Goal: Information Seeking & Learning: Find specific fact

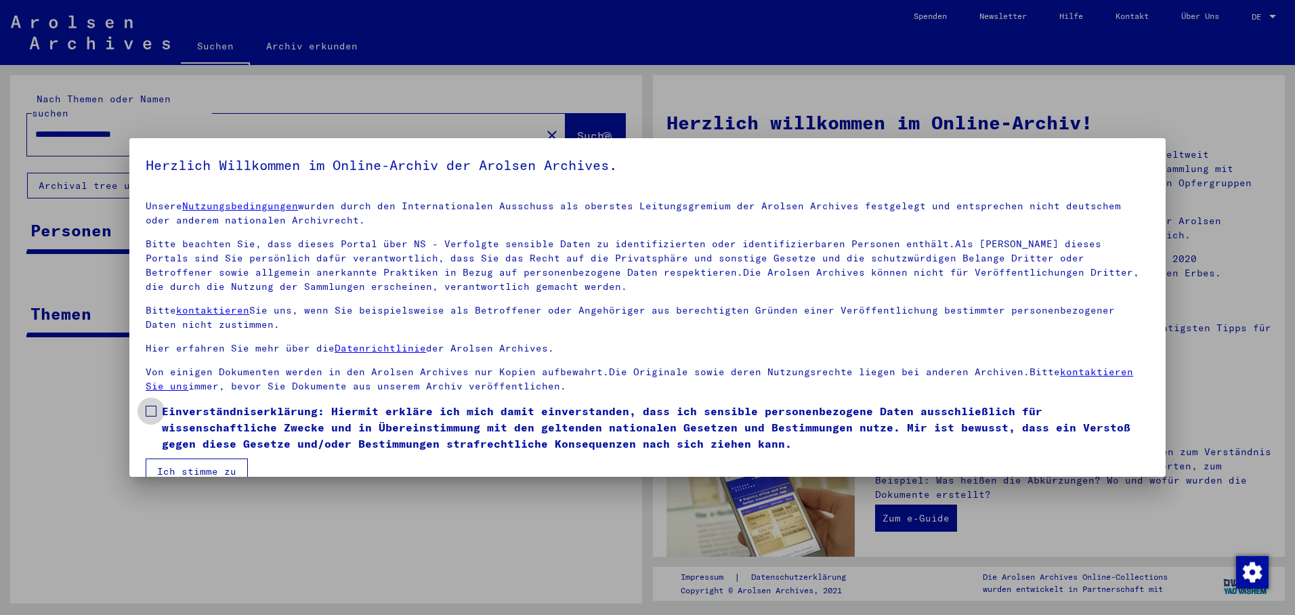
click at [148, 409] on span at bounding box center [151, 411] width 11 height 11
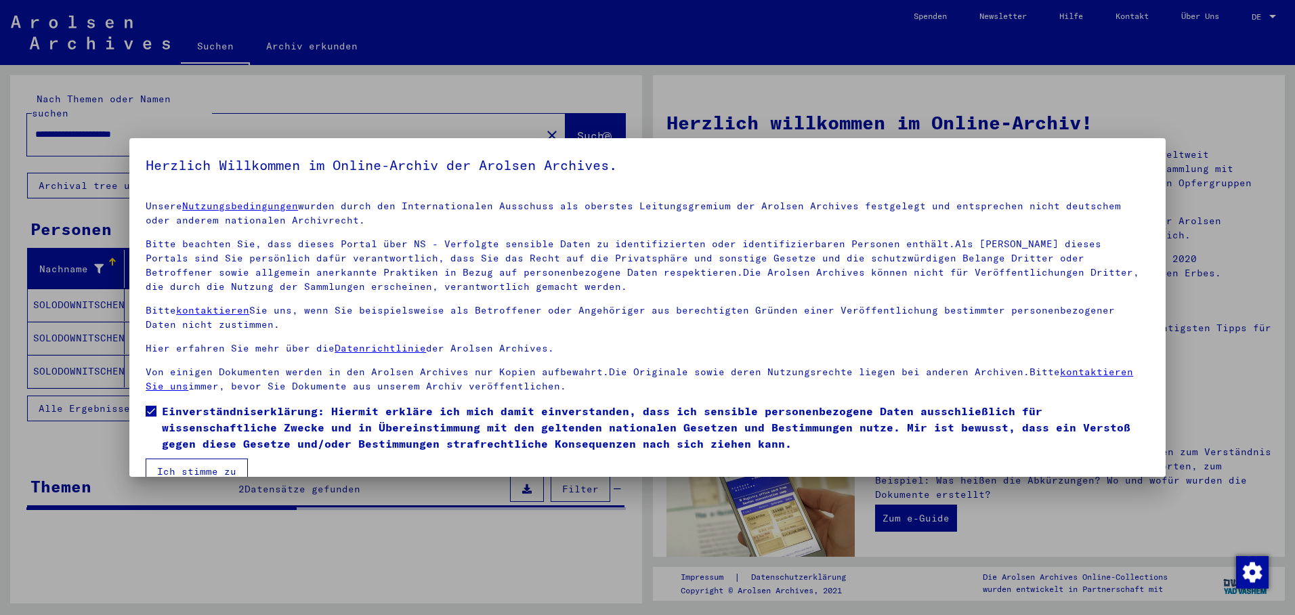
click at [167, 467] on button "Ich stimme zu" at bounding box center [197, 472] width 102 height 26
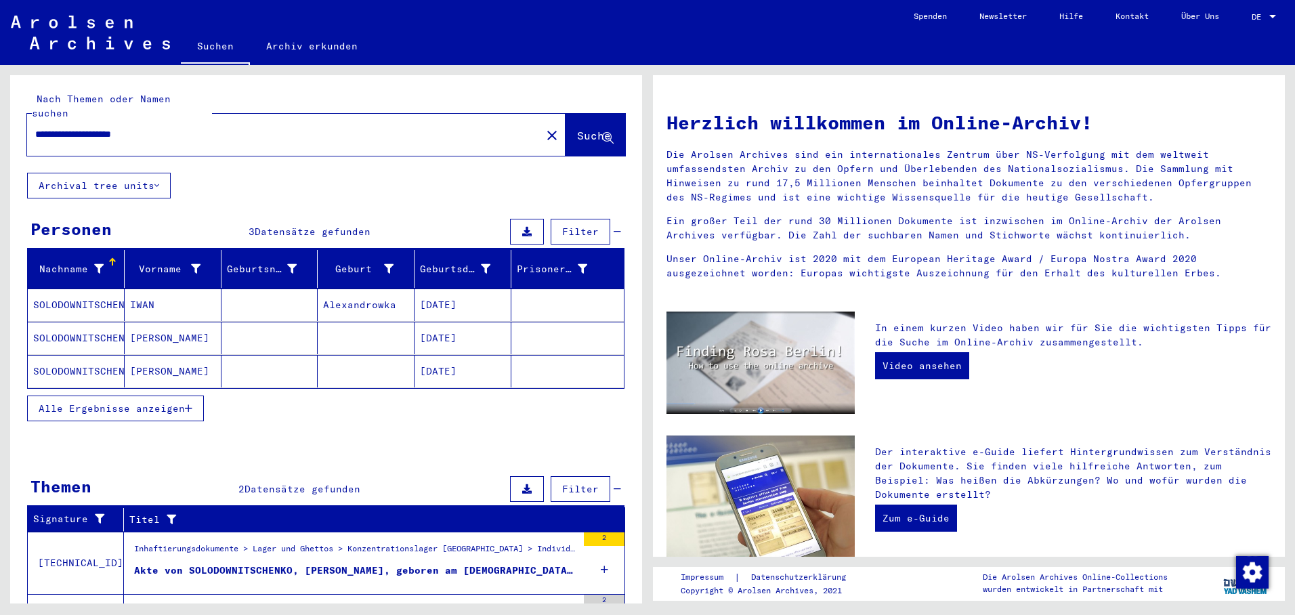
click at [90, 295] on mat-cell "SOLODOWNITSCHENKO" at bounding box center [76, 305] width 97 height 33
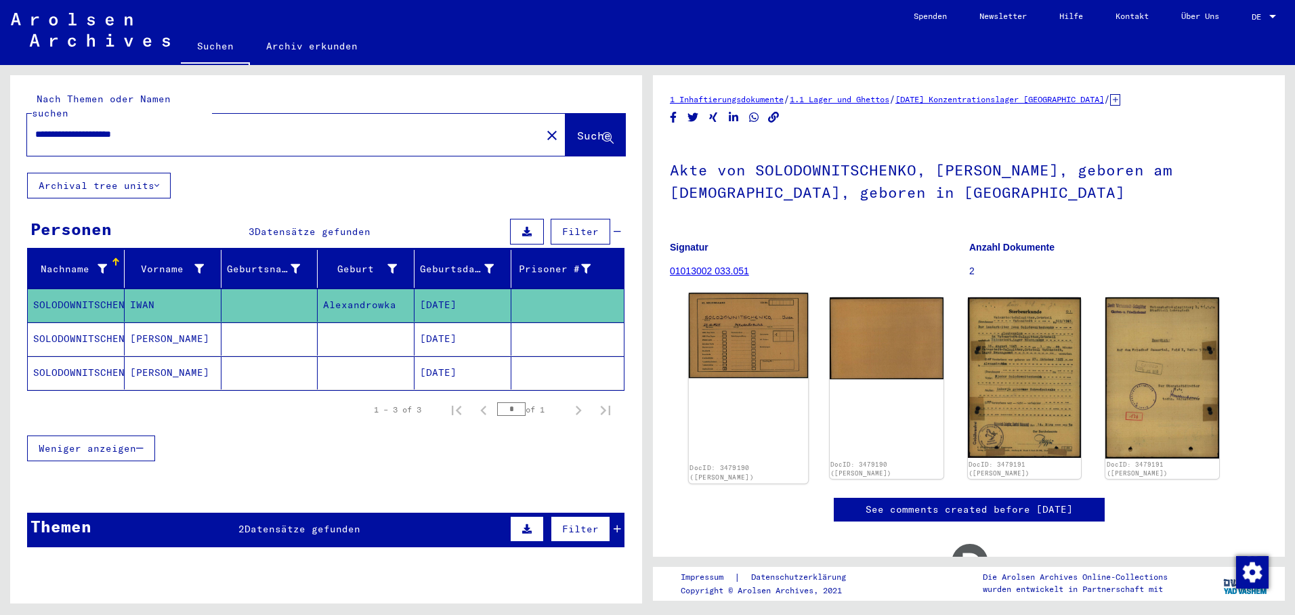
click at [736, 322] on img at bounding box center [748, 335] width 119 height 85
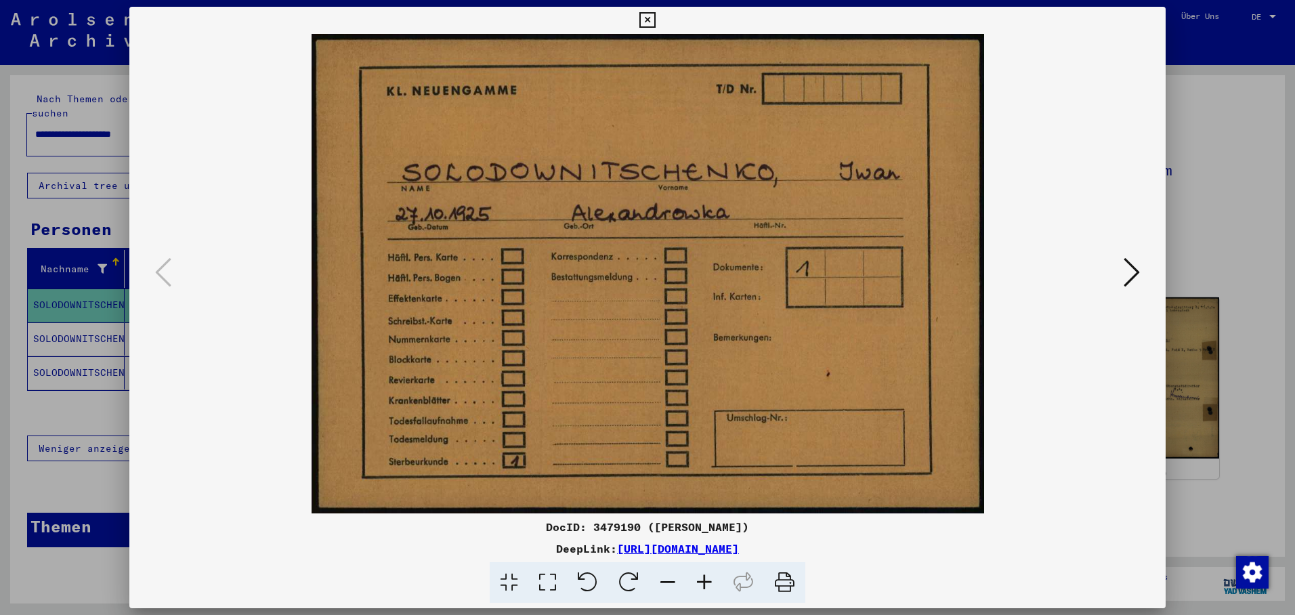
click at [1130, 270] on icon at bounding box center [1132, 272] width 16 height 33
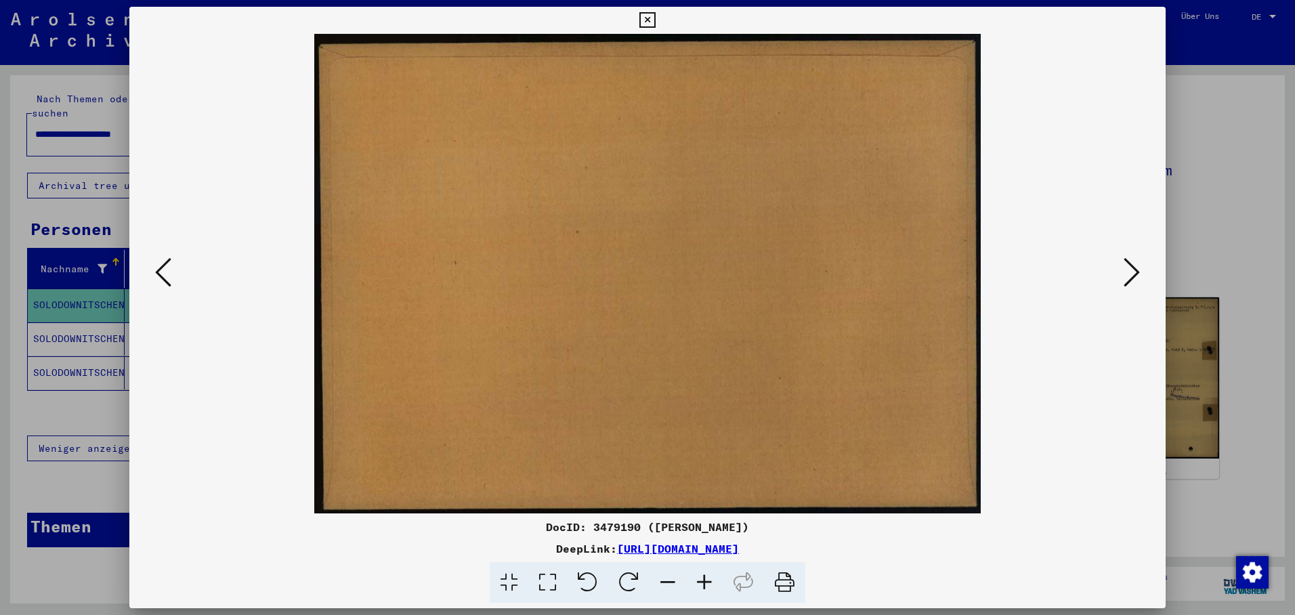
drag, startPoint x: 1135, startPoint y: 268, endPoint x: 1103, endPoint y: 272, distance: 32.1
click at [1133, 268] on icon at bounding box center [1132, 272] width 16 height 33
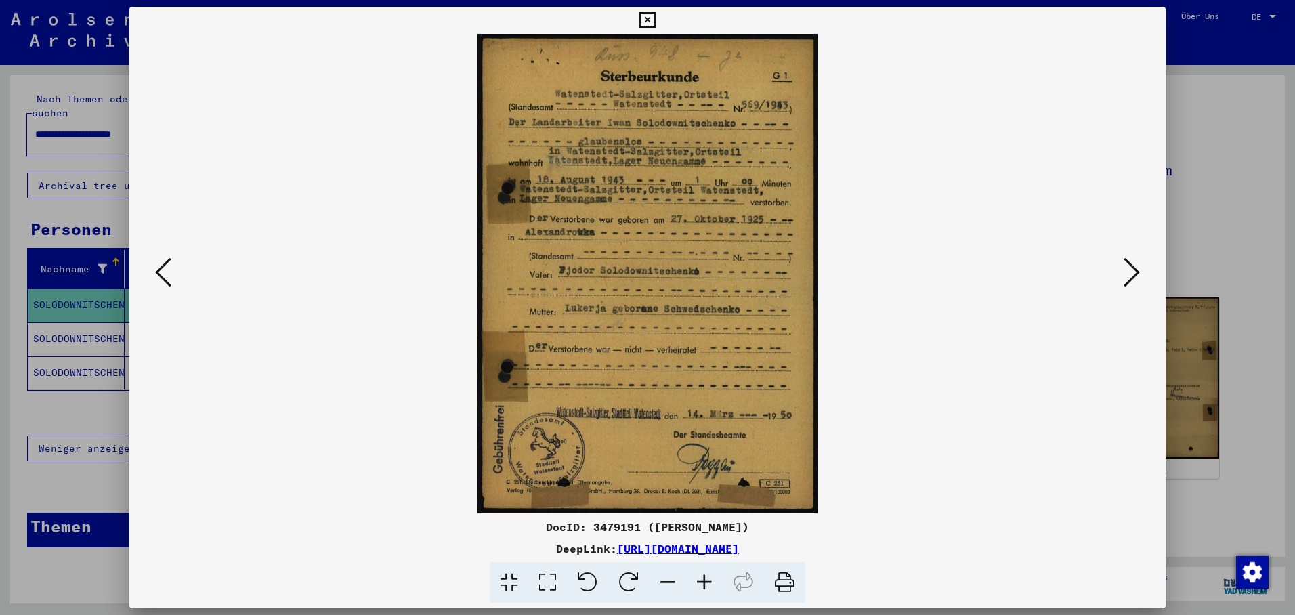
click at [1138, 270] on icon at bounding box center [1132, 272] width 16 height 33
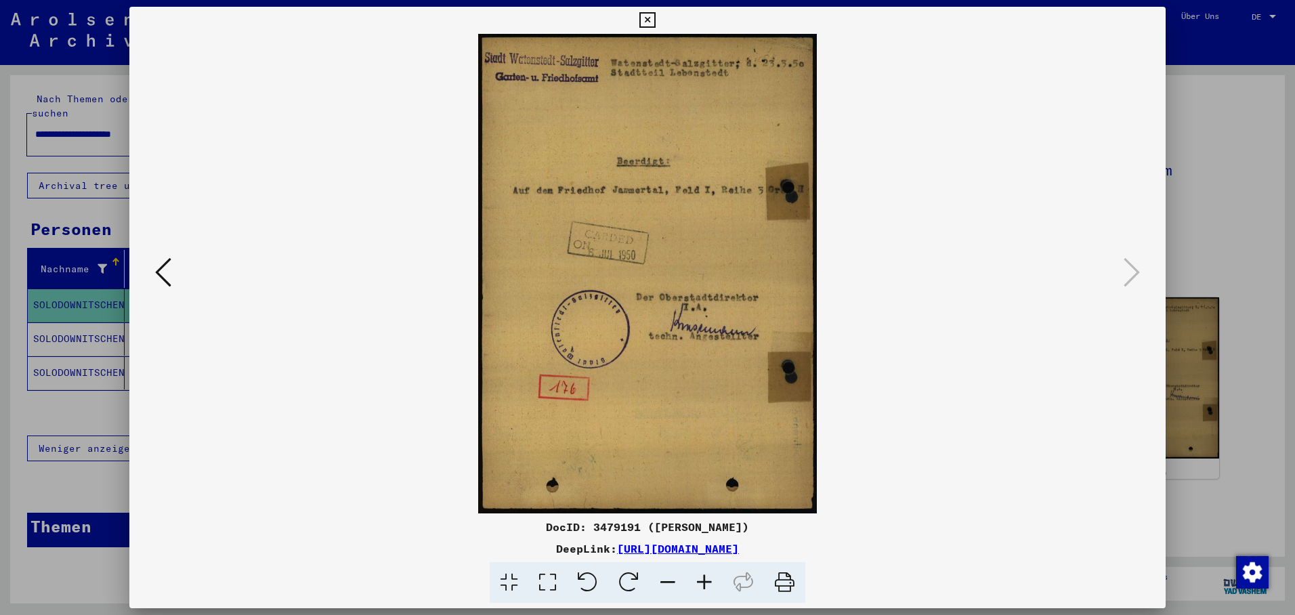
click at [655, 23] on icon at bounding box center [647, 20] width 16 height 16
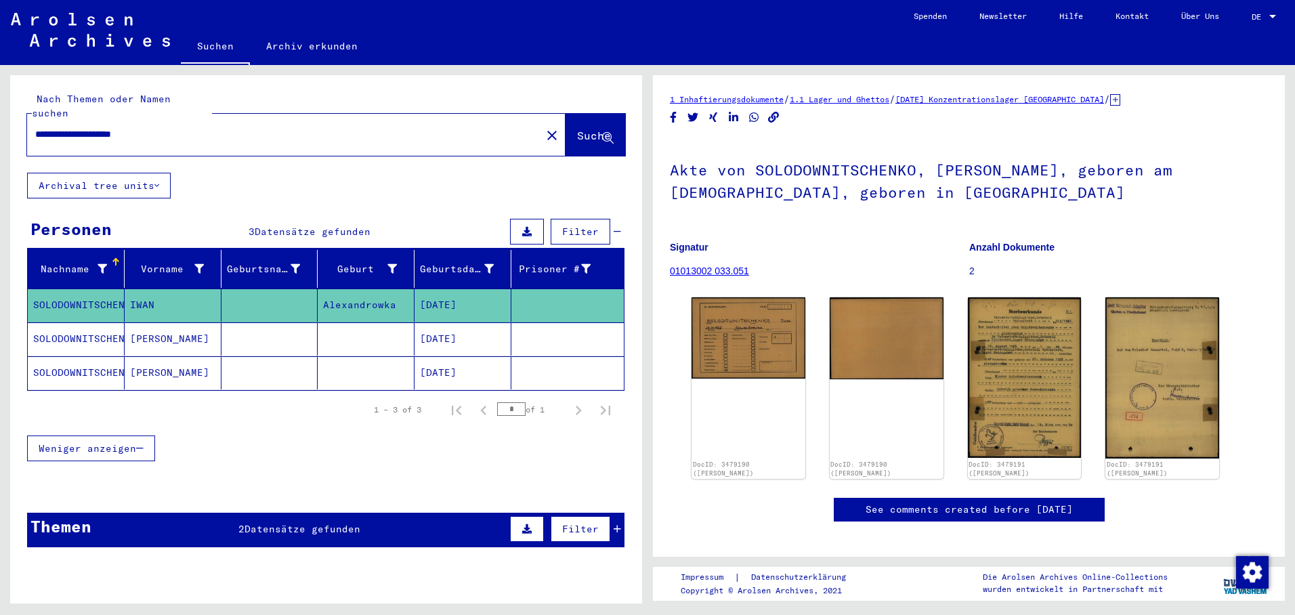
click at [425, 322] on mat-cell "[DATE]" at bounding box center [462, 338] width 97 height 33
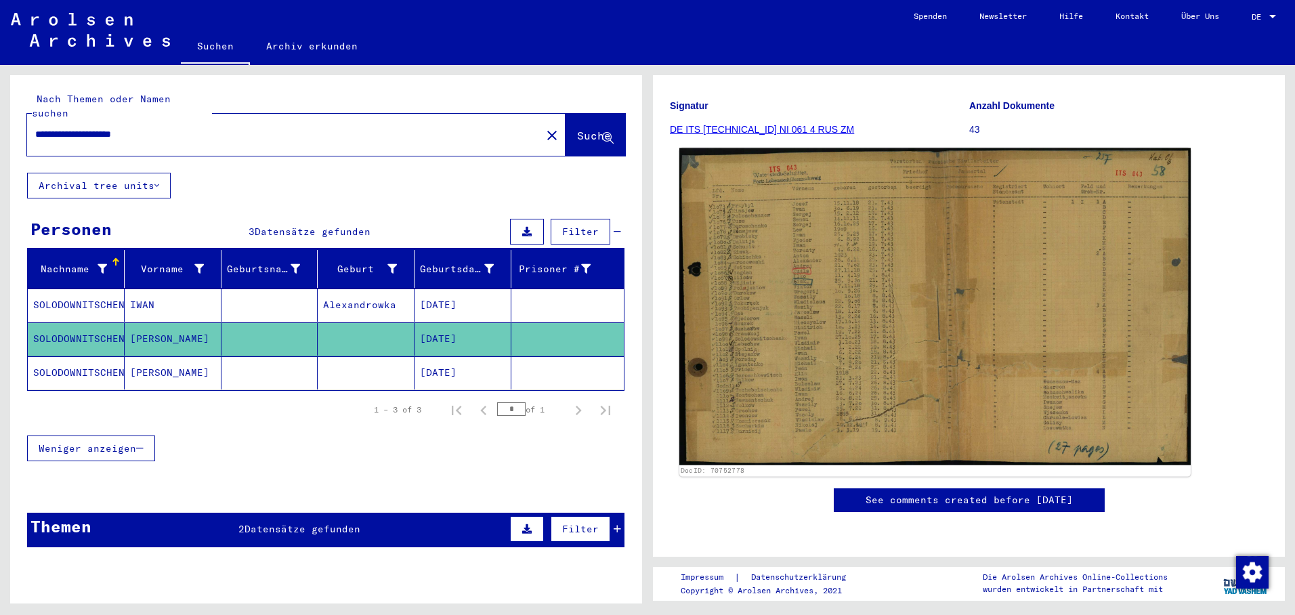
scroll to position [203, 0]
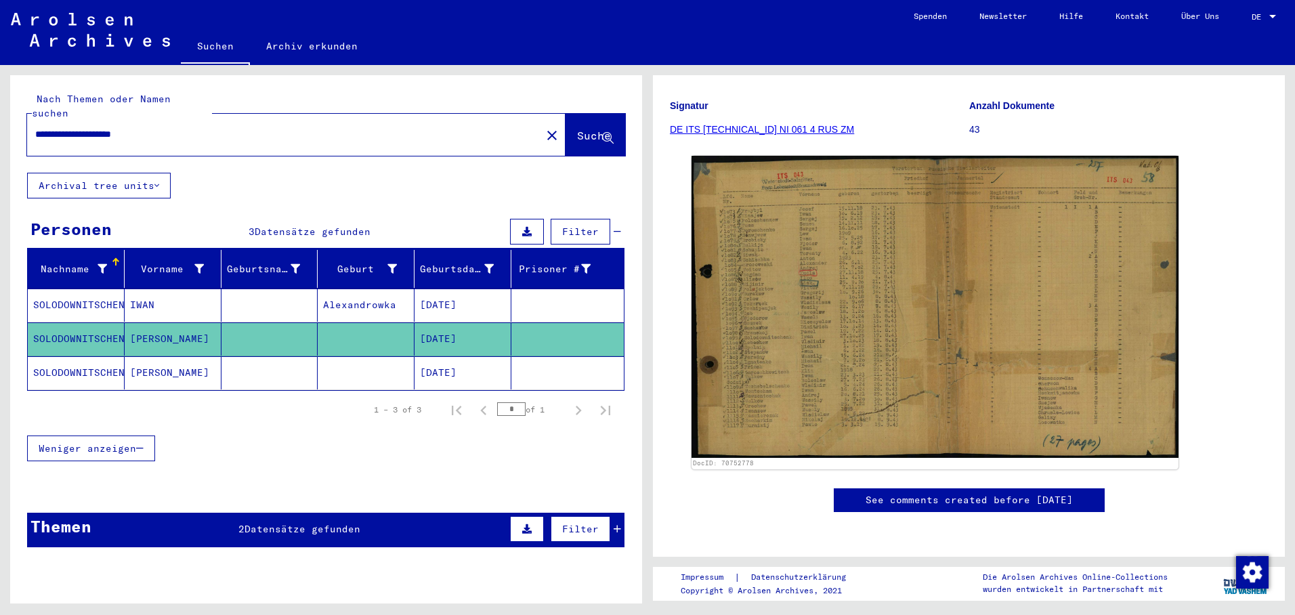
click at [157, 356] on mat-cell "[PERSON_NAME]" at bounding box center [173, 372] width 97 height 33
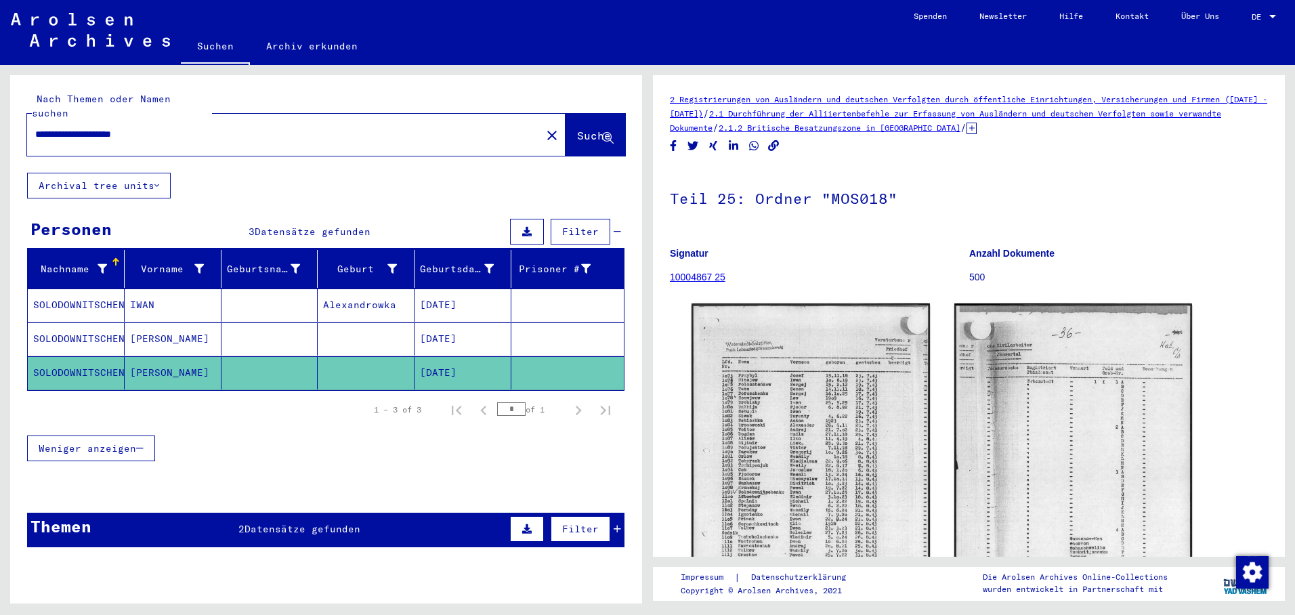
drag, startPoint x: 171, startPoint y: 120, endPoint x: -1, endPoint y: 112, distance: 172.9
click at [0, 112] on html "**********" at bounding box center [647, 307] width 1295 height 615
paste input "text"
type input "**********"
click at [577, 129] on span "Suche" at bounding box center [594, 136] width 34 height 14
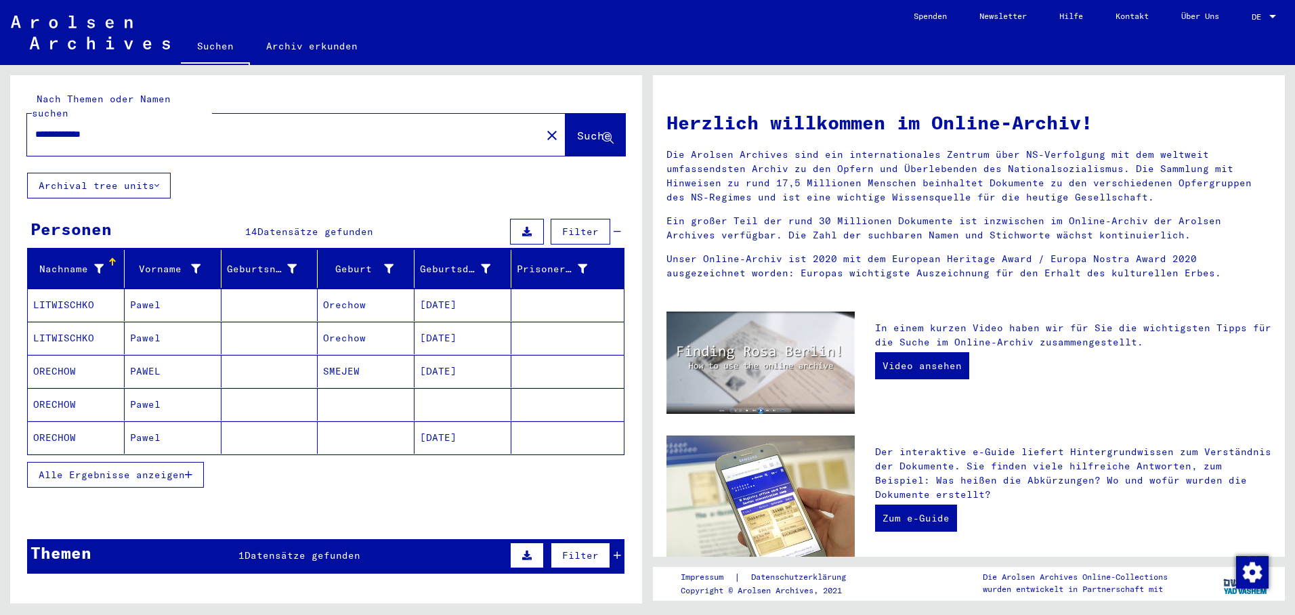
click at [459, 364] on mat-cell "[DATE]" at bounding box center [462, 371] width 97 height 33
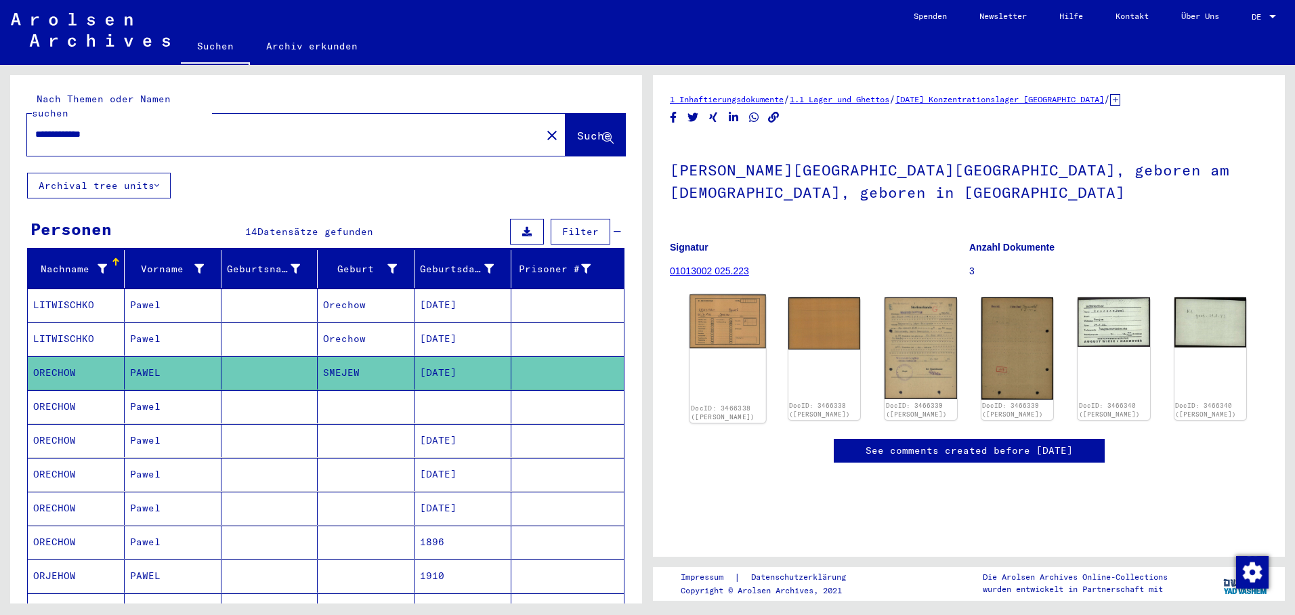
click at [738, 327] on img at bounding box center [727, 322] width 76 height 54
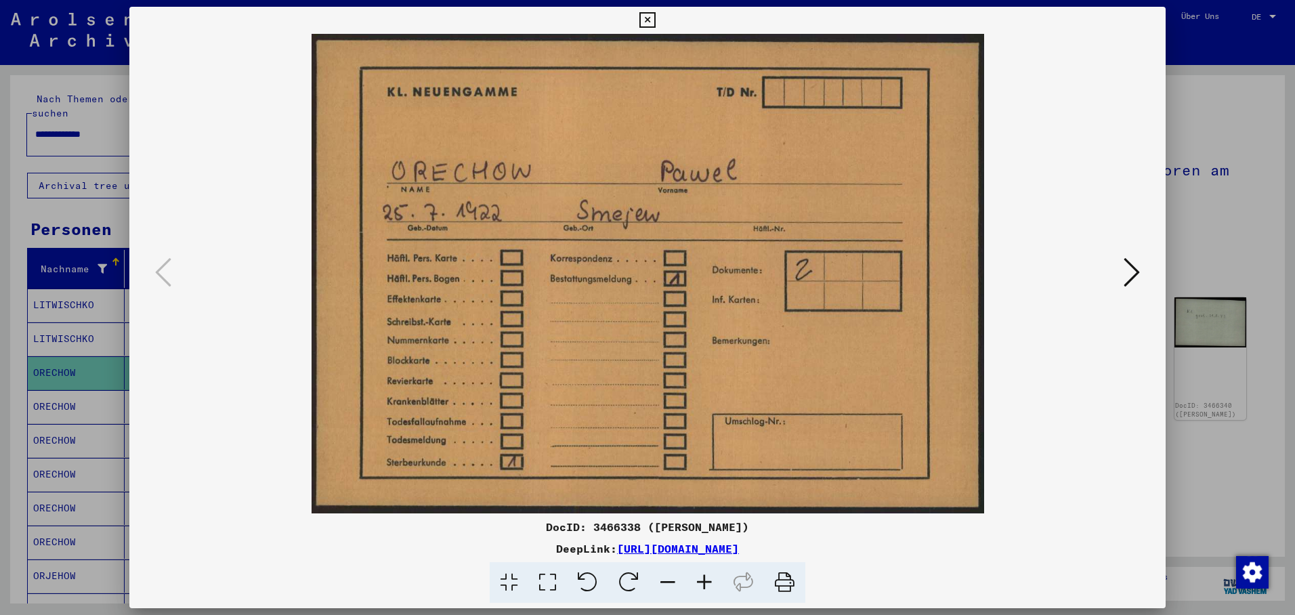
click at [1126, 265] on icon at bounding box center [1132, 272] width 16 height 33
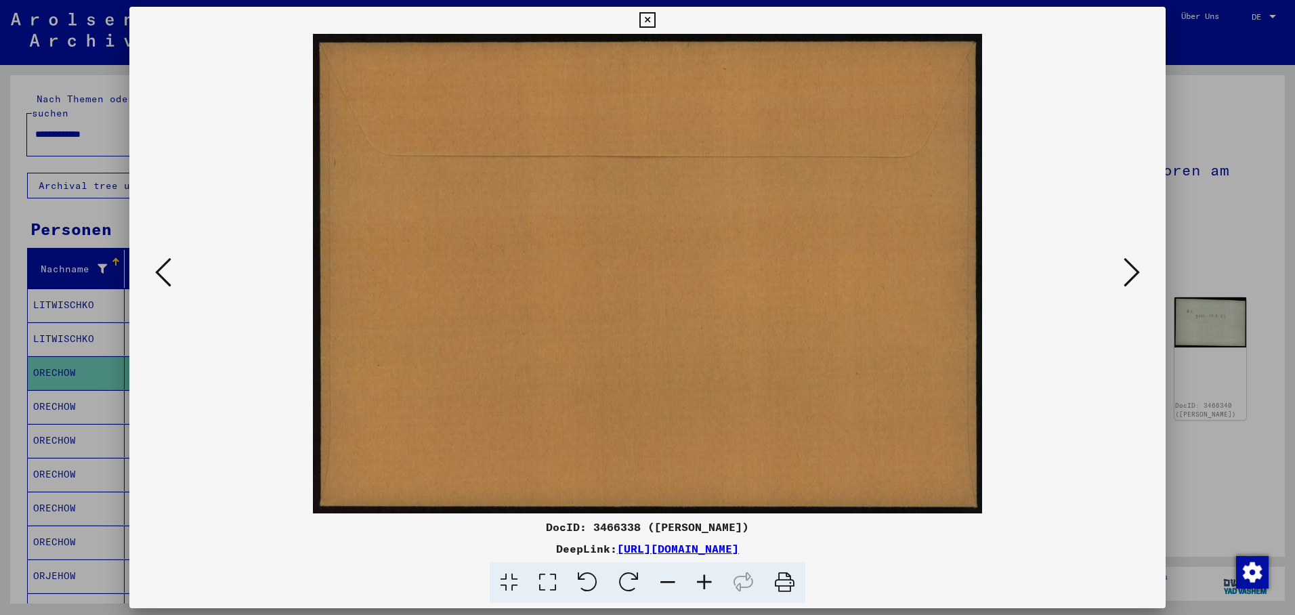
click at [1127, 267] on icon at bounding box center [1132, 272] width 16 height 33
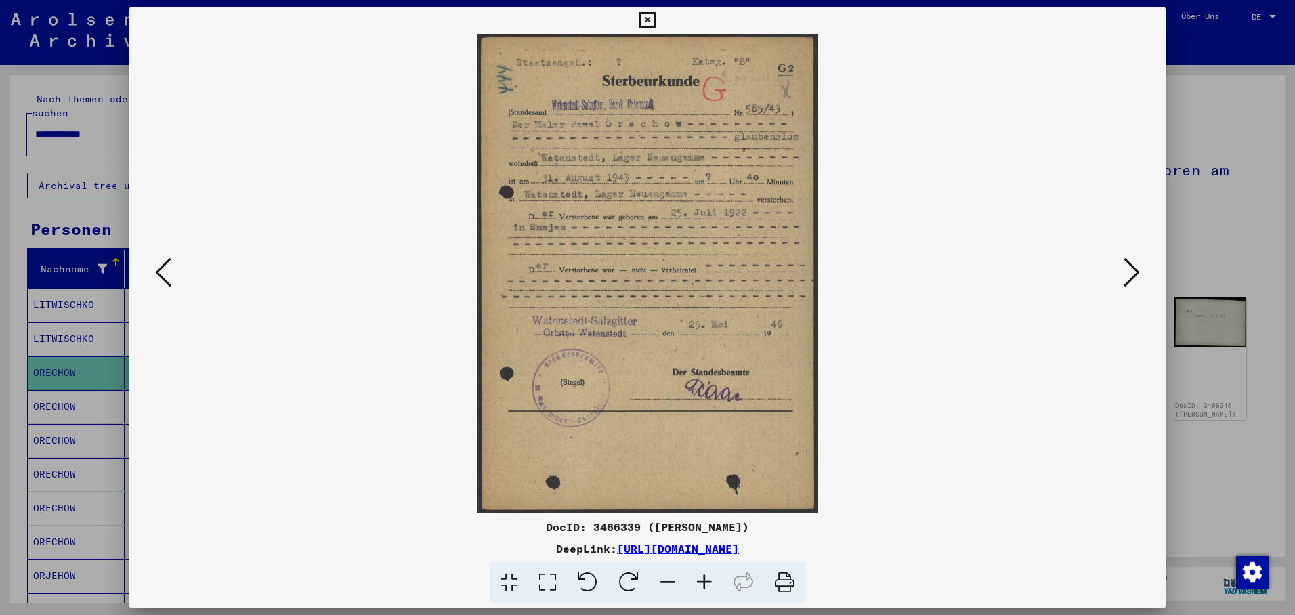
click at [1136, 265] on icon at bounding box center [1132, 272] width 16 height 33
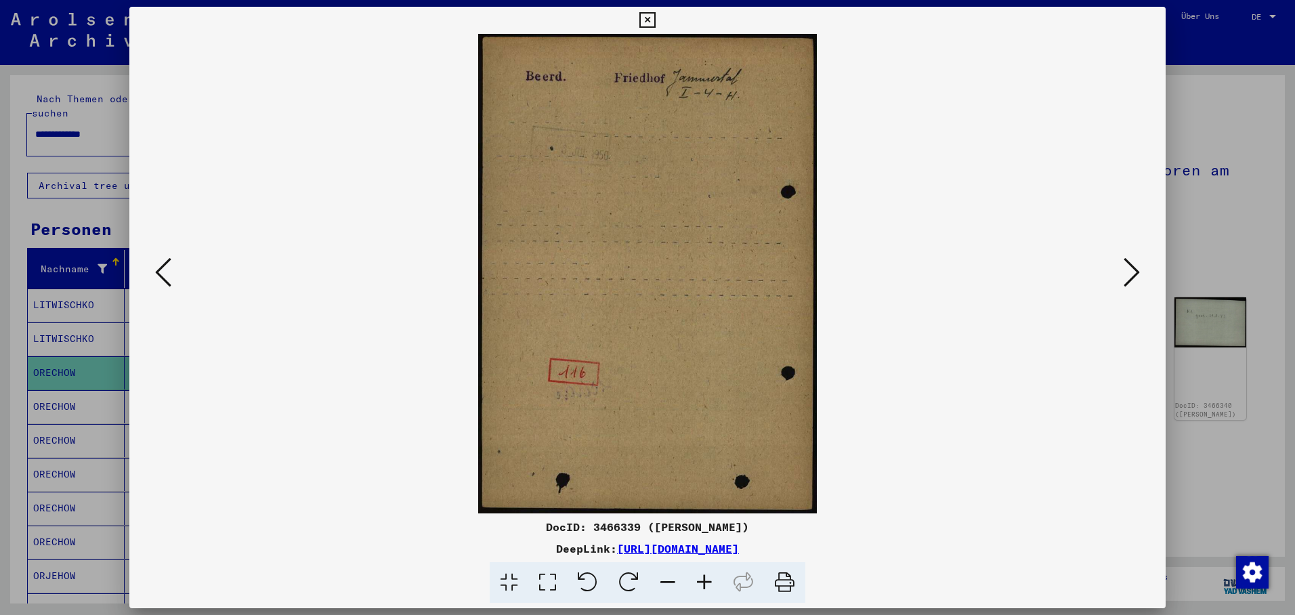
click at [1128, 270] on icon at bounding box center [1132, 272] width 16 height 33
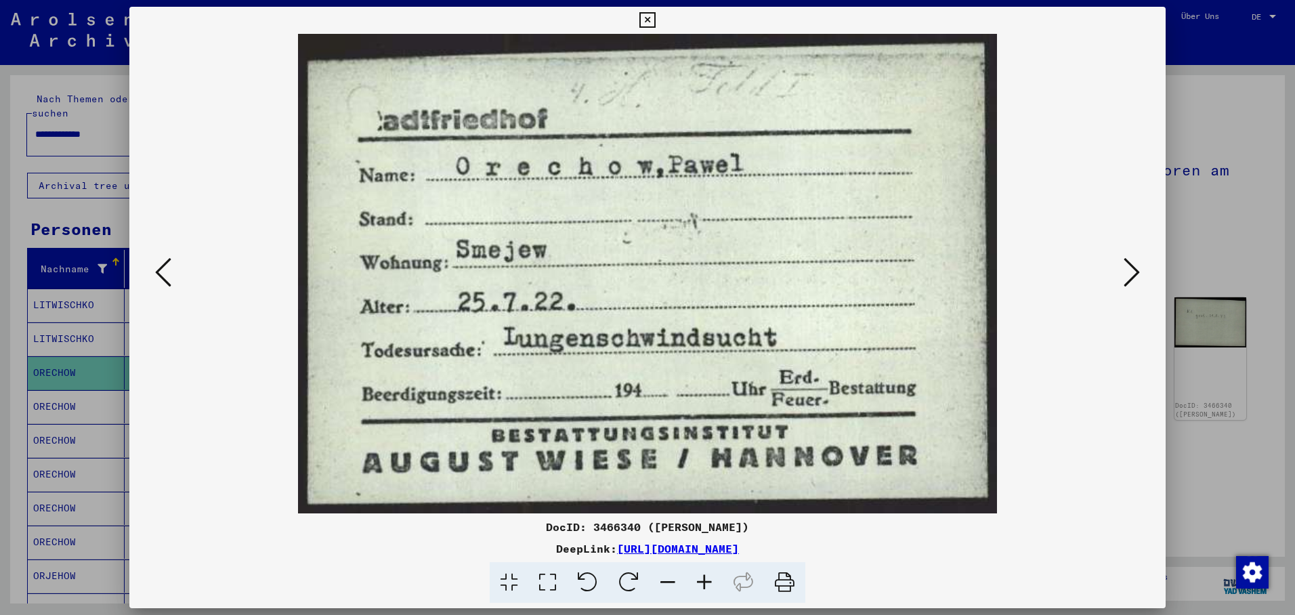
click at [1139, 269] on icon at bounding box center [1132, 272] width 16 height 33
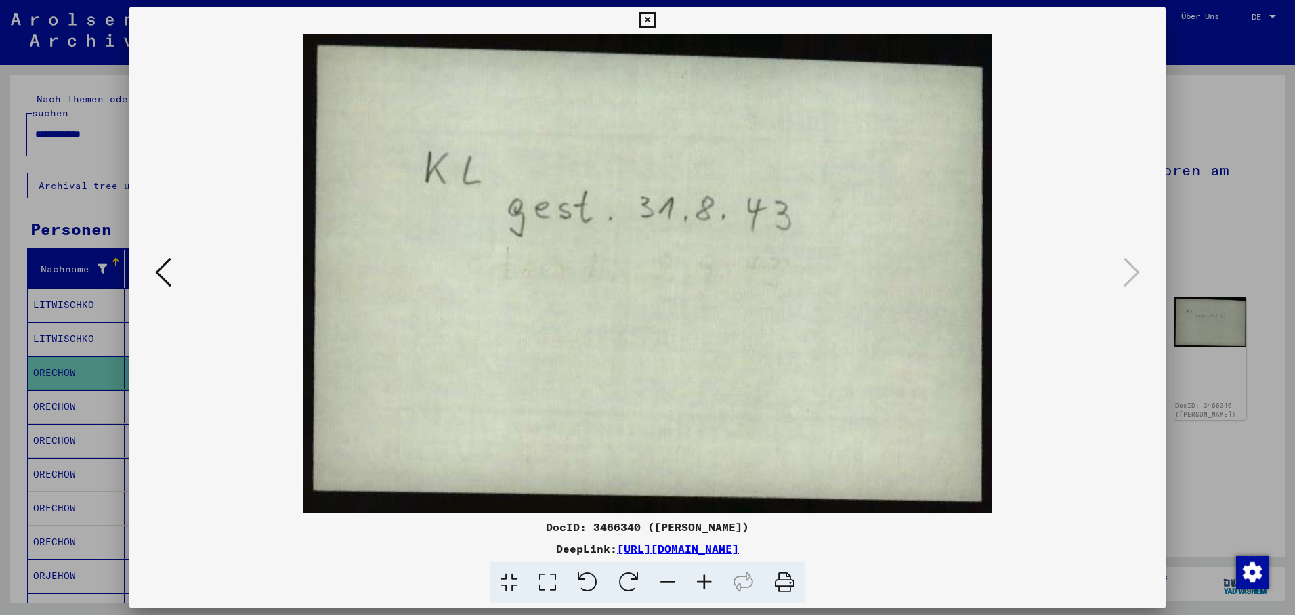
click at [76, 355] on div at bounding box center [647, 307] width 1295 height 615
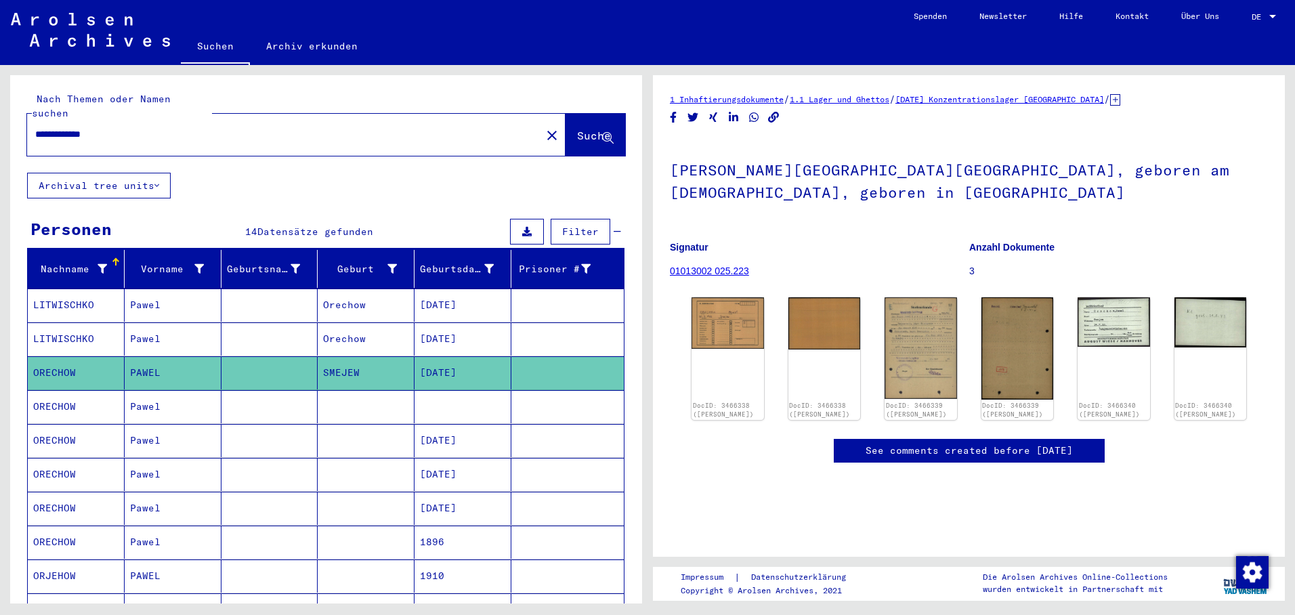
click at [450, 434] on mat-cell "[DATE]" at bounding box center [462, 440] width 97 height 33
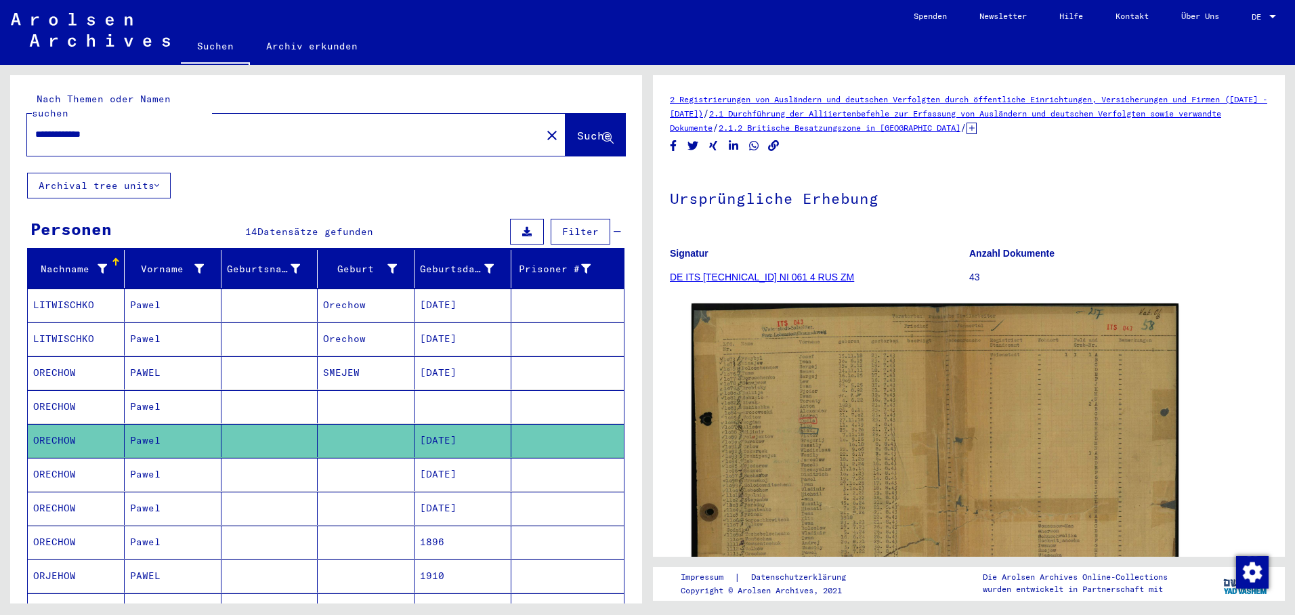
click at [446, 460] on mat-cell "[DATE]" at bounding box center [462, 474] width 97 height 33
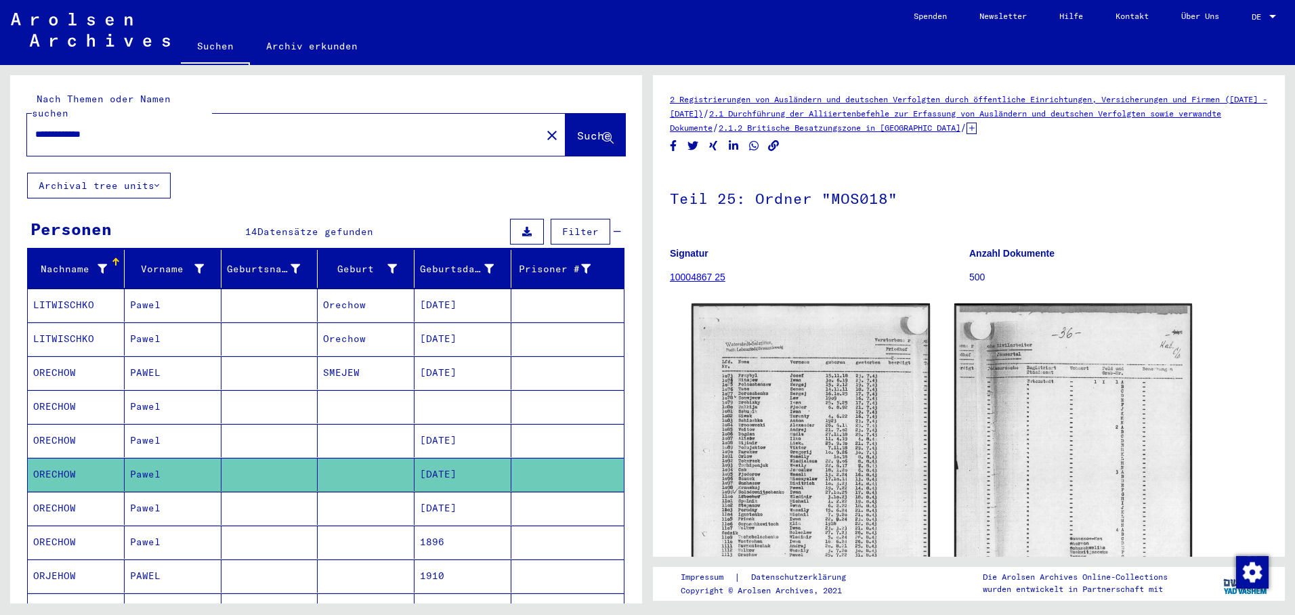
click at [447, 492] on mat-cell "[DATE]" at bounding box center [462, 508] width 97 height 33
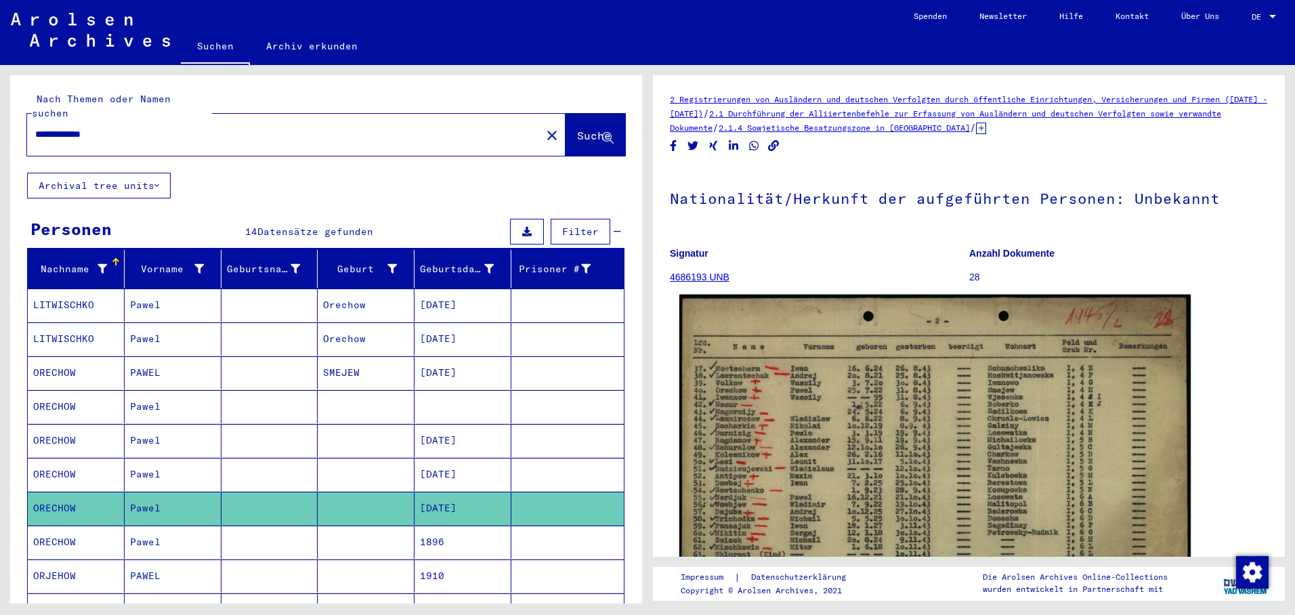
click at [796, 398] on img at bounding box center [934, 477] width 511 height 365
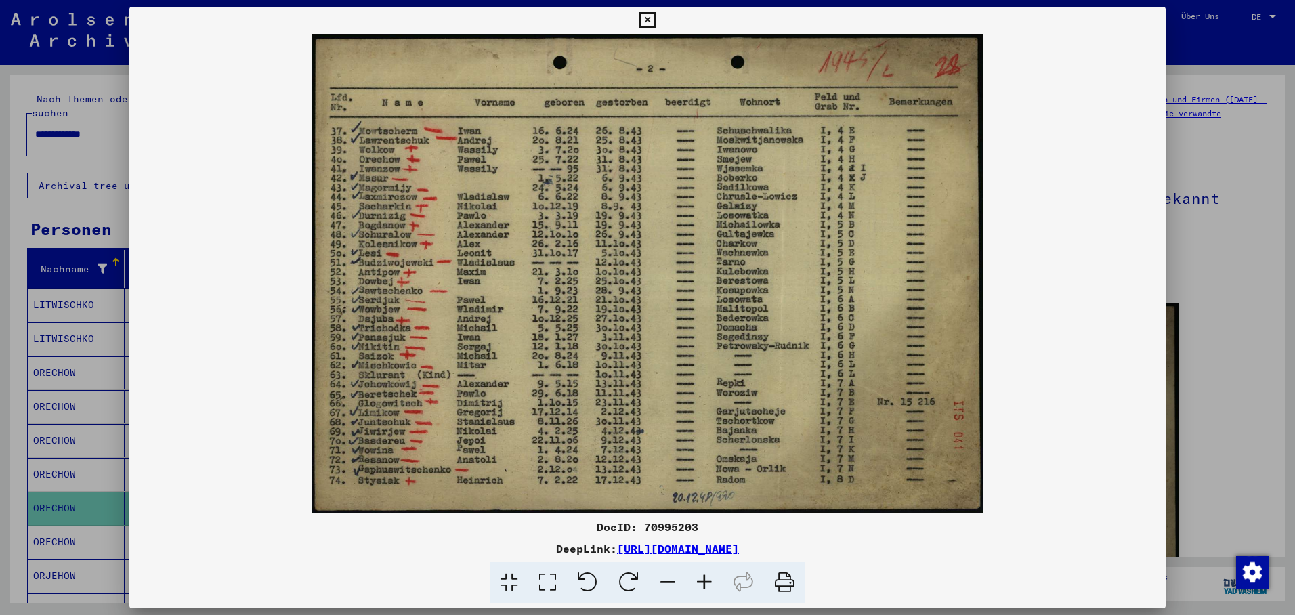
click at [62, 425] on div at bounding box center [647, 307] width 1295 height 615
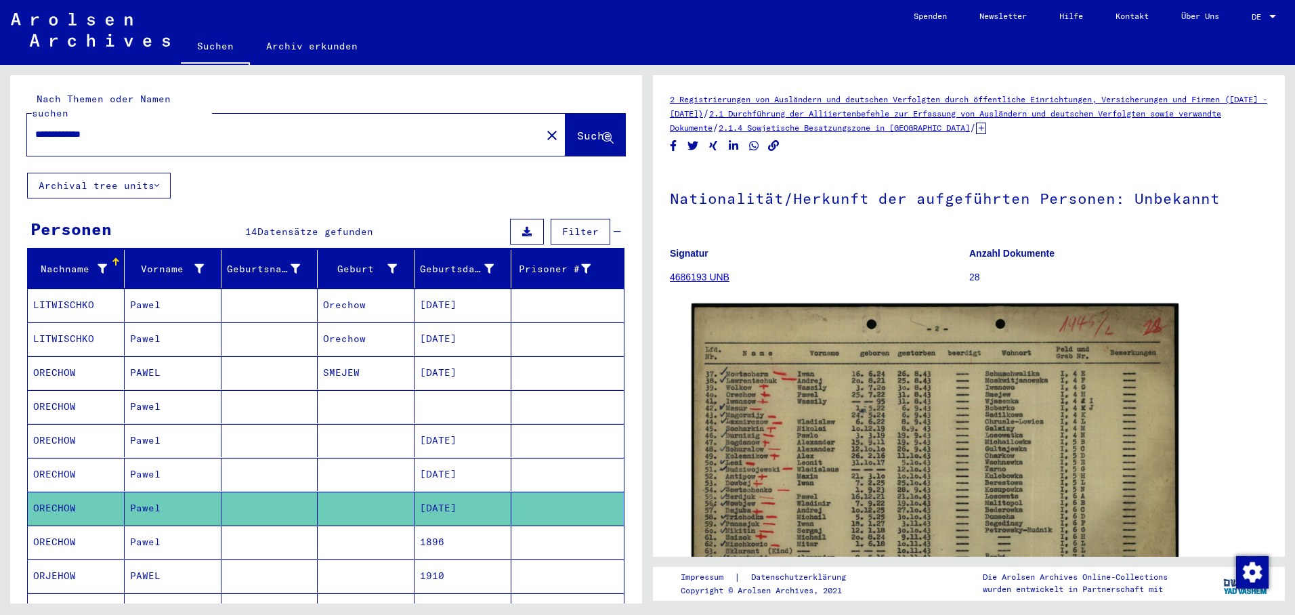
click at [63, 427] on mat-cell "ORECHOW" at bounding box center [76, 440] width 97 height 33
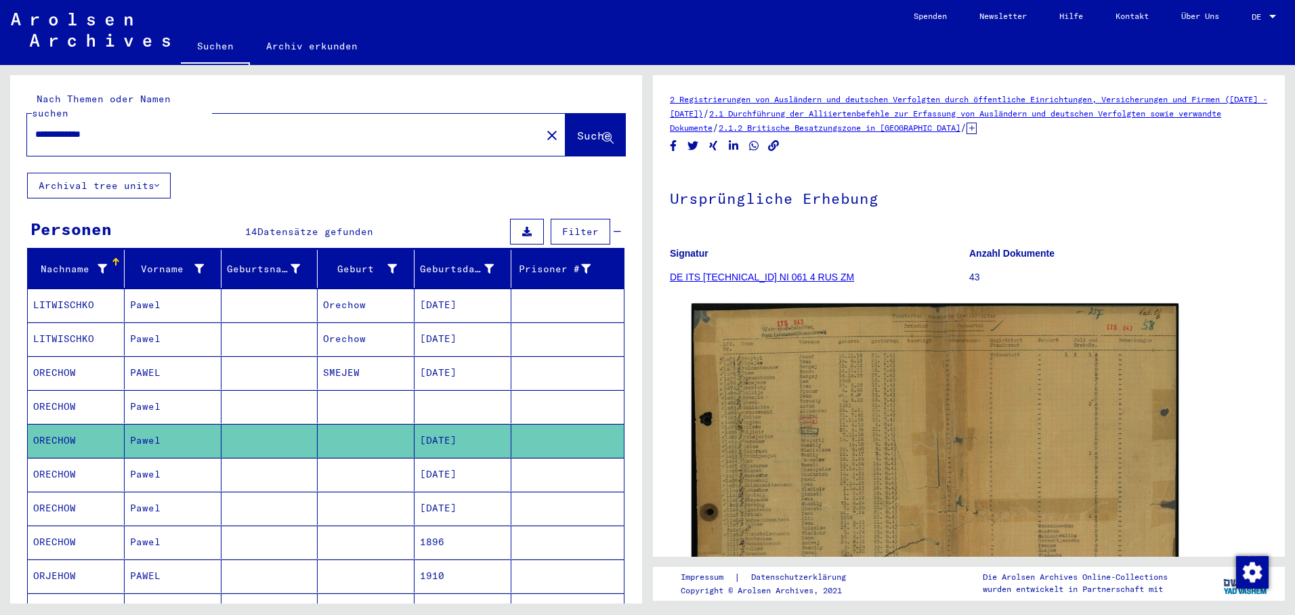
click at [433, 392] on mat-cell at bounding box center [462, 406] width 97 height 33
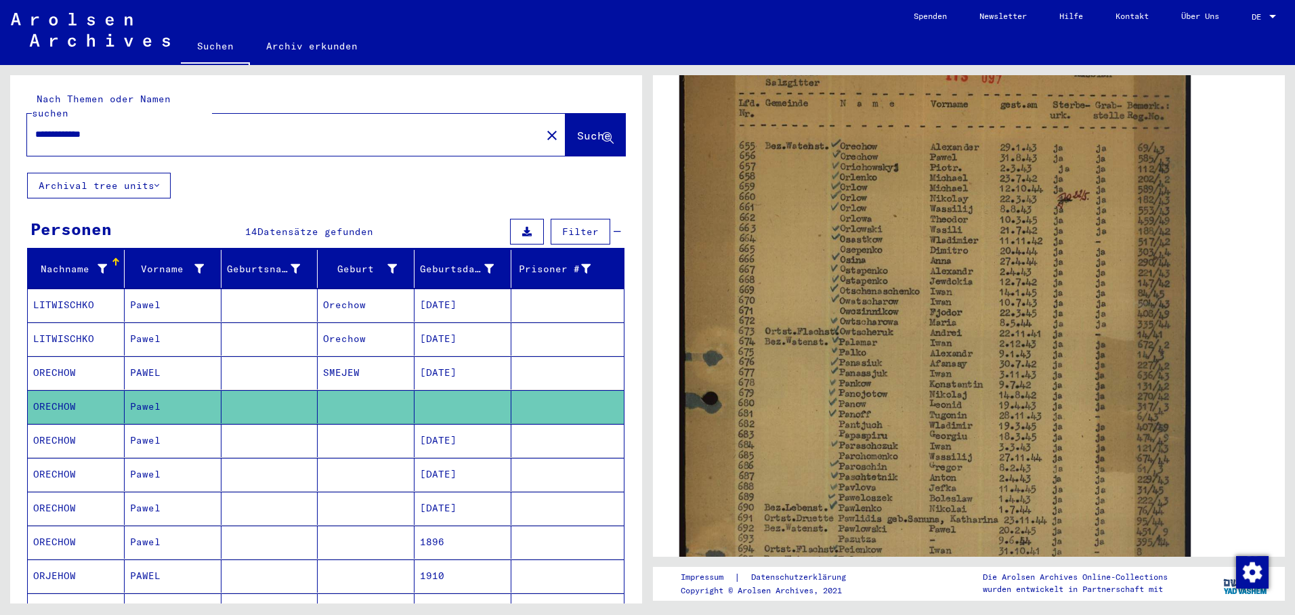
scroll to position [271, 0]
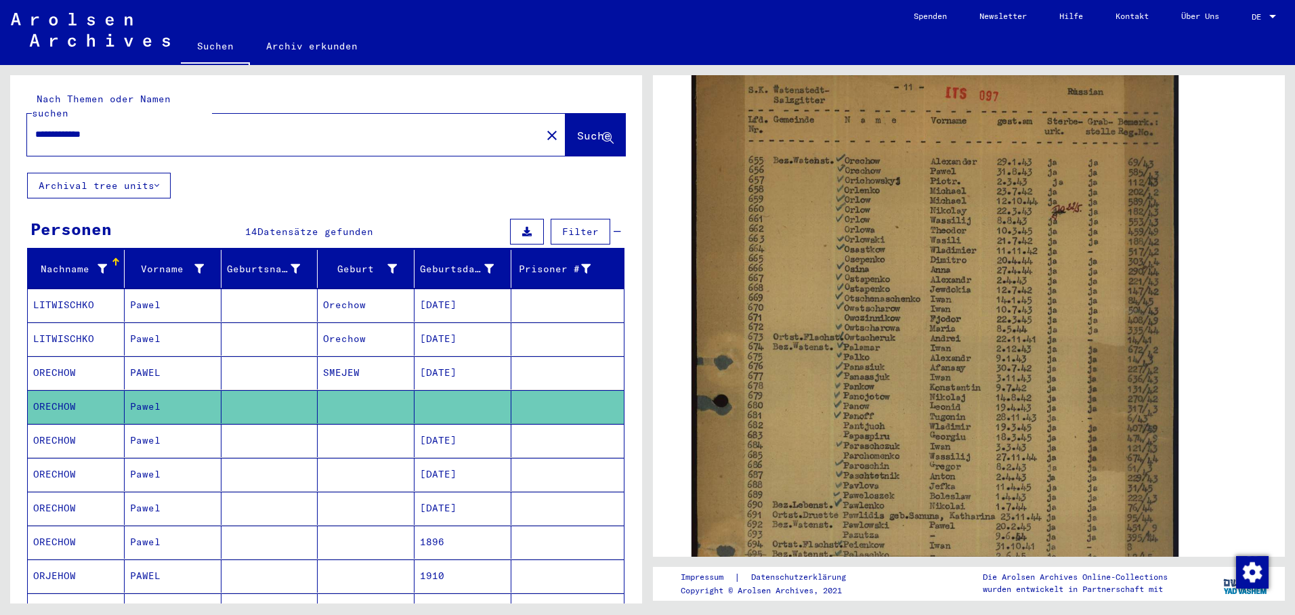
click at [452, 430] on mat-cell "[DATE]" at bounding box center [462, 440] width 97 height 33
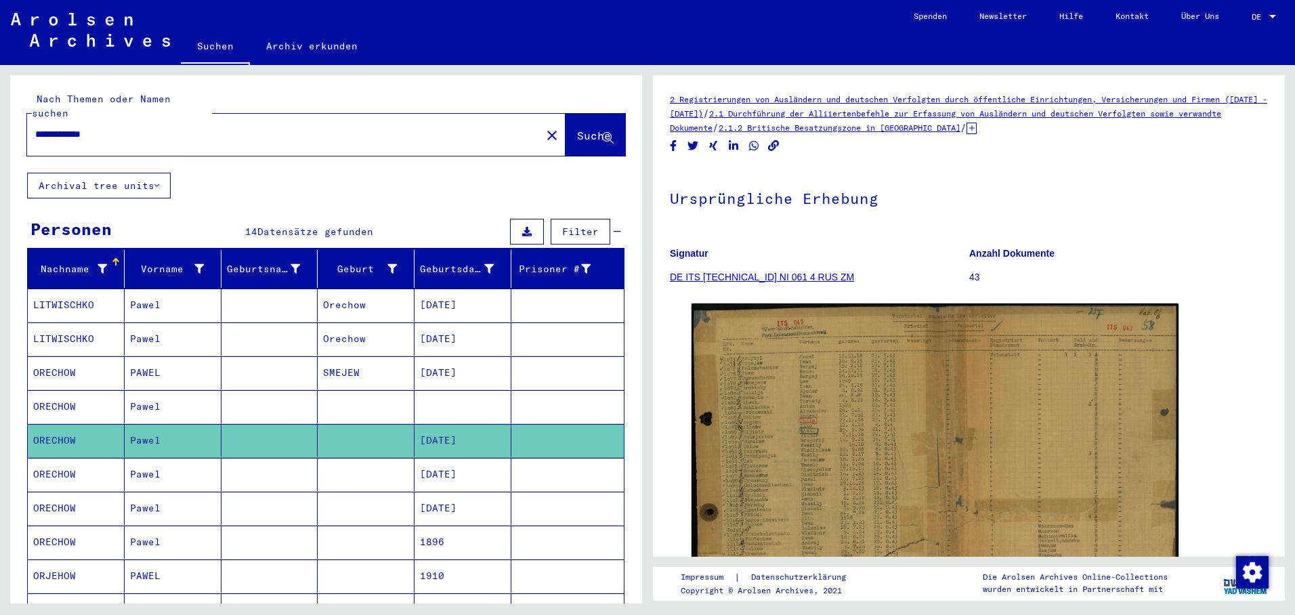
click at [450, 398] on mat-cell at bounding box center [462, 406] width 97 height 33
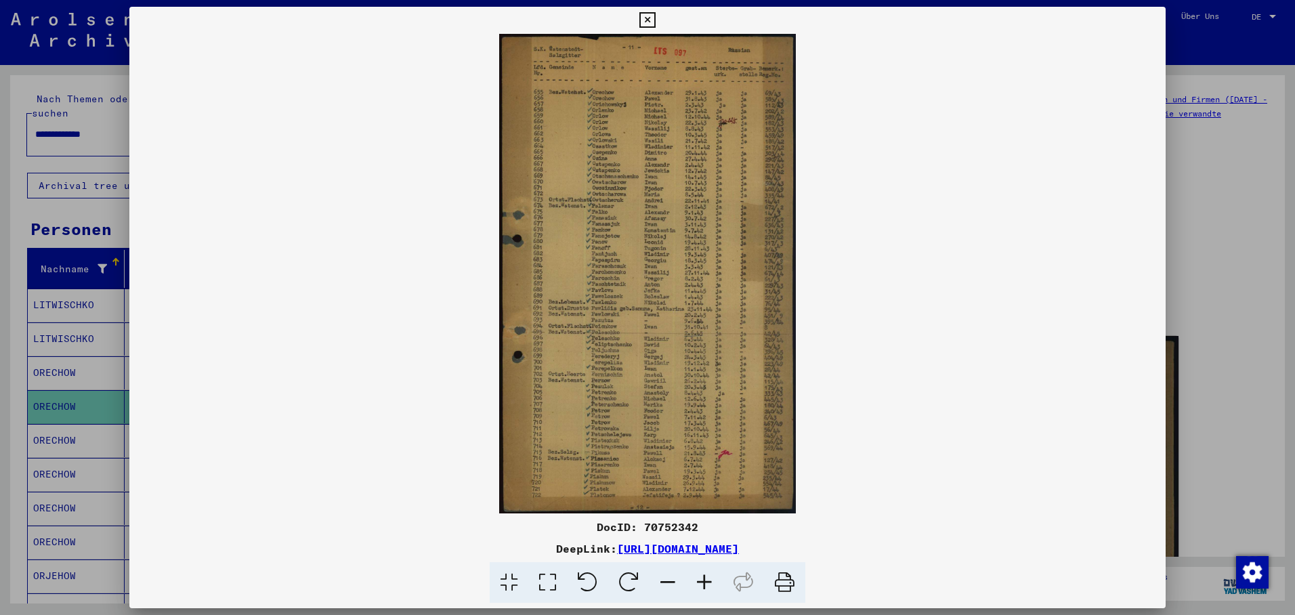
drag, startPoint x: 595, startPoint y: 300, endPoint x: 587, endPoint y: 300, distance: 7.5
click at [59, 525] on div at bounding box center [647, 307] width 1295 height 615
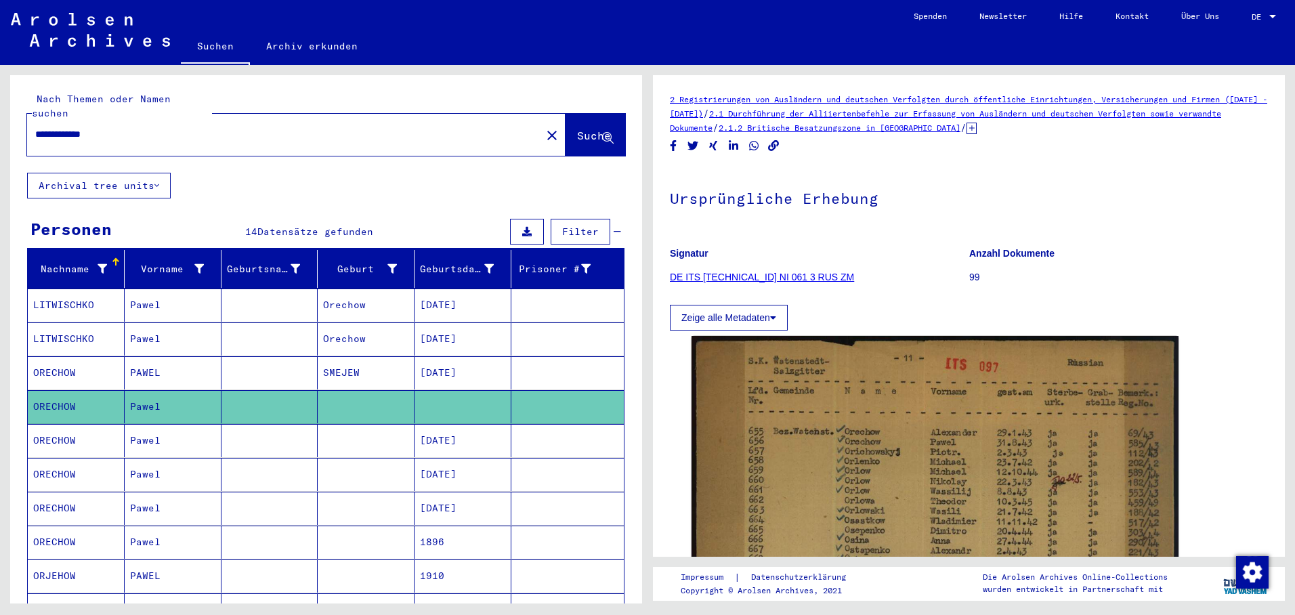
click at [538, 121] on button "close" at bounding box center [551, 134] width 27 height 27
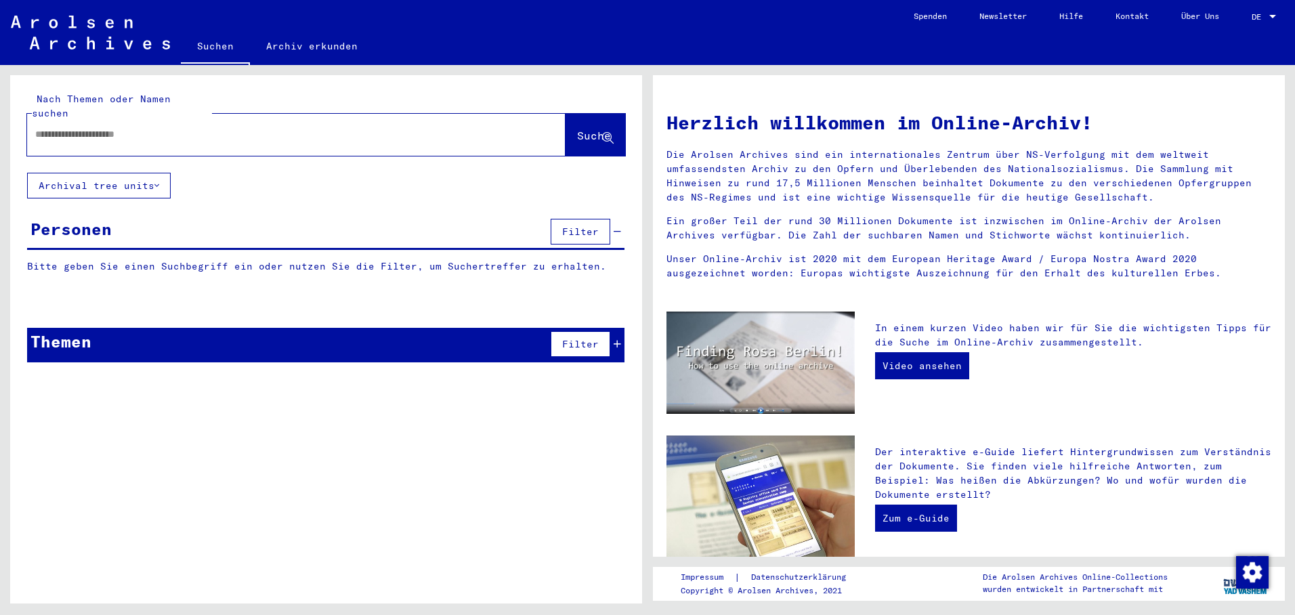
paste input "**********"
type input "**********"
click at [577, 129] on span "Suche" at bounding box center [594, 136] width 34 height 14
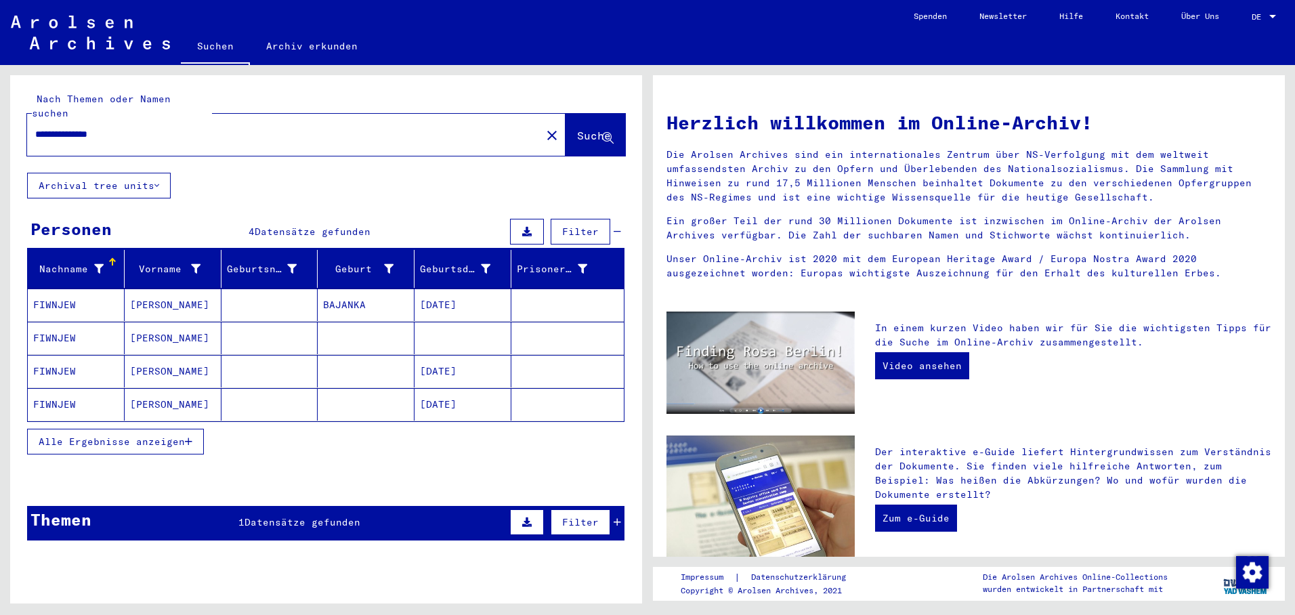
click at [417, 291] on mat-cell "[DATE]" at bounding box center [462, 305] width 97 height 33
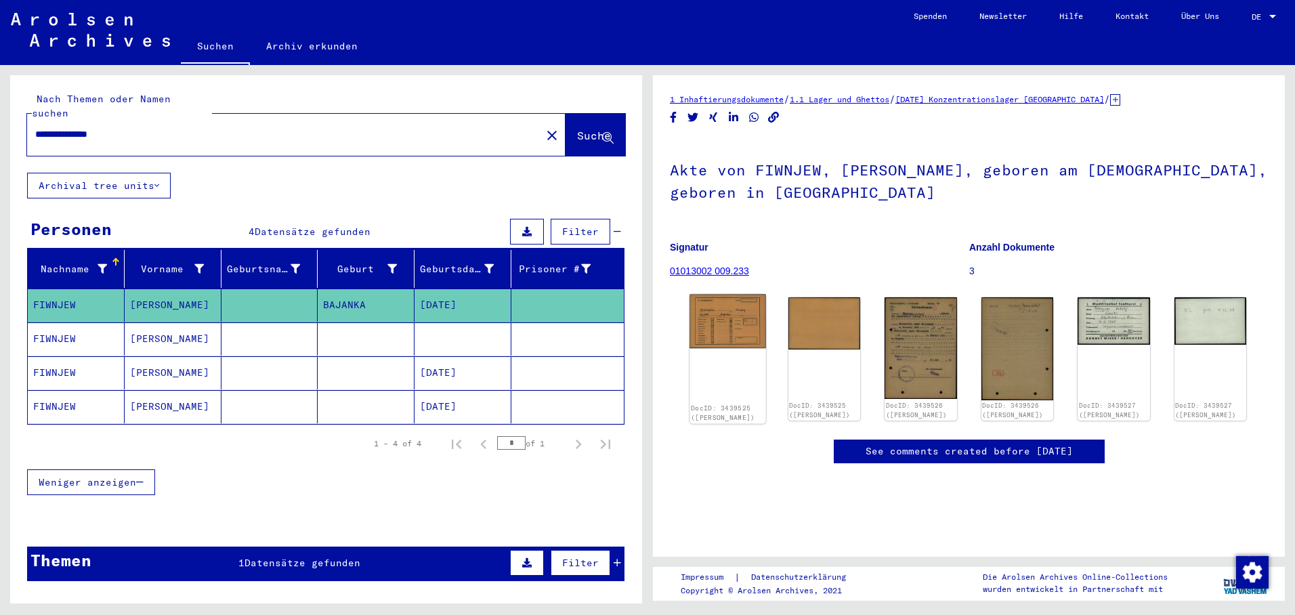
click at [700, 322] on img at bounding box center [727, 322] width 76 height 54
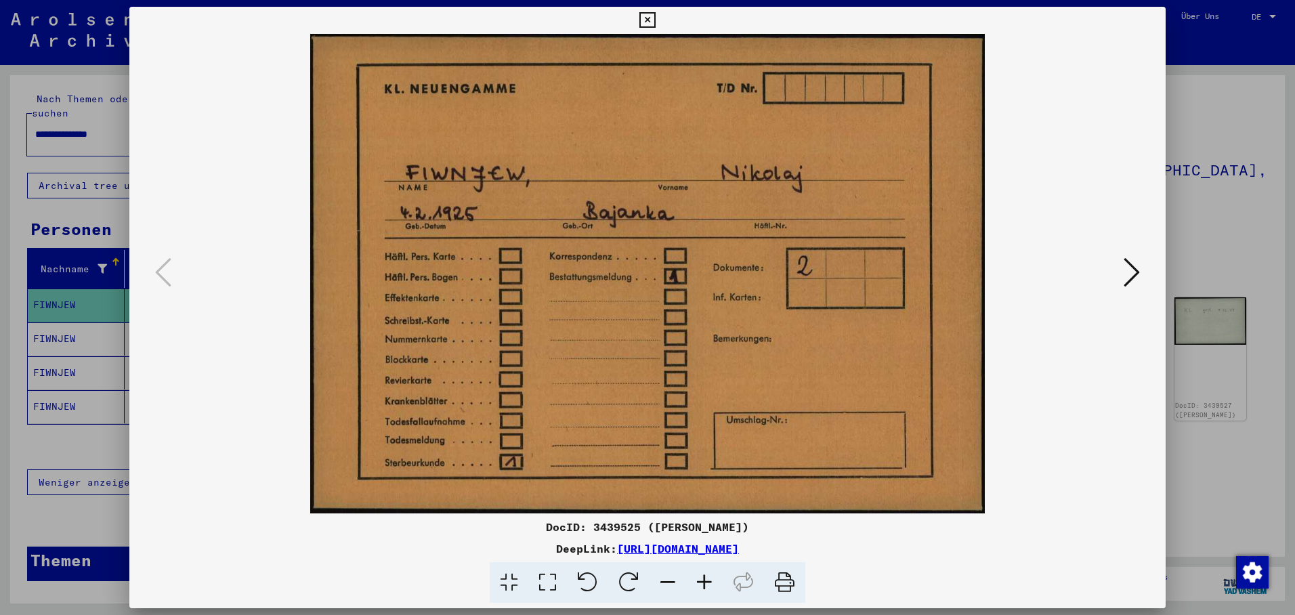
click at [1124, 265] on icon at bounding box center [1132, 272] width 16 height 33
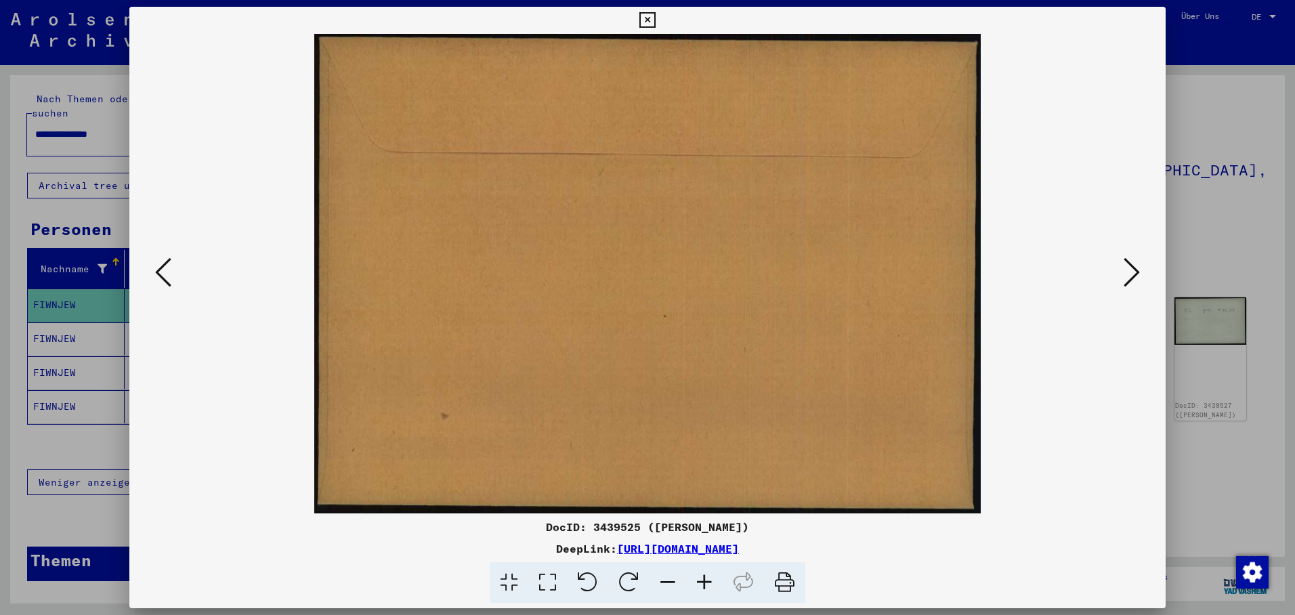
click at [1132, 265] on icon at bounding box center [1132, 272] width 16 height 33
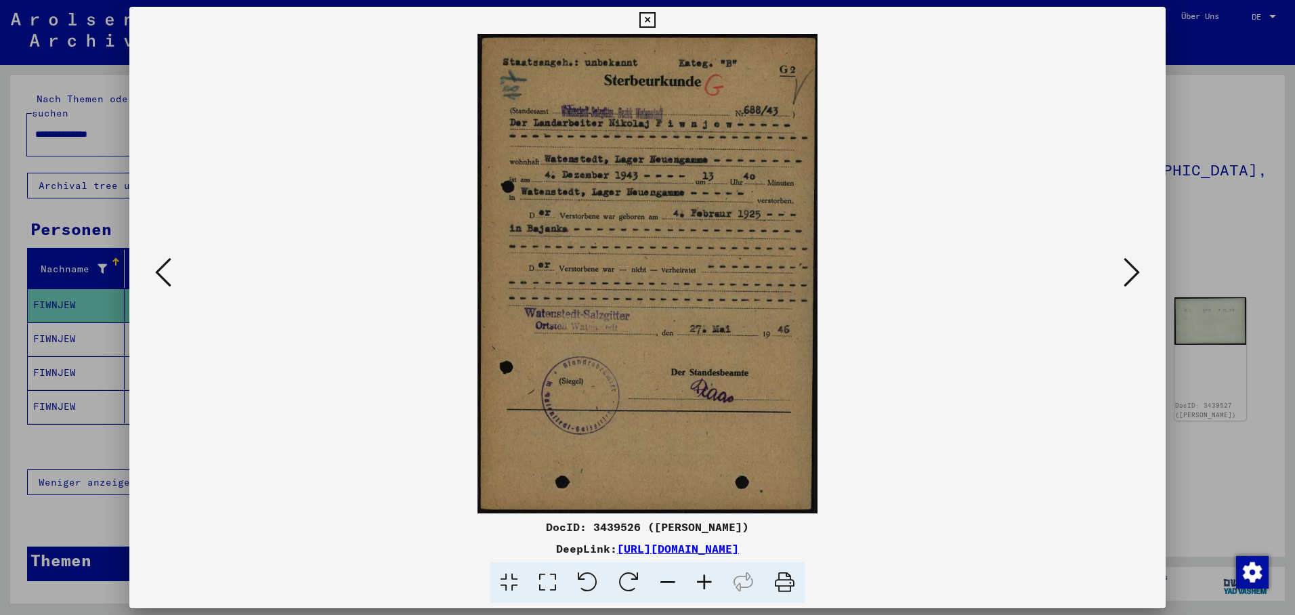
click at [1134, 265] on icon at bounding box center [1132, 272] width 16 height 33
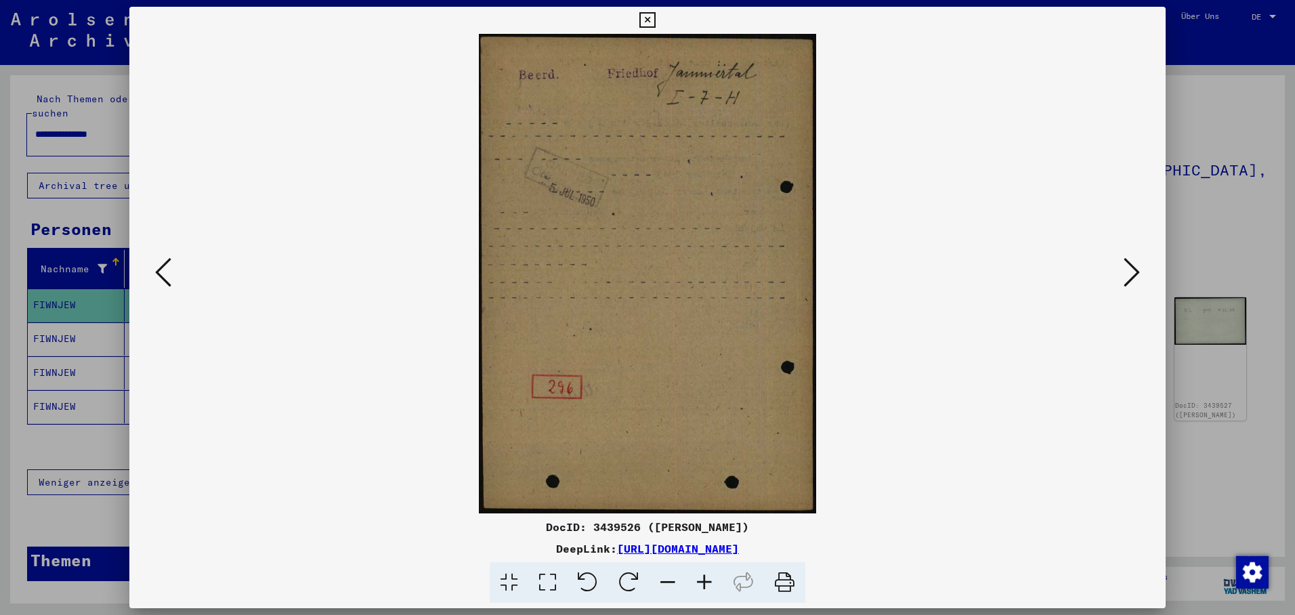
click at [1130, 271] on icon at bounding box center [1132, 272] width 16 height 33
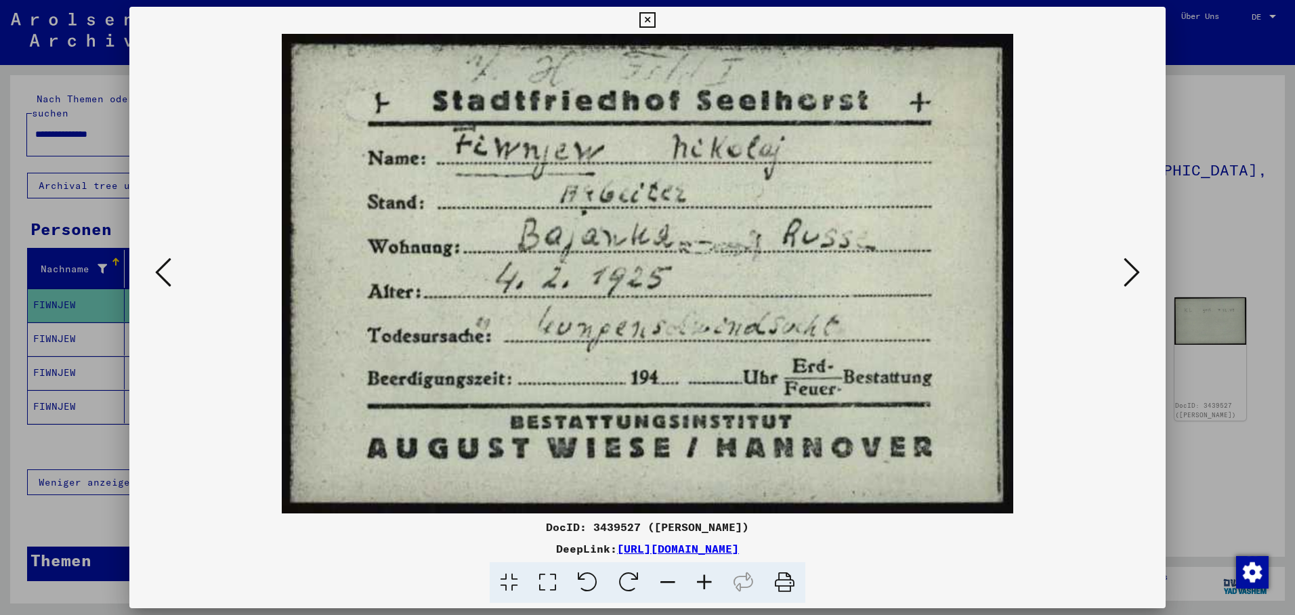
click at [1132, 273] on icon at bounding box center [1132, 272] width 16 height 33
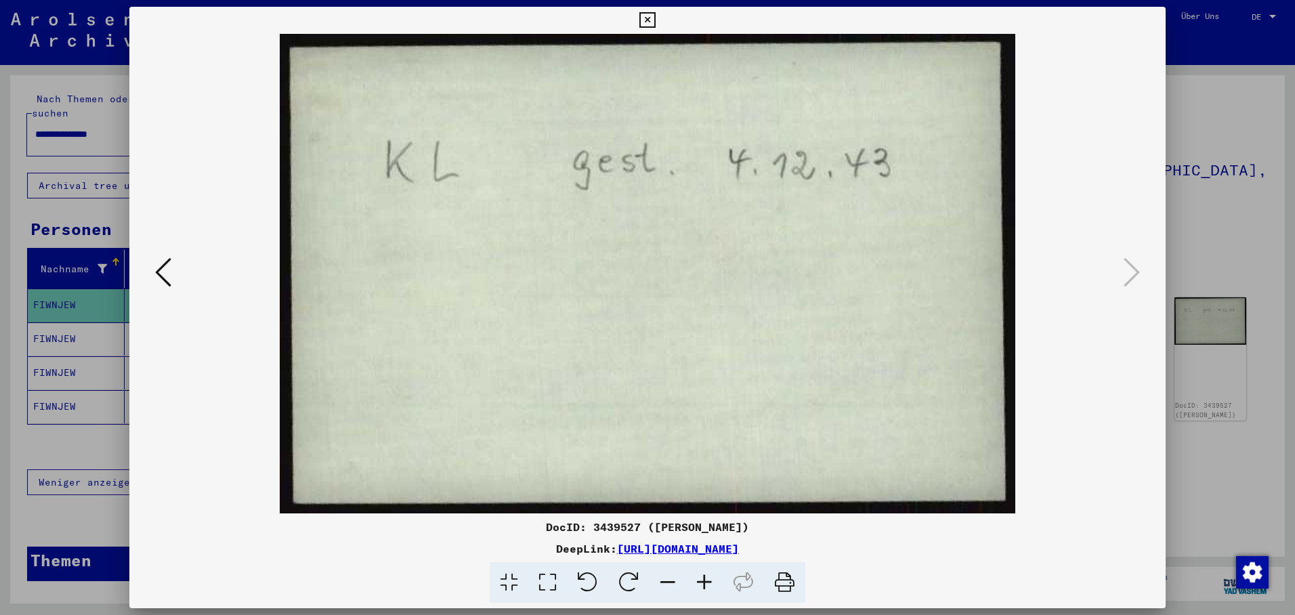
click at [655, 19] on icon at bounding box center [647, 20] width 16 height 16
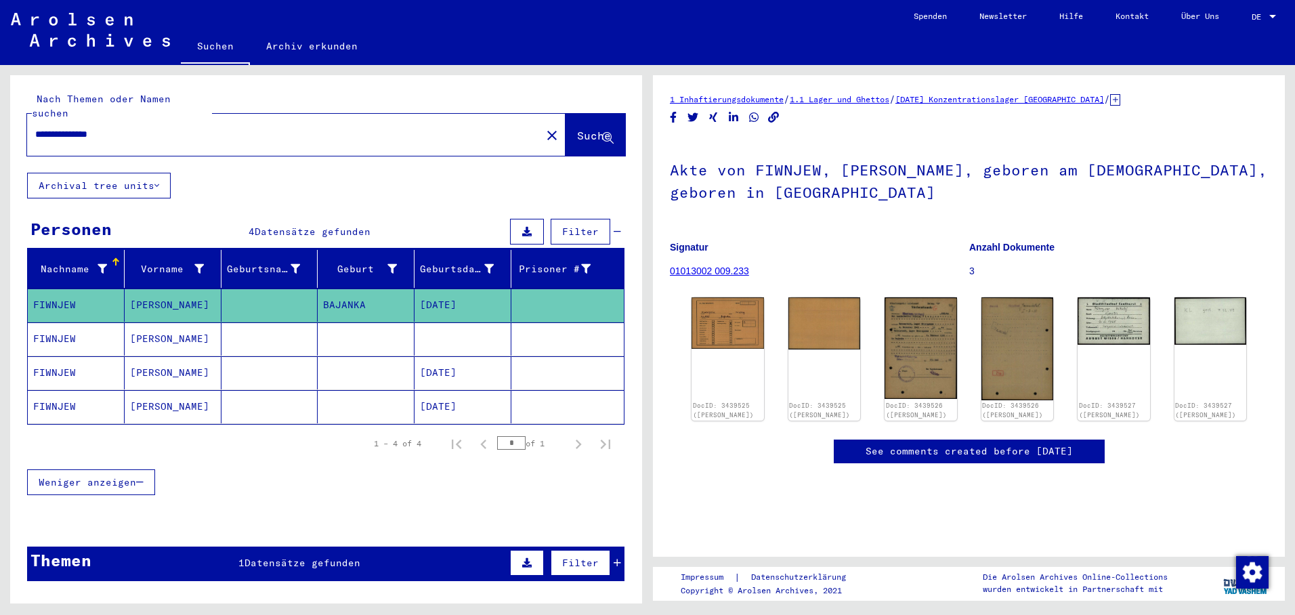
click at [444, 328] on mat-cell at bounding box center [462, 338] width 97 height 33
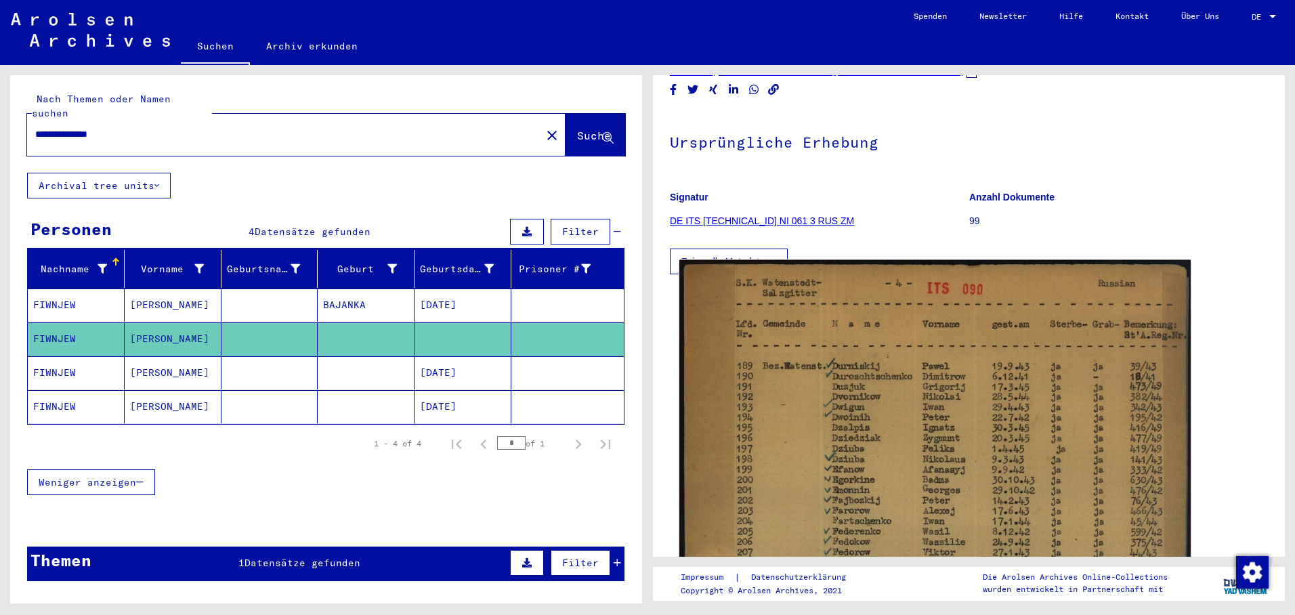
scroll to position [135, 0]
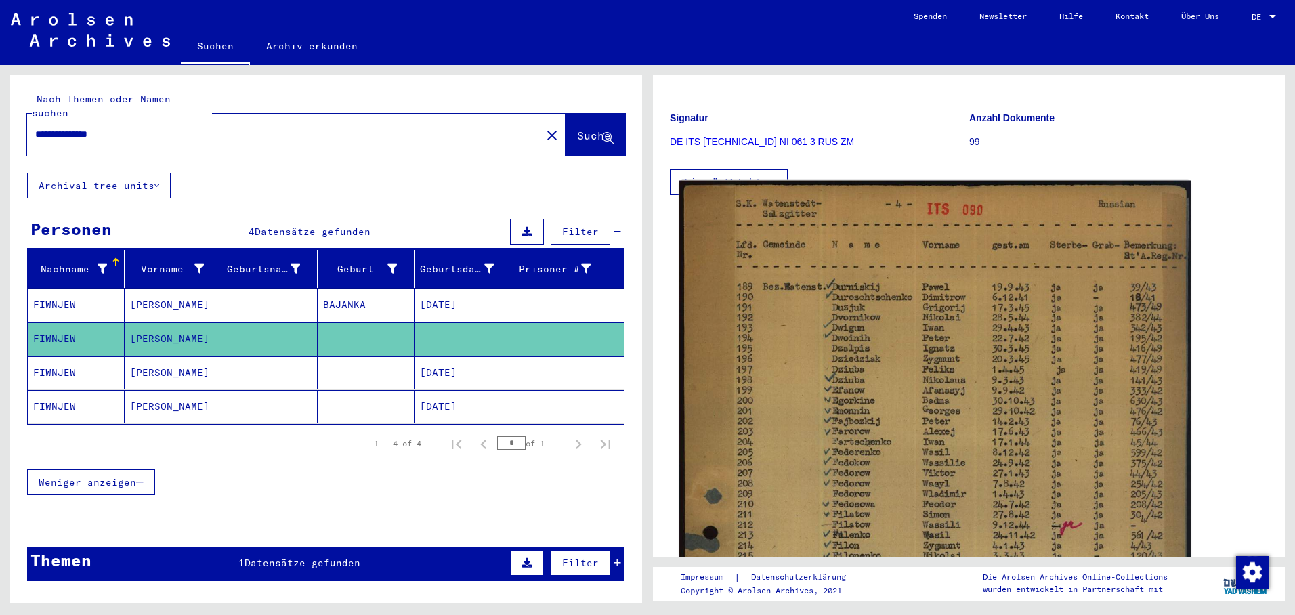
click at [847, 353] on img at bounding box center [934, 594] width 511 height 826
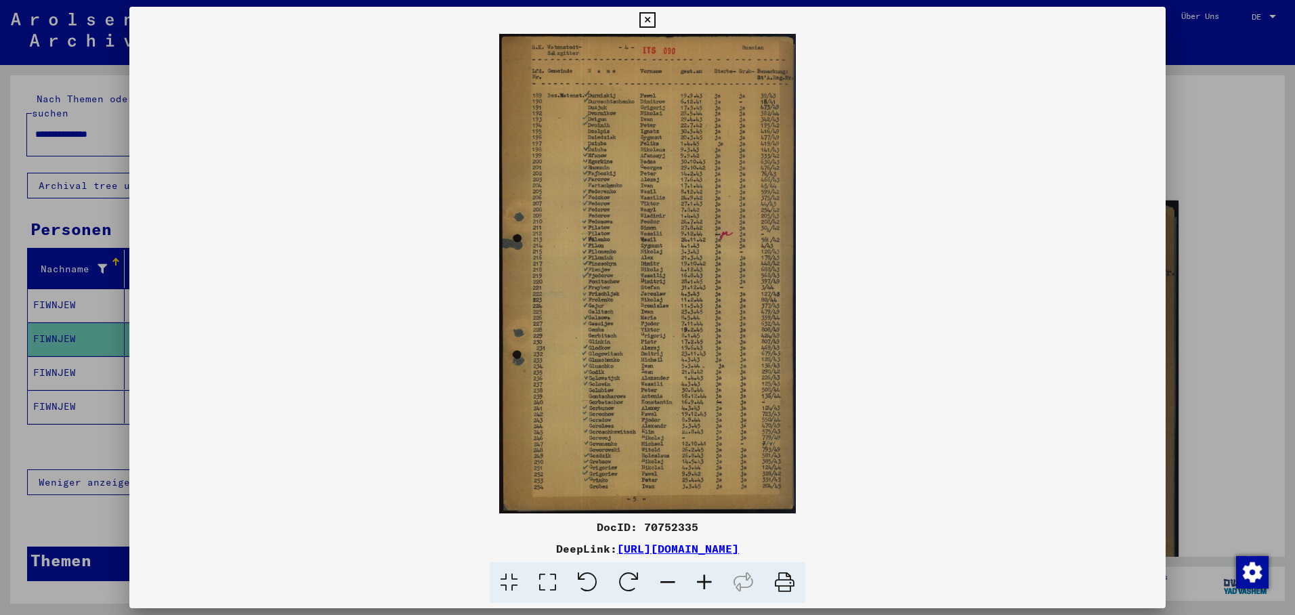
click at [91, 368] on div at bounding box center [647, 307] width 1295 height 615
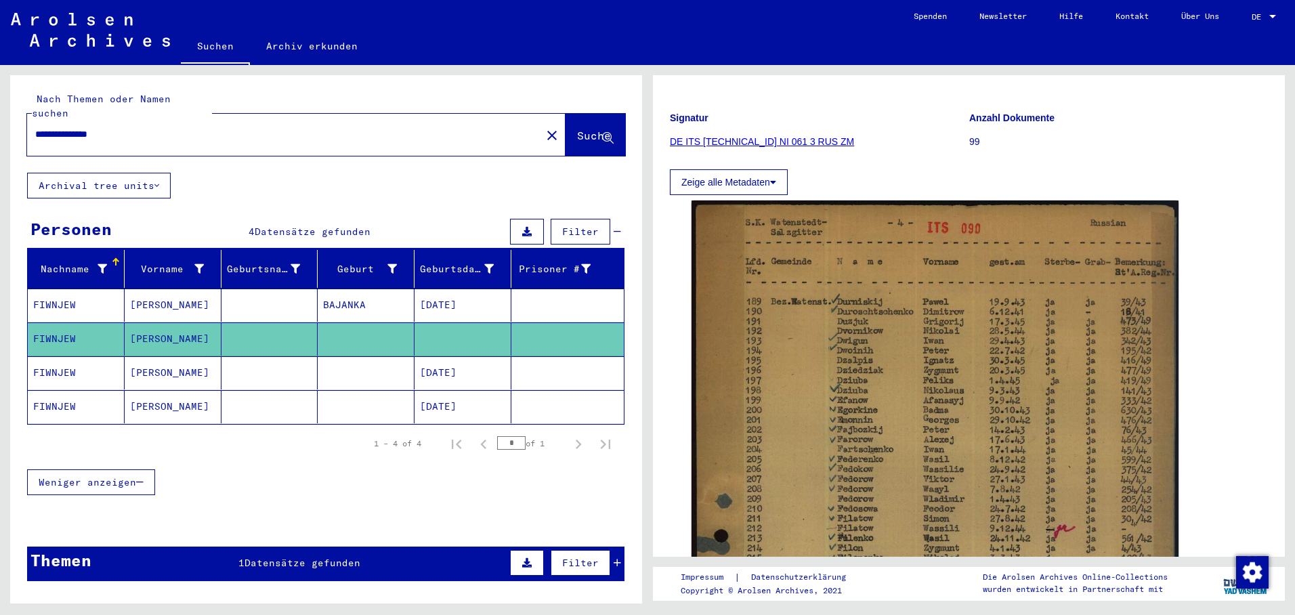
click at [91, 368] on mat-cell "FIWNJEW" at bounding box center [76, 372] width 97 height 33
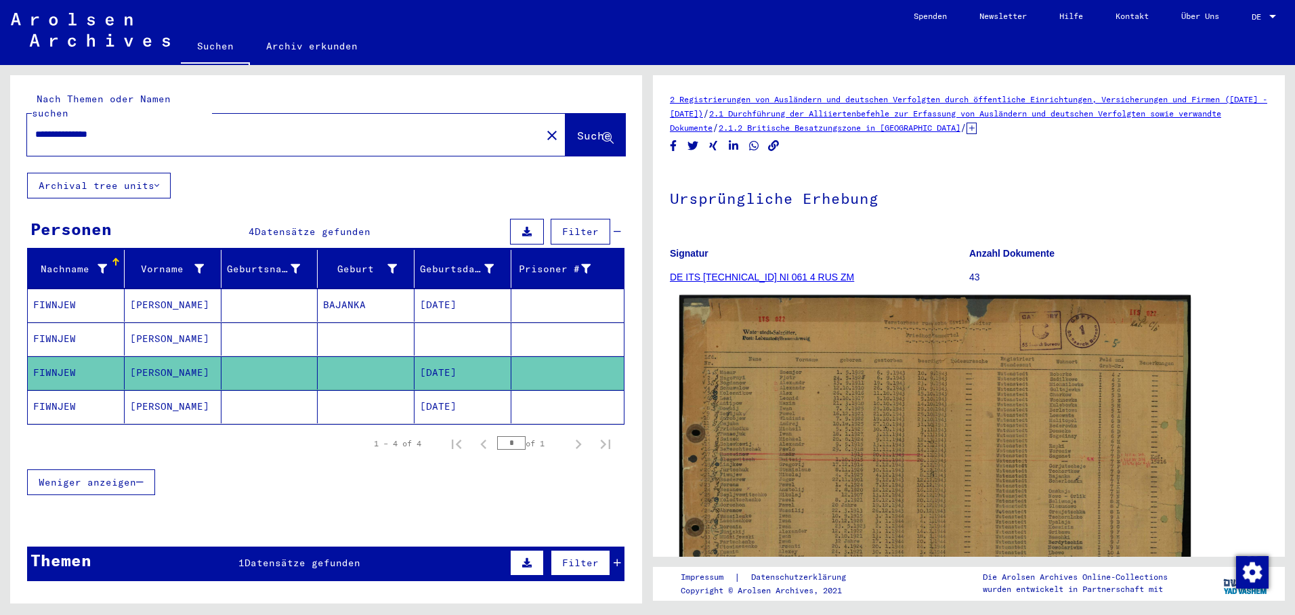
click at [765, 410] on img at bounding box center [934, 466] width 511 height 342
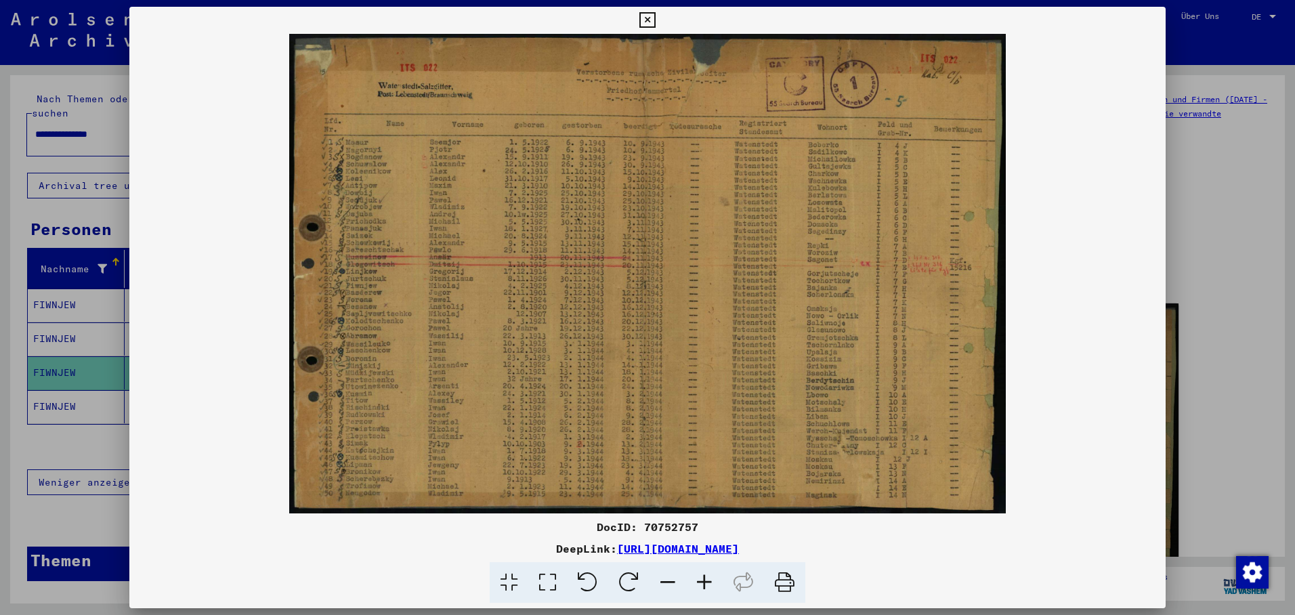
click at [58, 397] on div at bounding box center [647, 307] width 1295 height 615
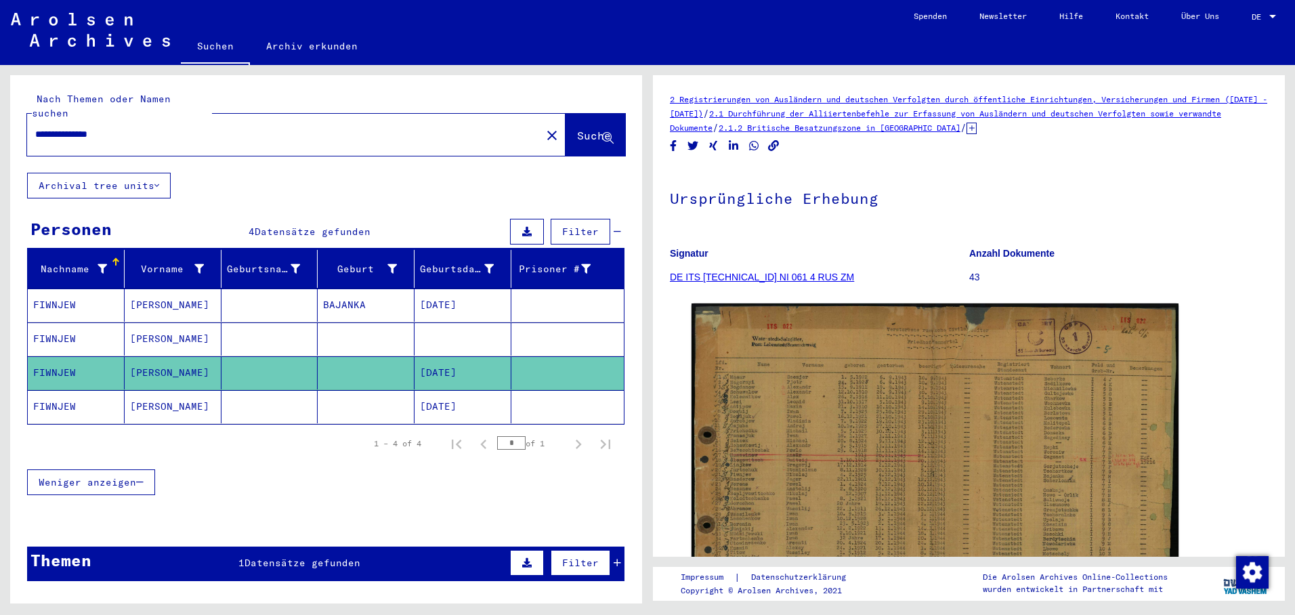
click at [58, 394] on mat-cell "FIWNJEW" at bounding box center [76, 406] width 97 height 33
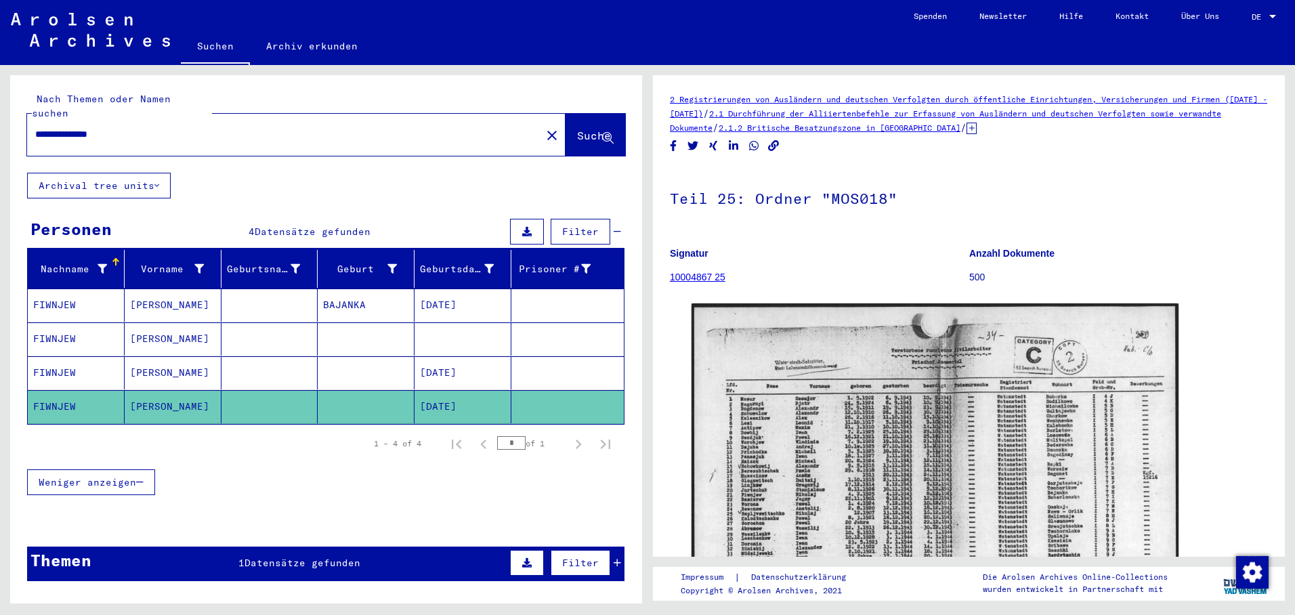
click at [544, 127] on mat-icon "close" at bounding box center [552, 135] width 16 height 16
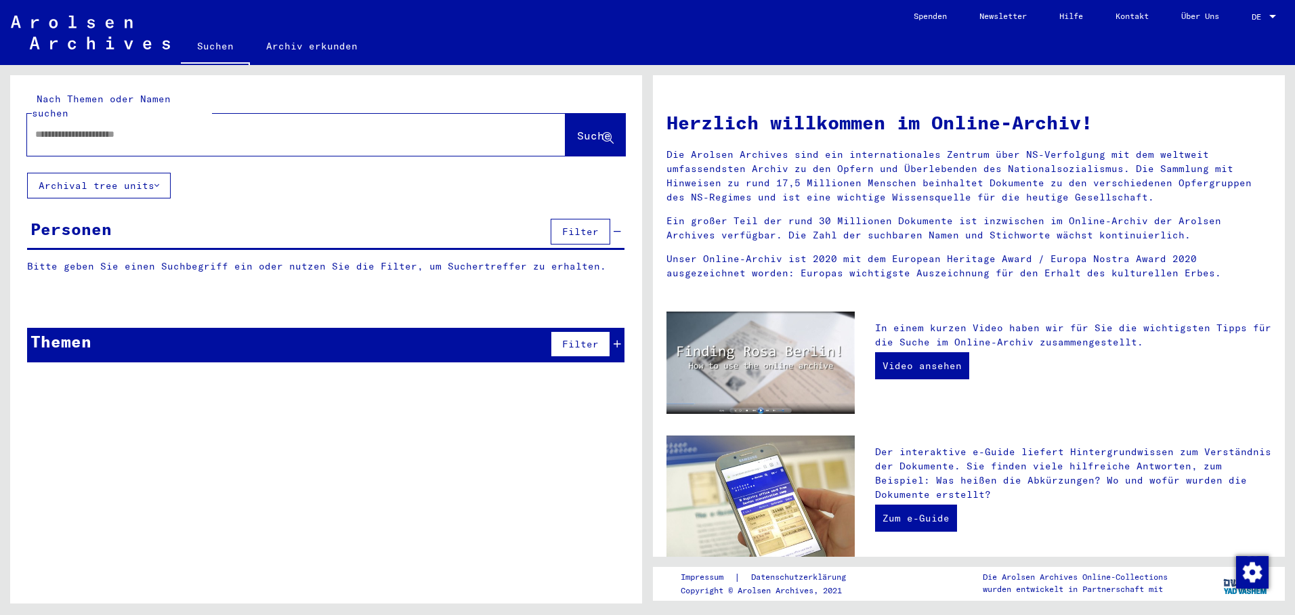
paste input "**********"
type input "**********"
click at [582, 129] on span "Suche" at bounding box center [594, 136] width 34 height 14
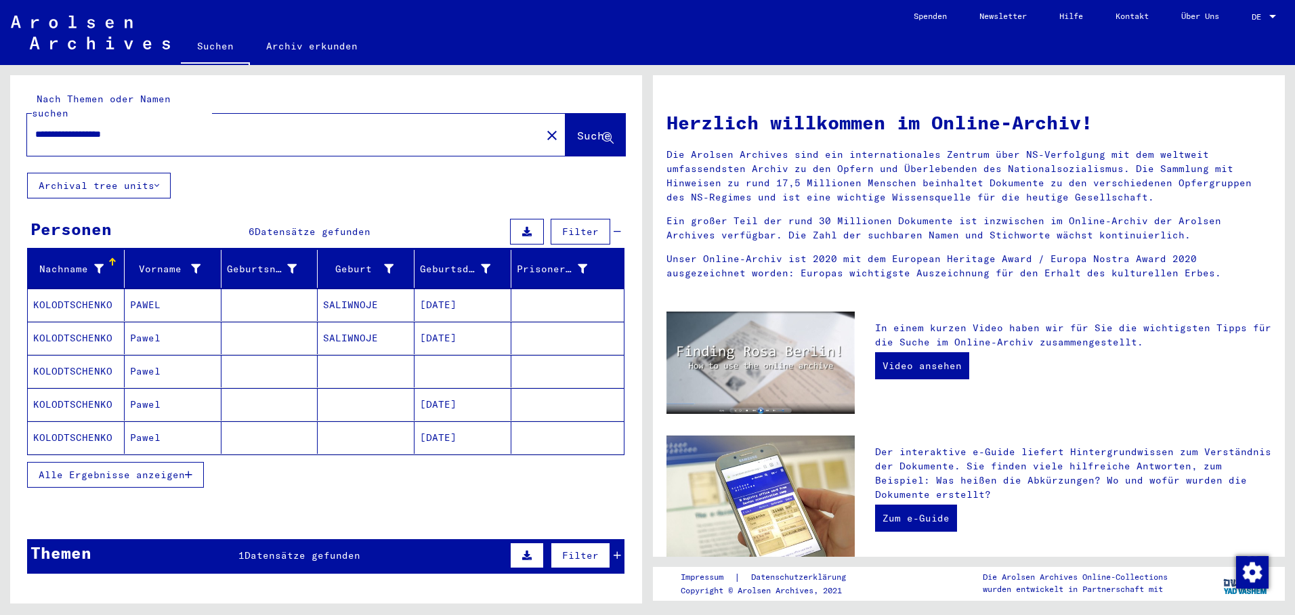
click at [466, 296] on mat-cell "[DATE]" at bounding box center [462, 305] width 97 height 33
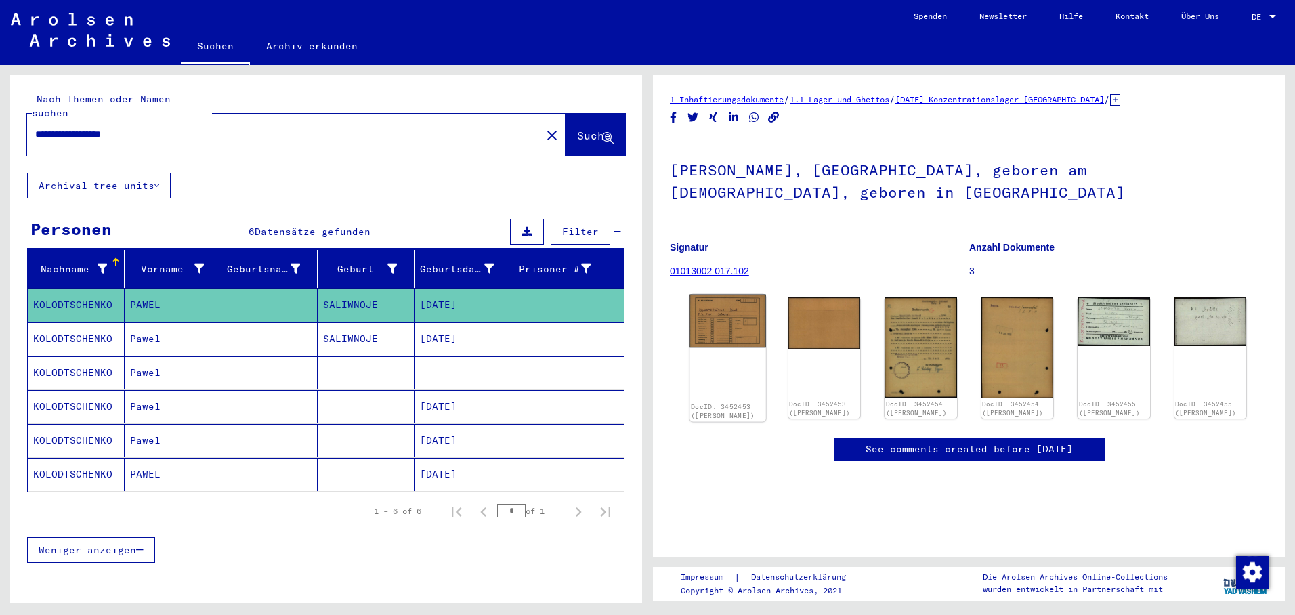
click at [740, 318] on img at bounding box center [727, 322] width 76 height 54
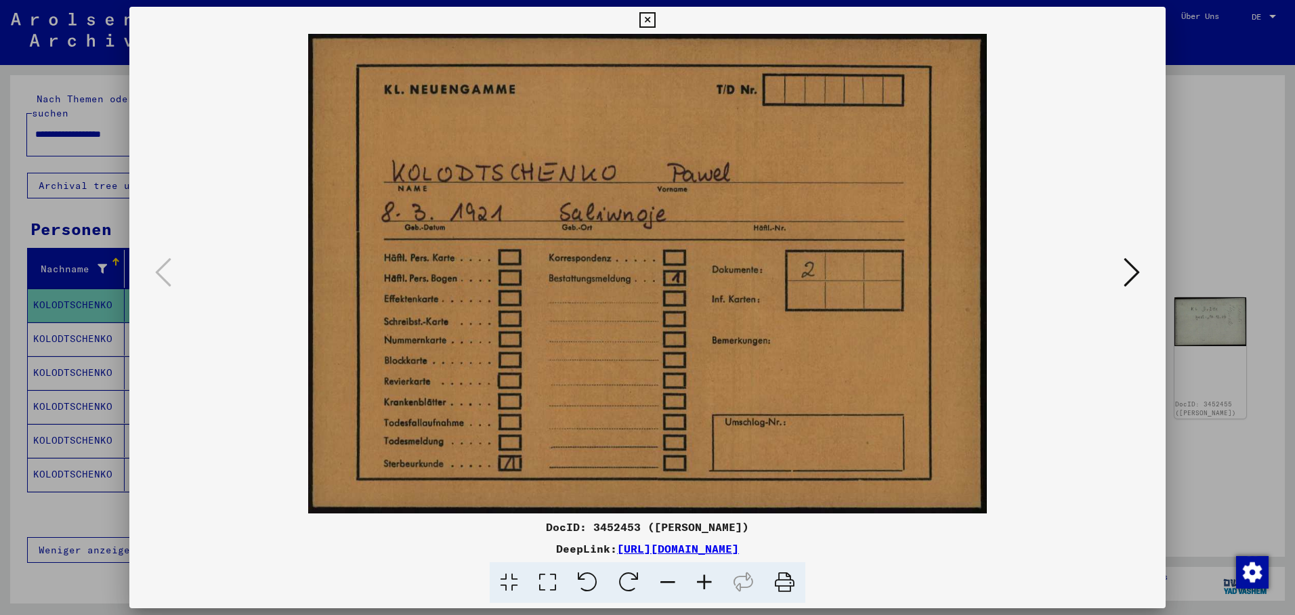
click at [1128, 270] on icon at bounding box center [1132, 272] width 16 height 33
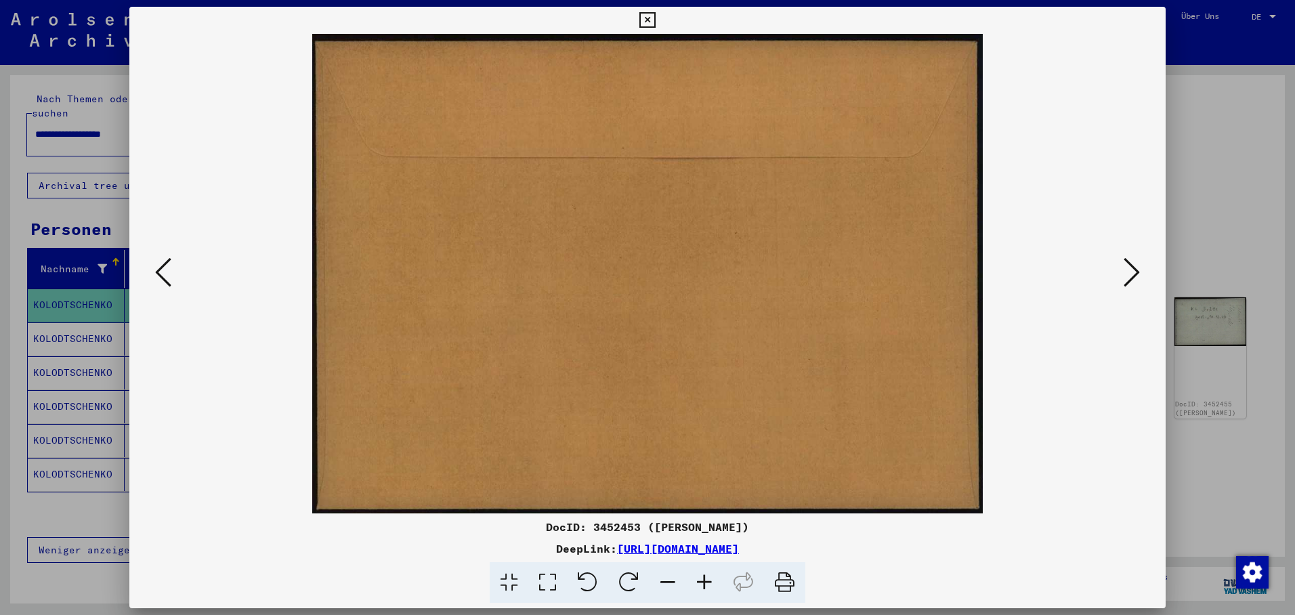
click at [1128, 272] on icon at bounding box center [1132, 272] width 16 height 33
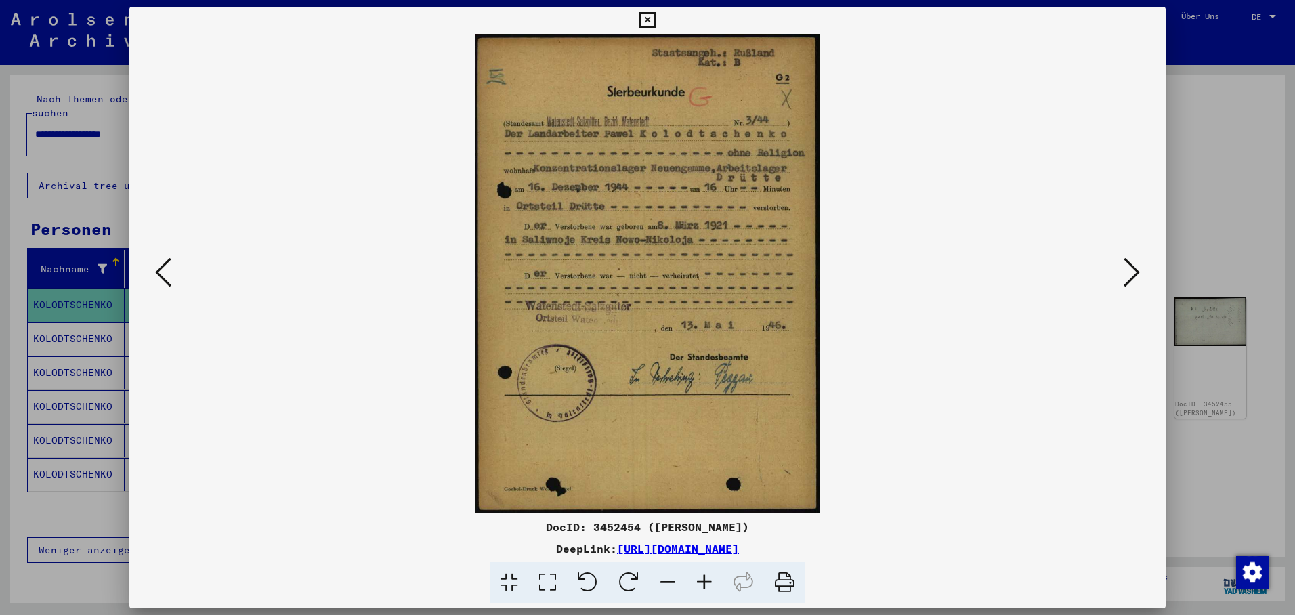
click at [1133, 270] on icon at bounding box center [1132, 272] width 16 height 33
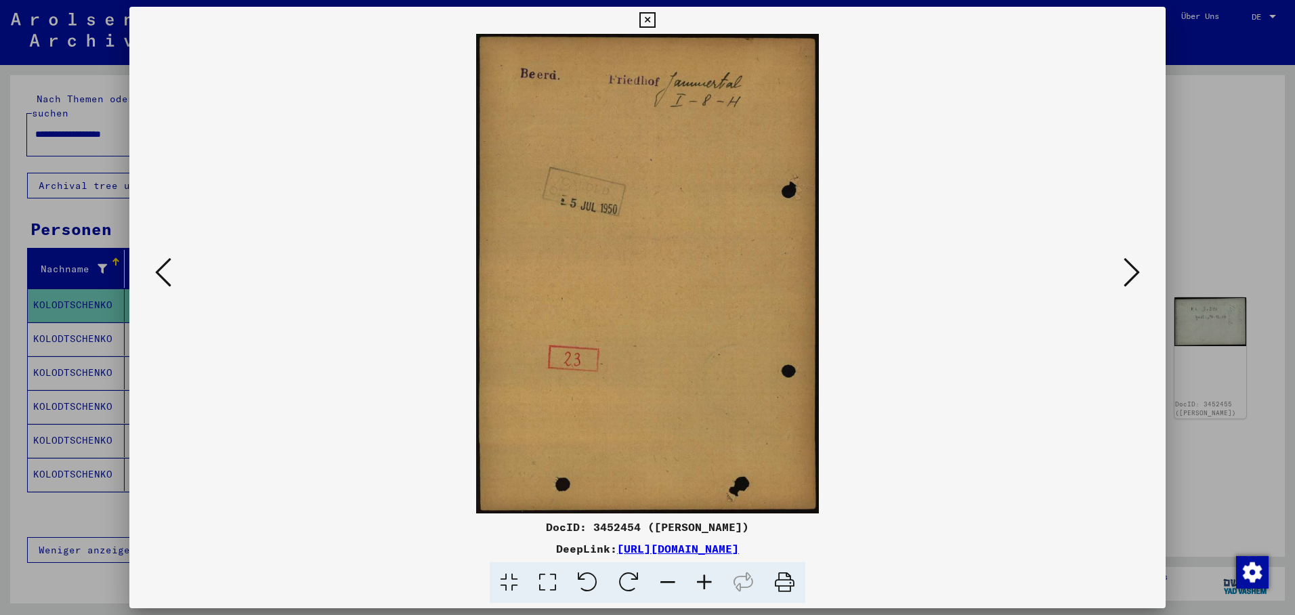
click at [1132, 273] on icon at bounding box center [1132, 272] width 16 height 33
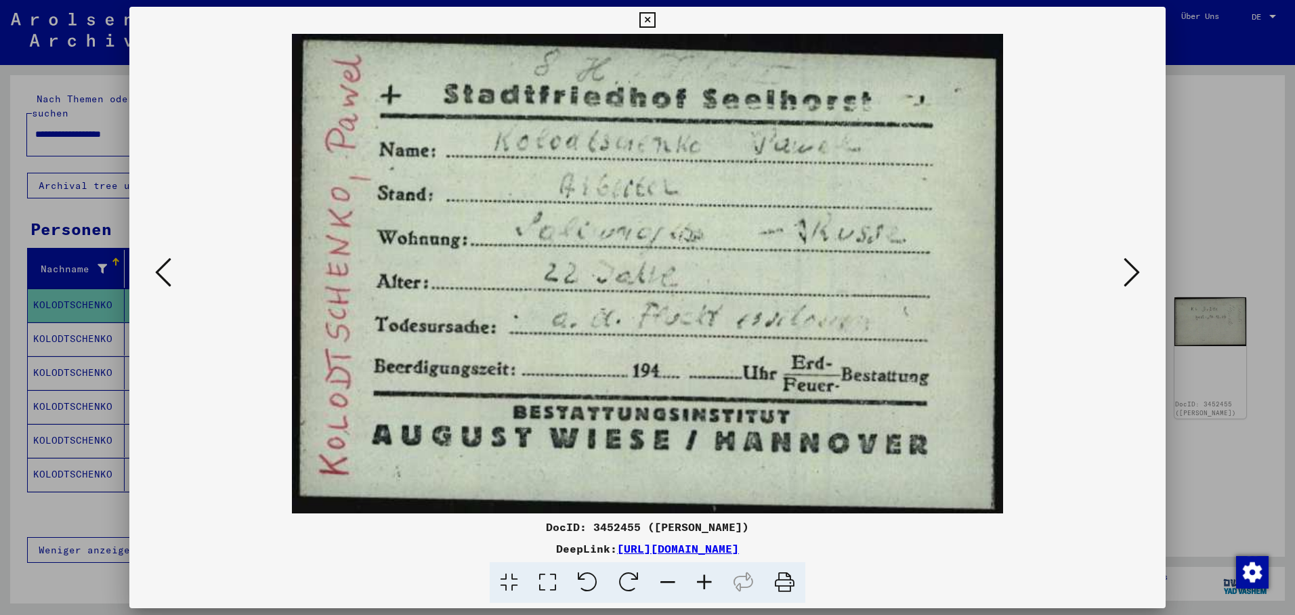
click at [162, 267] on icon at bounding box center [163, 272] width 16 height 33
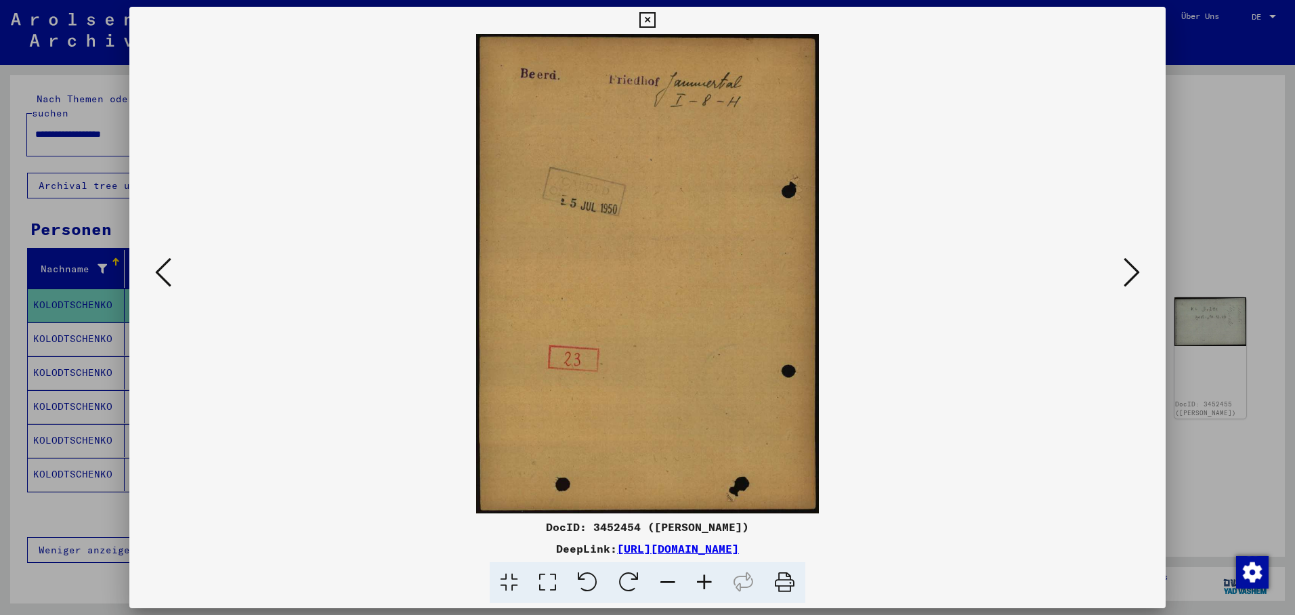
click at [1134, 261] on icon at bounding box center [1132, 272] width 16 height 33
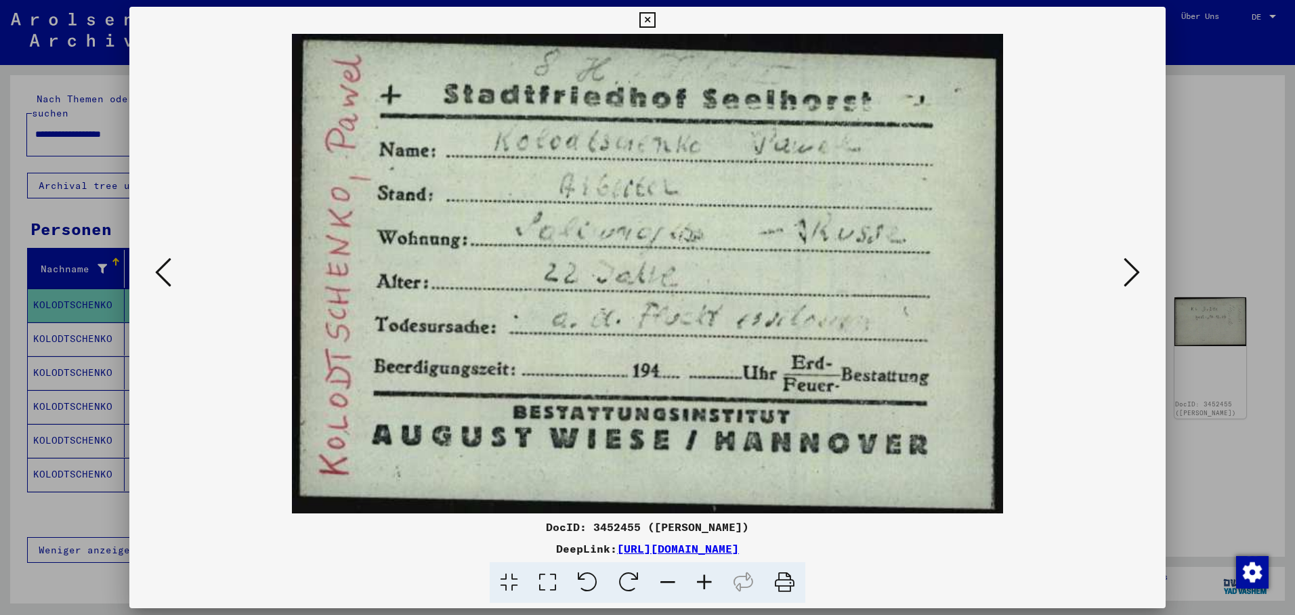
click at [1137, 264] on icon at bounding box center [1132, 272] width 16 height 33
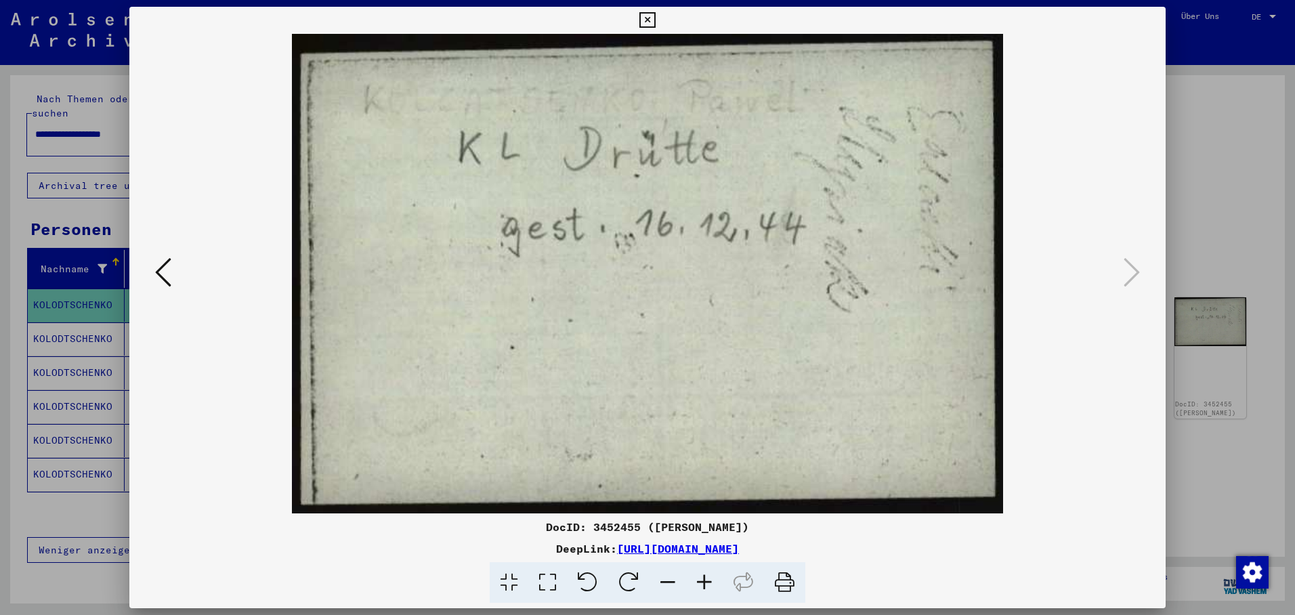
click at [655, 14] on icon at bounding box center [647, 20] width 16 height 16
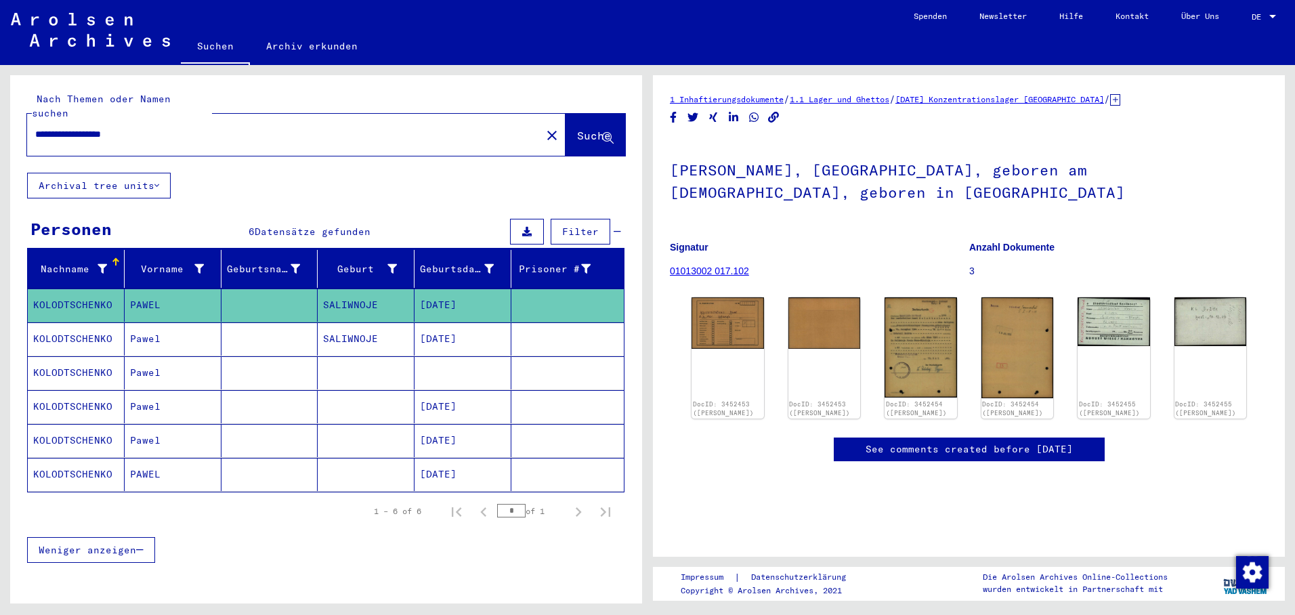
click at [429, 322] on mat-cell "[DATE]" at bounding box center [462, 338] width 97 height 33
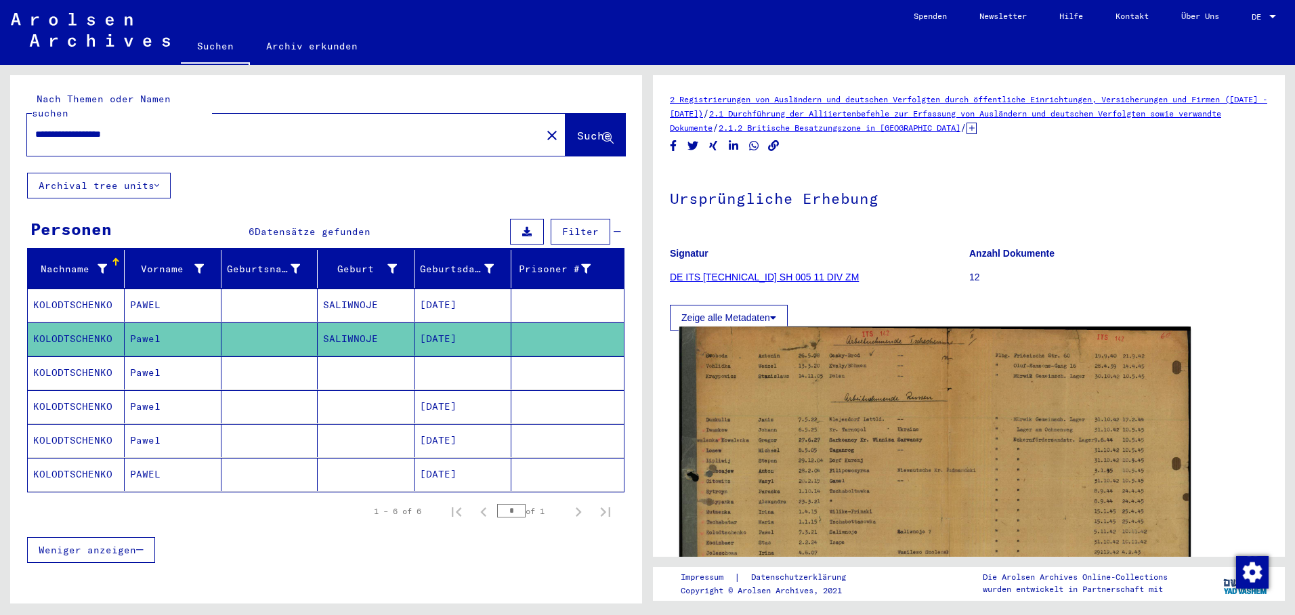
click at [811, 414] on img at bounding box center [934, 516] width 511 height 380
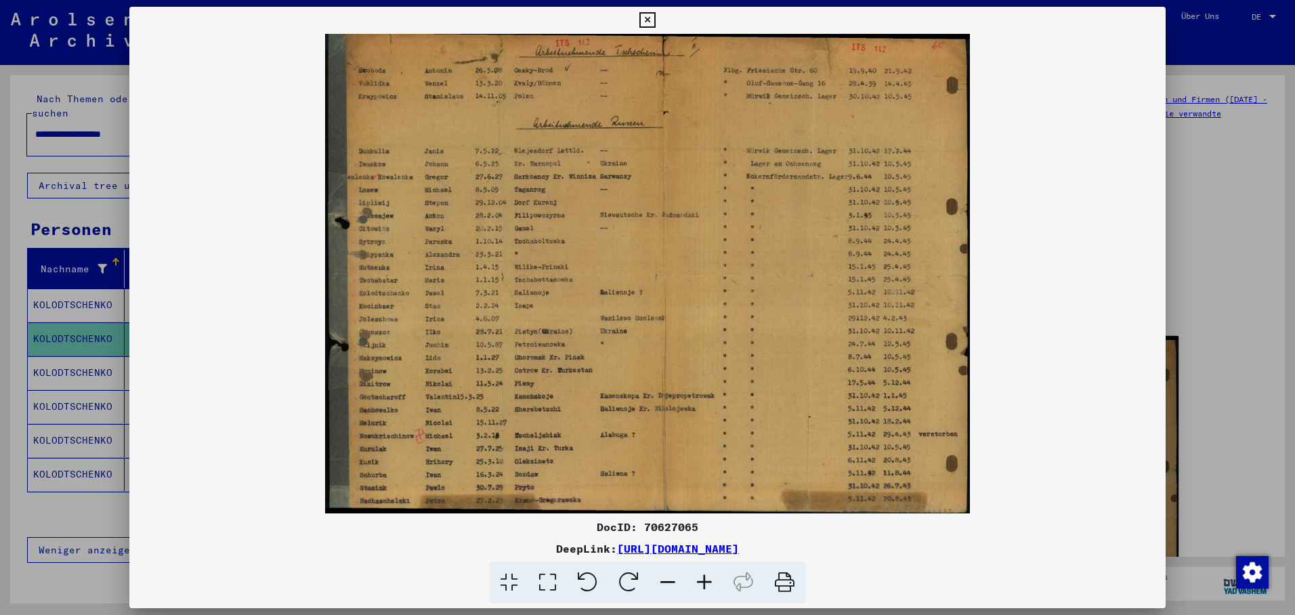
click at [655, 22] on icon at bounding box center [647, 20] width 16 height 16
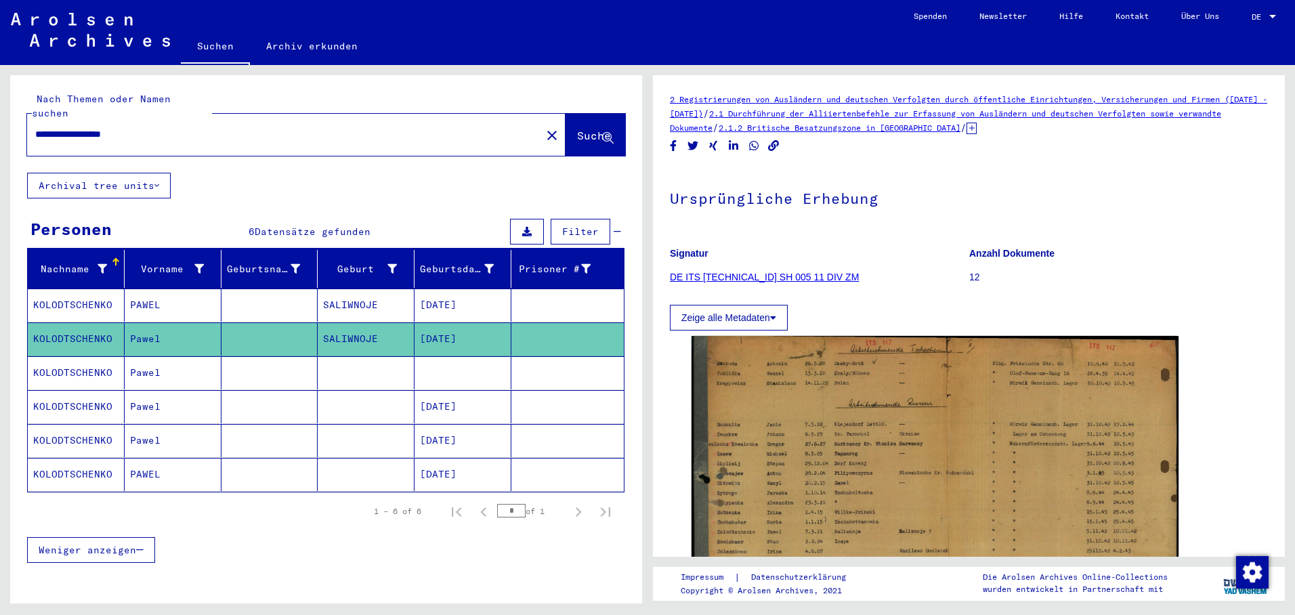
click at [450, 390] on mat-cell "[DATE]" at bounding box center [462, 406] width 97 height 33
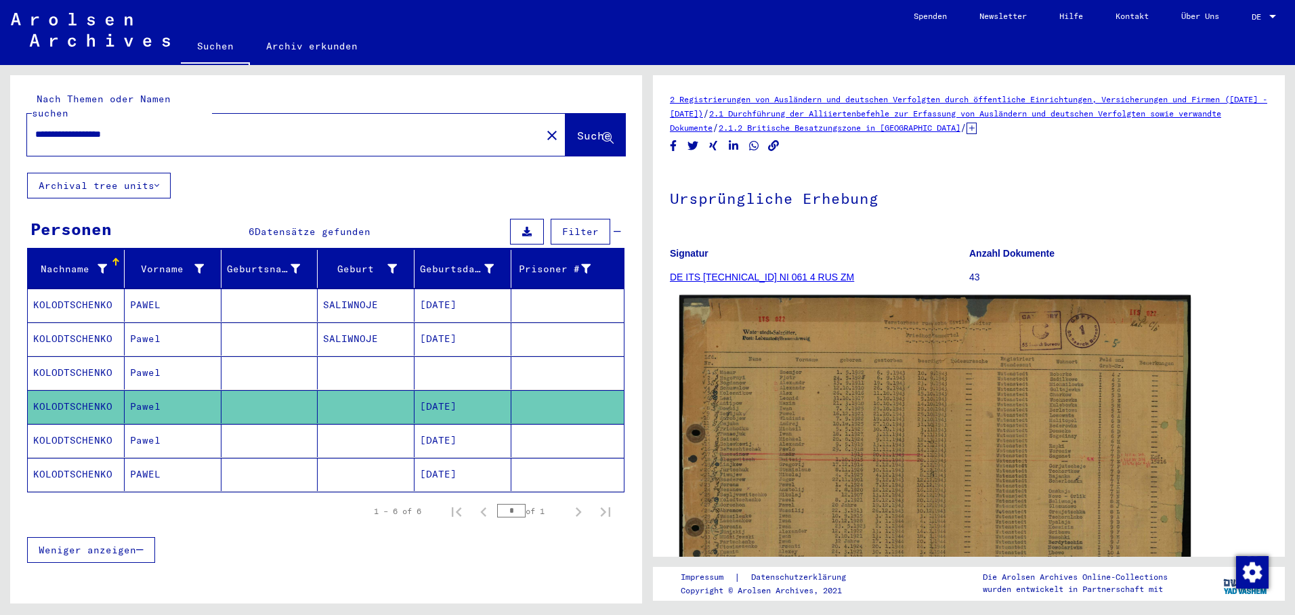
click at [817, 429] on img at bounding box center [934, 466] width 511 height 342
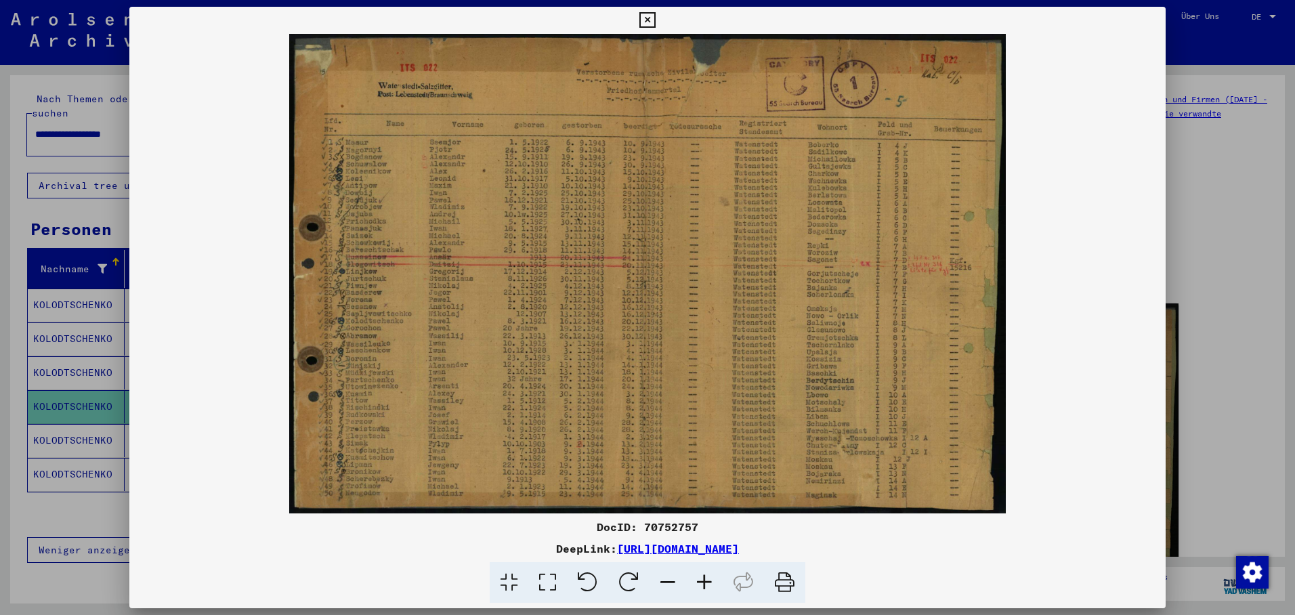
click at [102, 418] on div at bounding box center [647, 307] width 1295 height 615
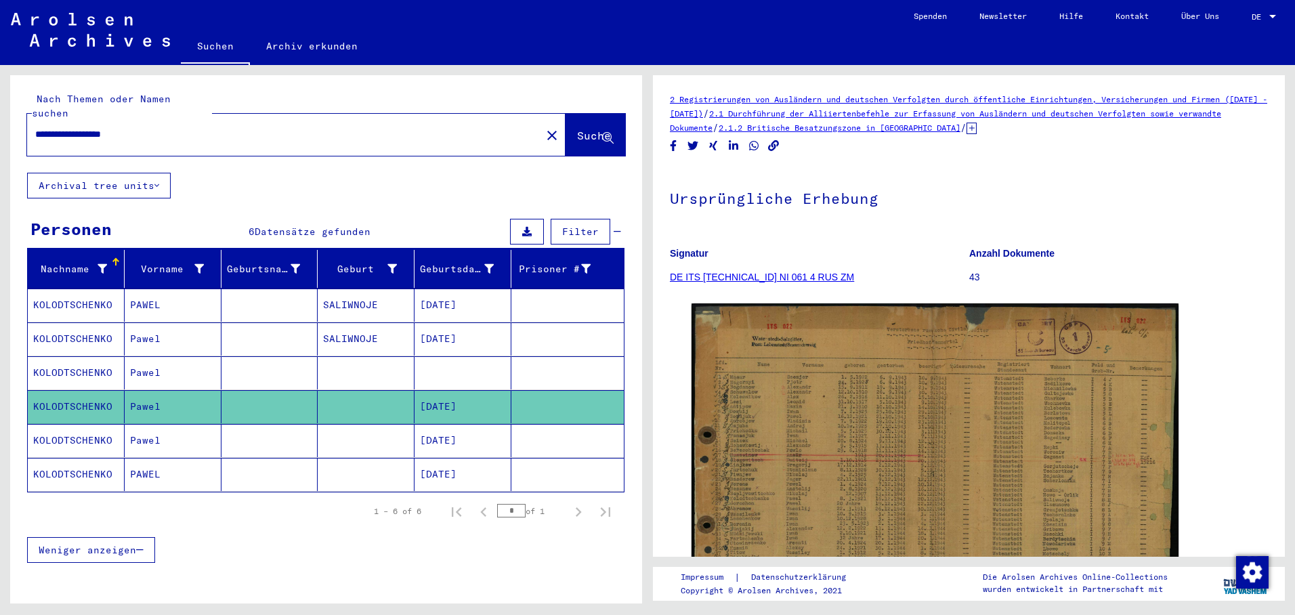
click at [100, 424] on mat-cell "KOLODTSCHENKO" at bounding box center [76, 440] width 97 height 33
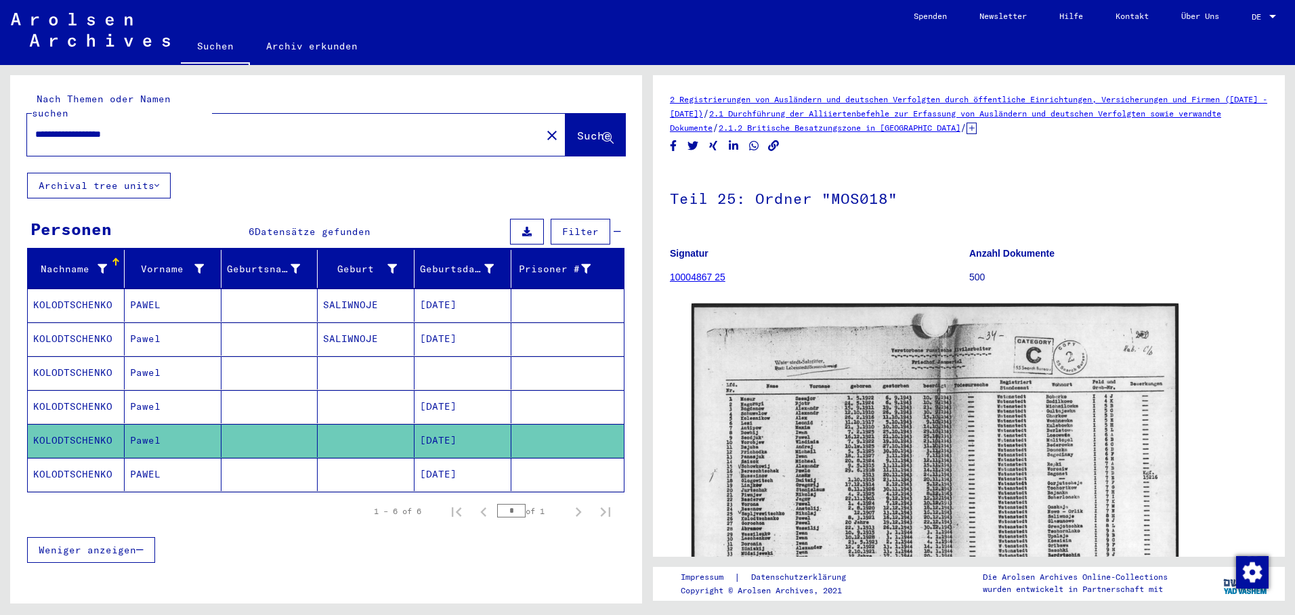
click at [455, 459] on mat-cell "[DATE]" at bounding box center [462, 474] width 97 height 33
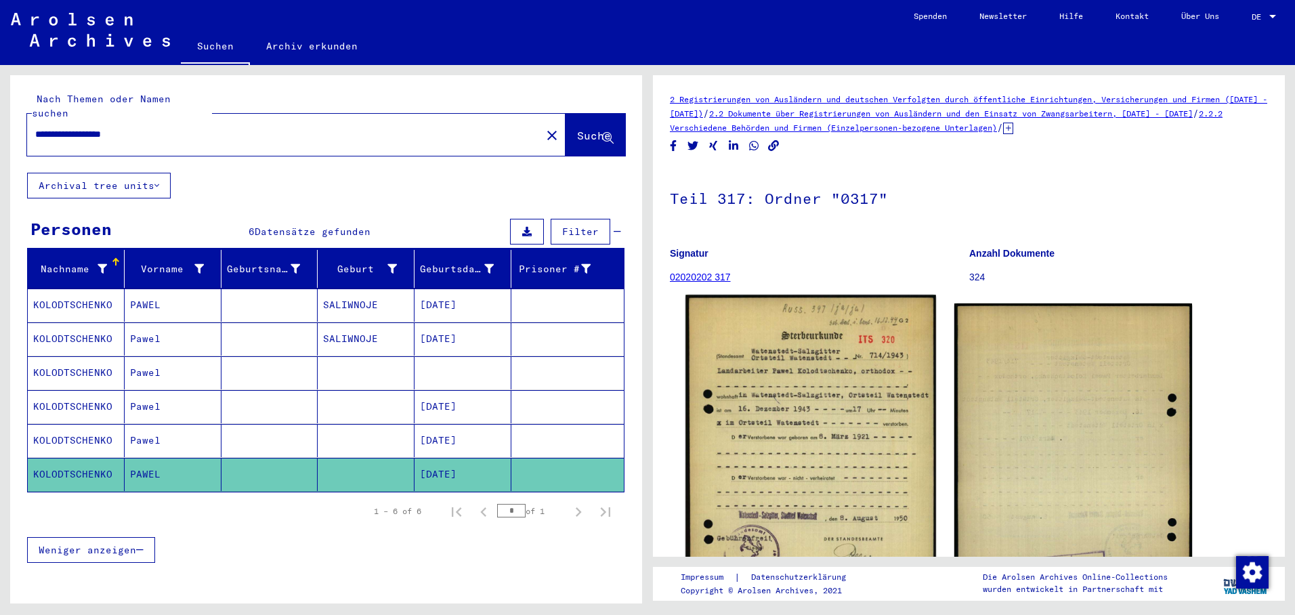
click at [773, 434] on img at bounding box center [810, 469] width 250 height 349
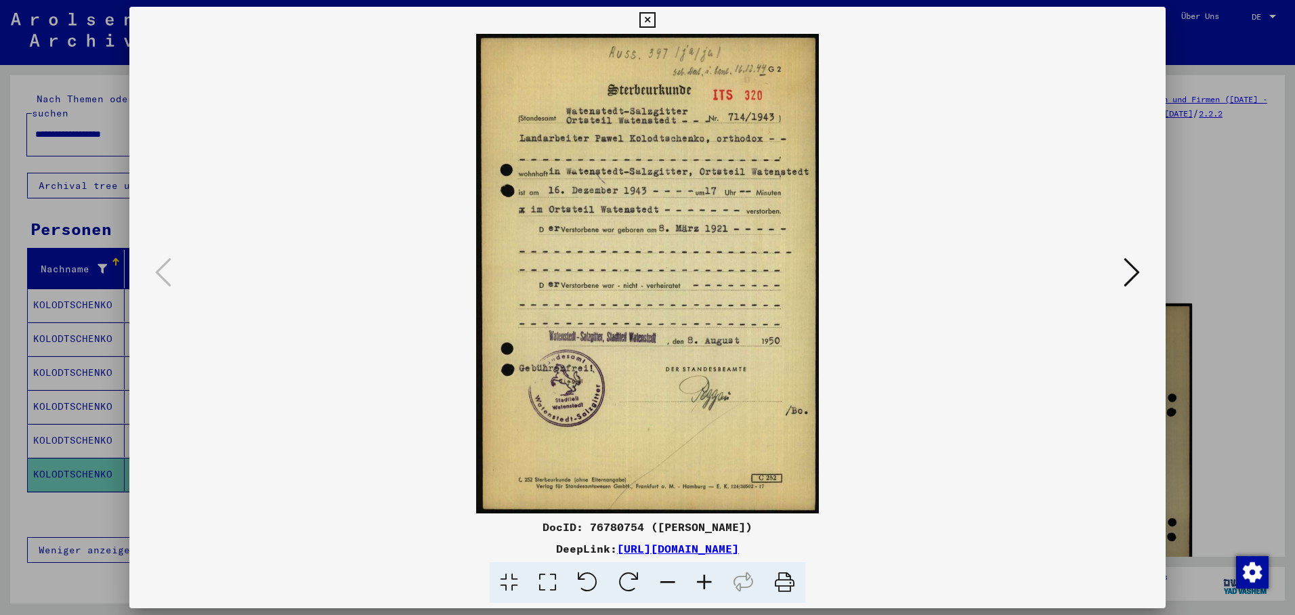
click at [655, 15] on icon at bounding box center [647, 20] width 16 height 16
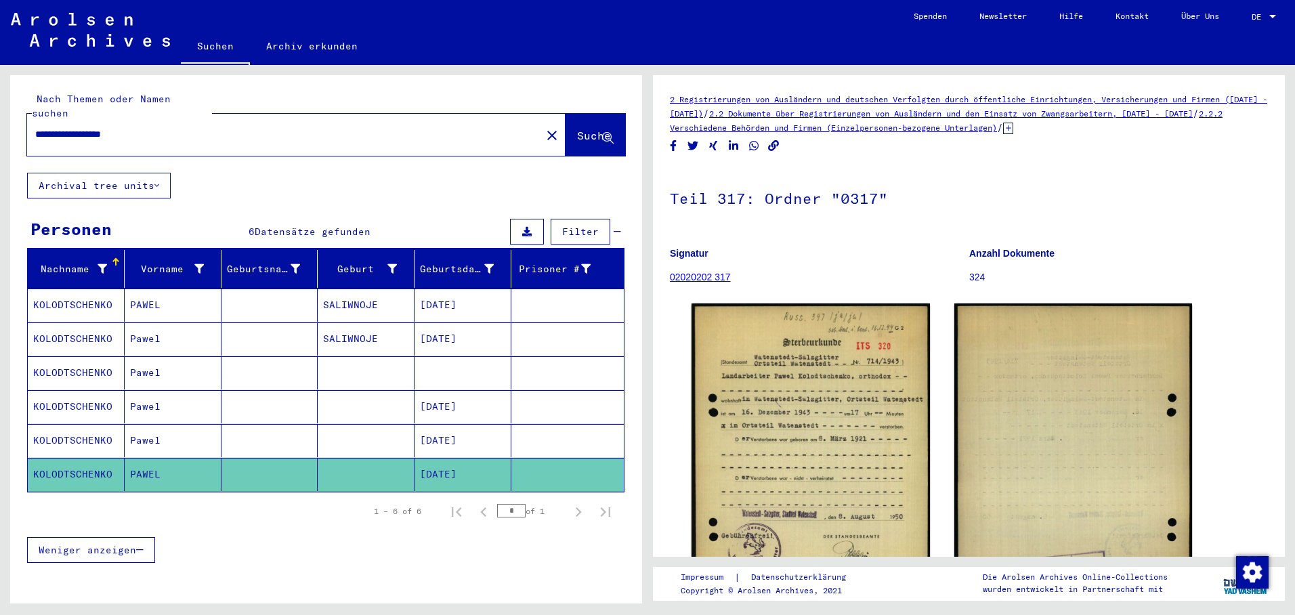
click at [544, 127] on mat-icon "close" at bounding box center [552, 135] width 16 height 16
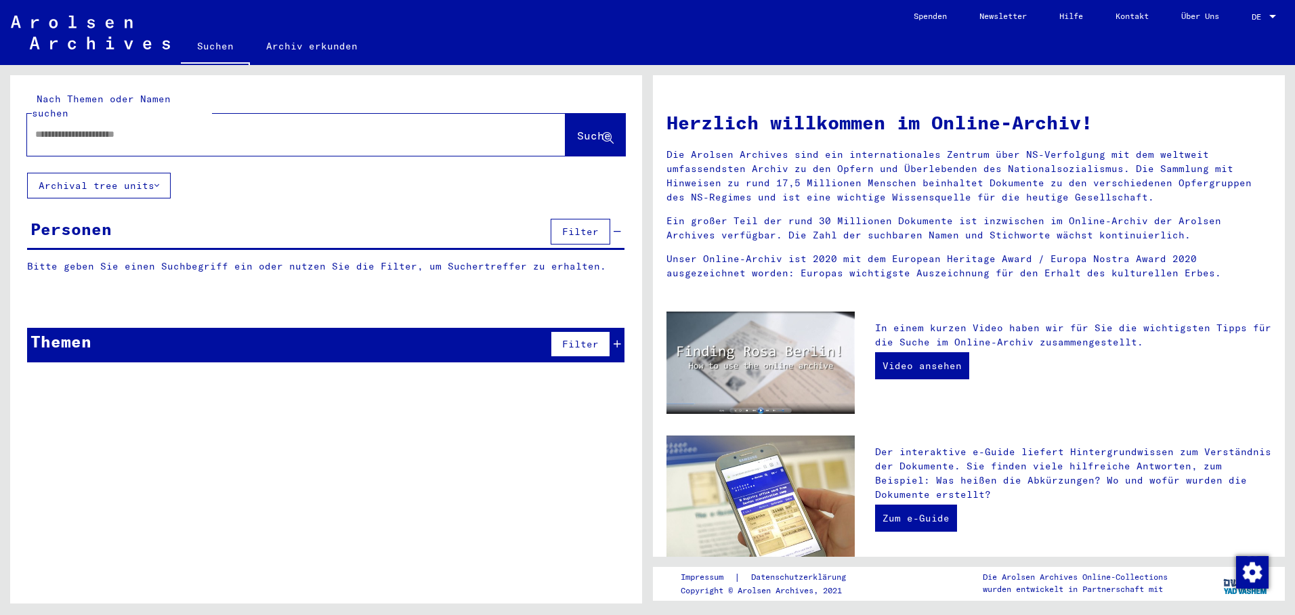
drag, startPoint x: 106, startPoint y: 104, endPoint x: 65, endPoint y: 110, distance: 41.7
click at [65, 119] on div at bounding box center [276, 134] width 498 height 30
drag, startPoint x: 64, startPoint y: 112, endPoint x: 46, endPoint y: 119, distance: 18.9
click at [46, 127] on input "text" at bounding box center [280, 134] width 490 height 14
paste input "**********"
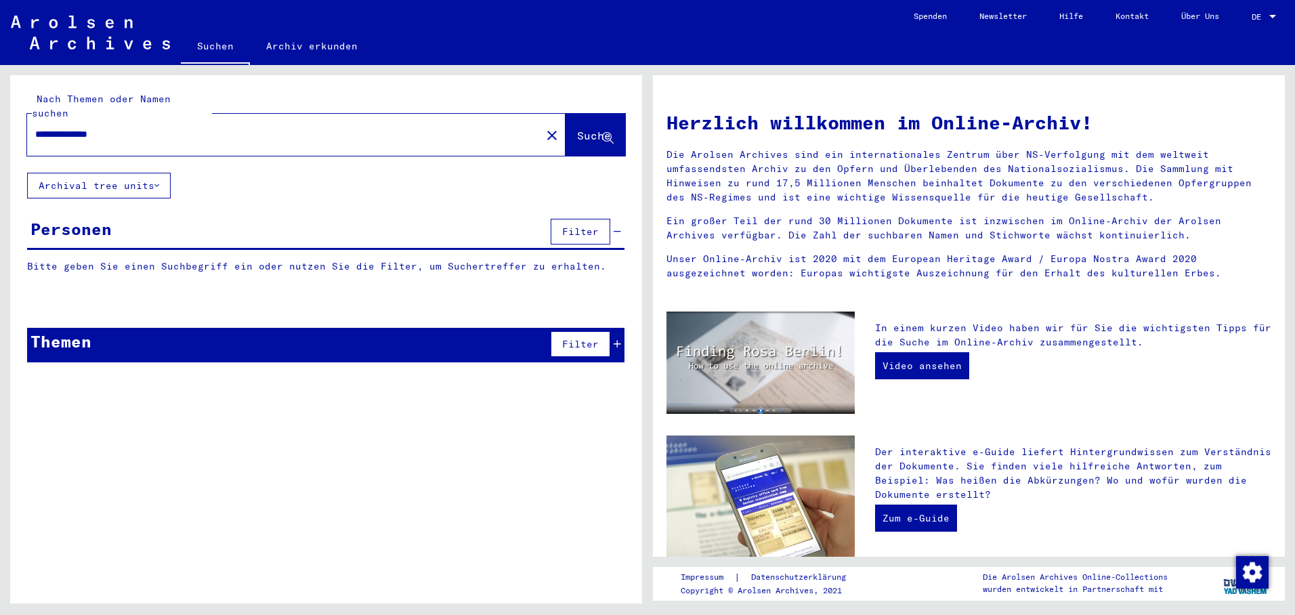
type input "**********"
click at [585, 129] on span "Suche" at bounding box center [594, 136] width 34 height 14
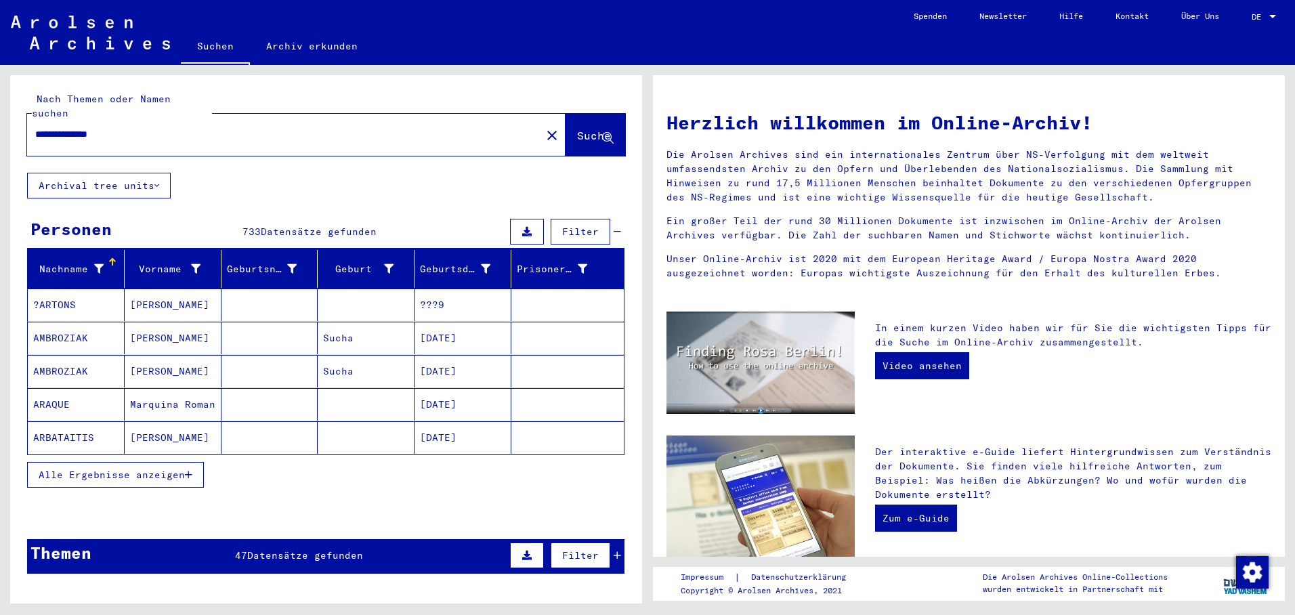
click at [193, 465] on button "Alle Ergebnisse anzeigen" at bounding box center [115, 475] width 177 height 26
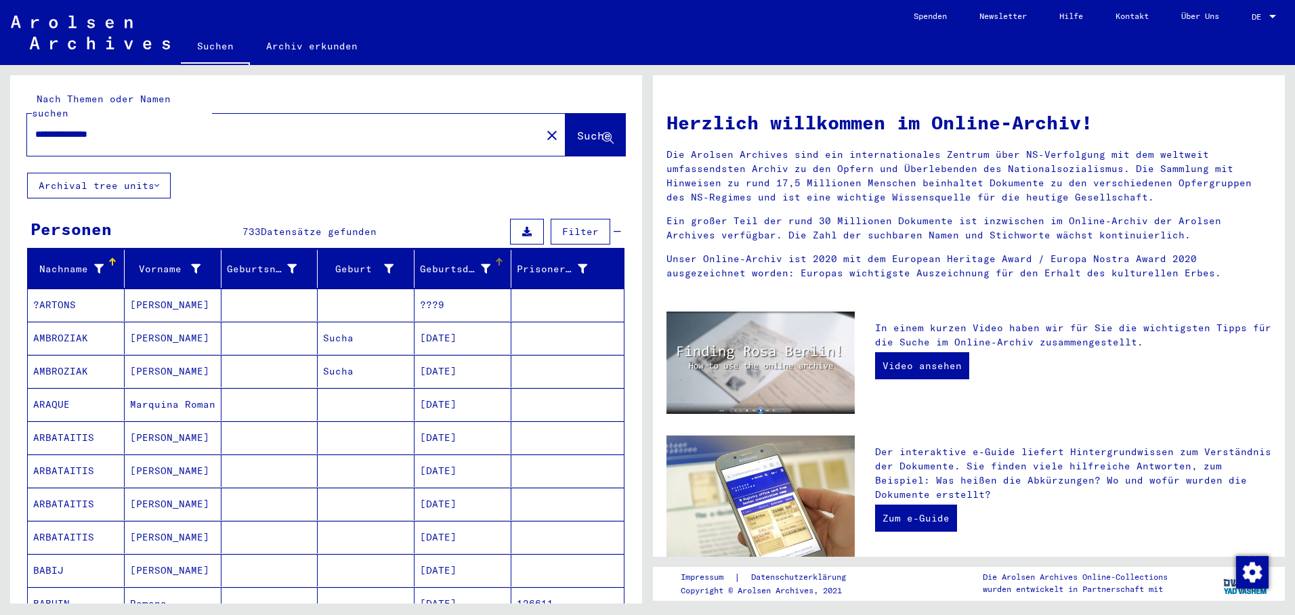
click at [498, 258] on div "Geburtsdatum" at bounding box center [465, 269] width 91 height 22
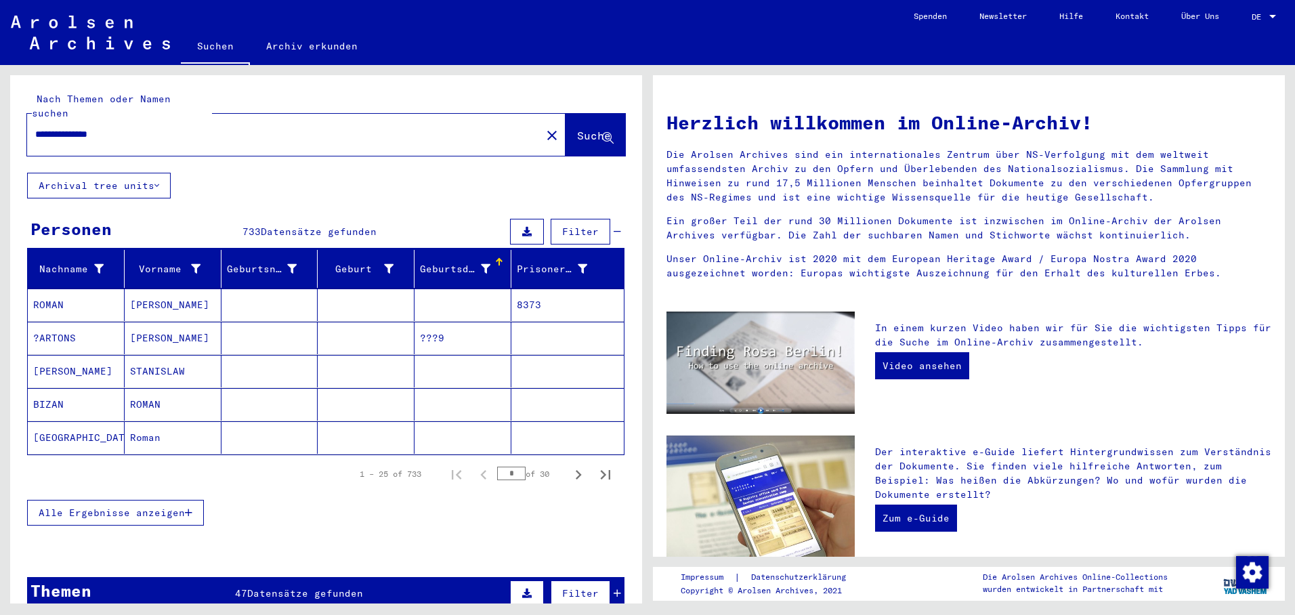
click at [498, 259] on div at bounding box center [498, 262] width 1 height 7
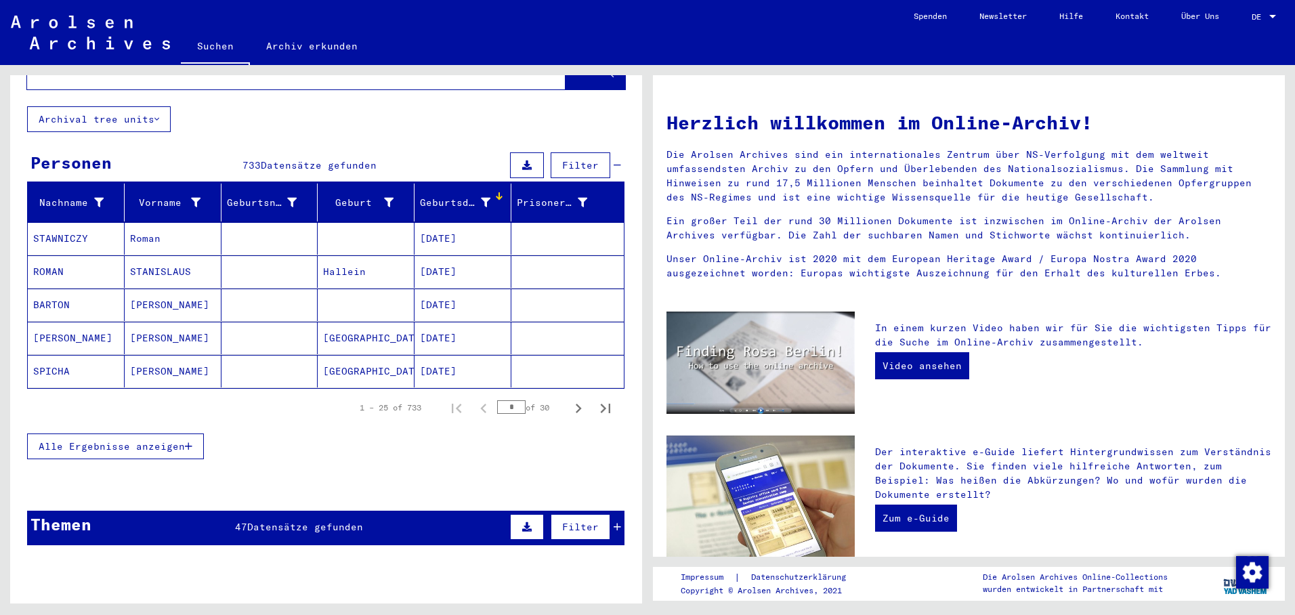
scroll to position [203, 0]
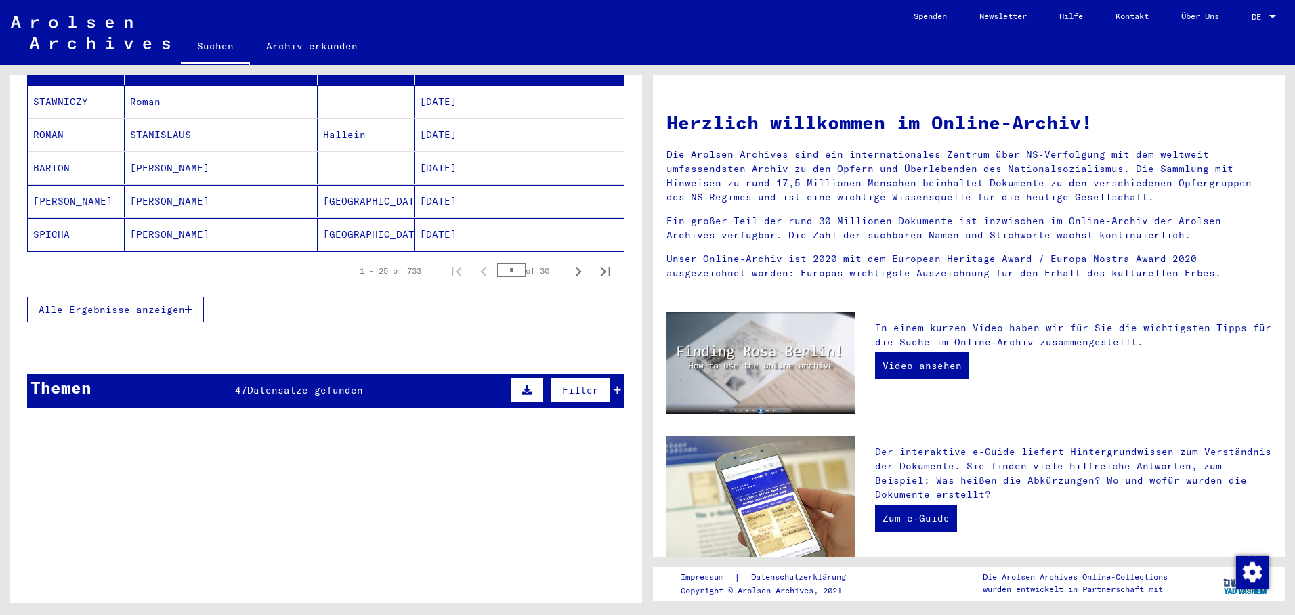
click at [188, 305] on icon "button" at bounding box center [188, 309] width 7 height 9
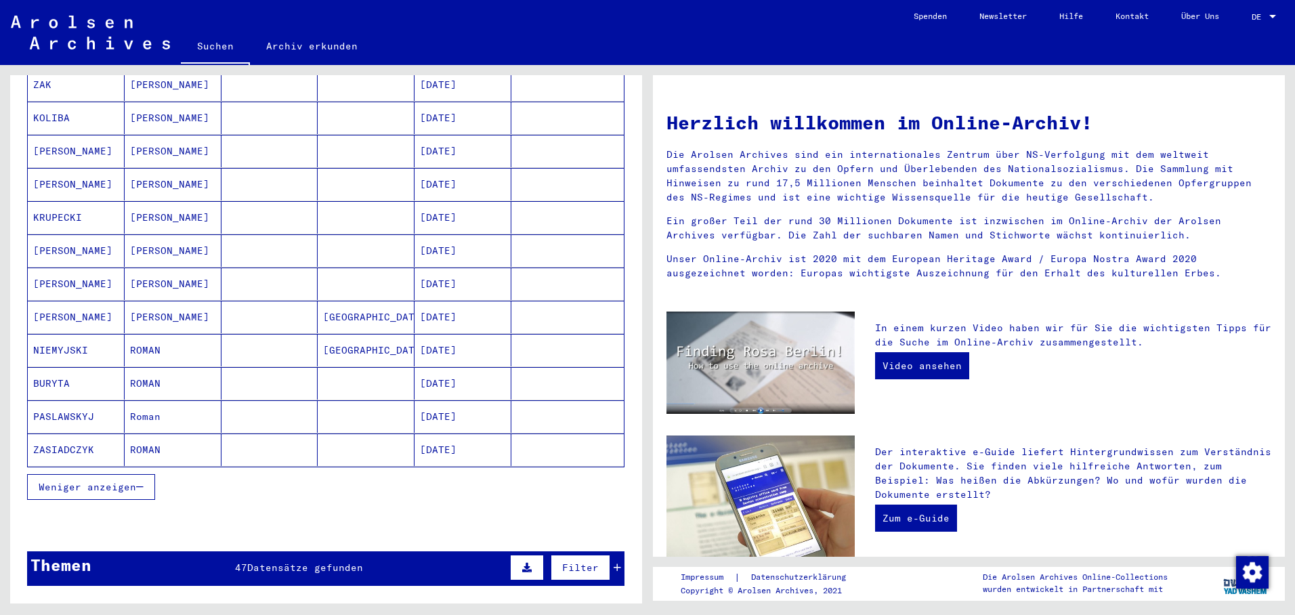
scroll to position [677, 0]
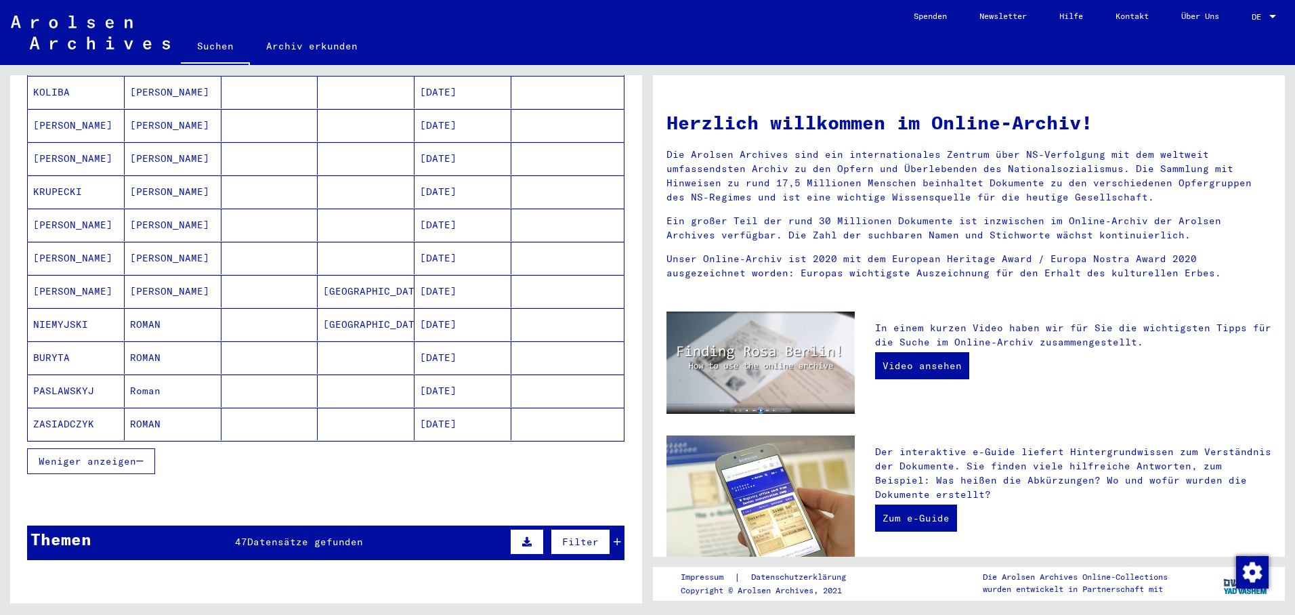
click at [453, 410] on mat-cell "[DATE]" at bounding box center [462, 424] width 97 height 33
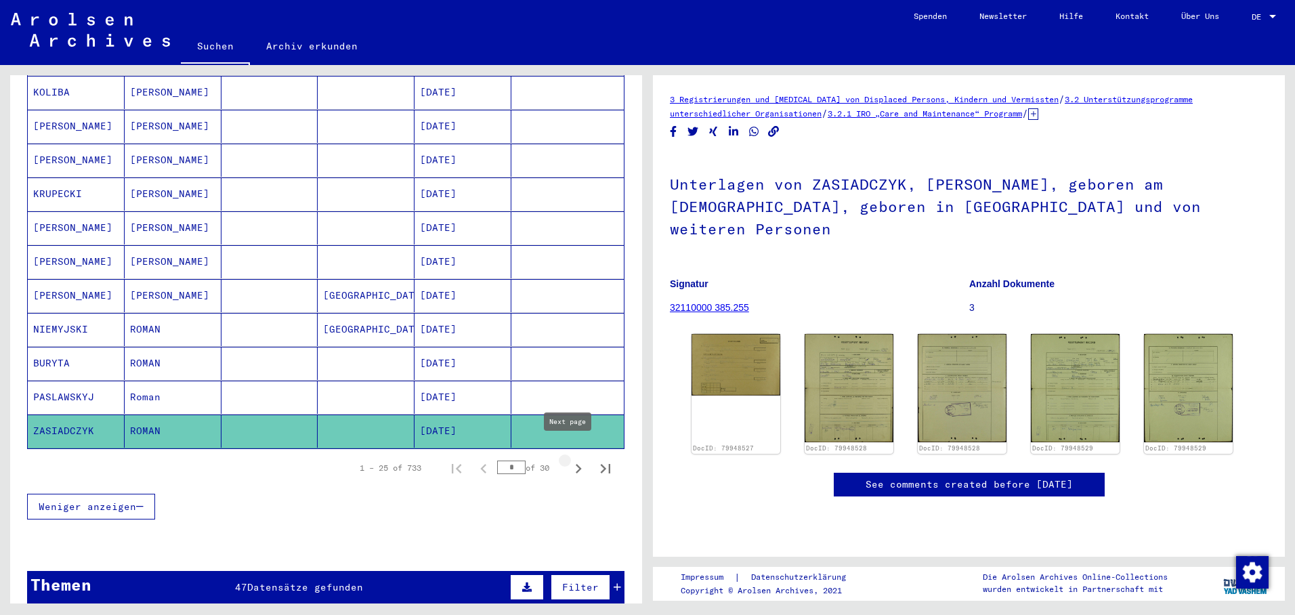
click at [572, 459] on icon "Next page" at bounding box center [578, 468] width 19 height 19
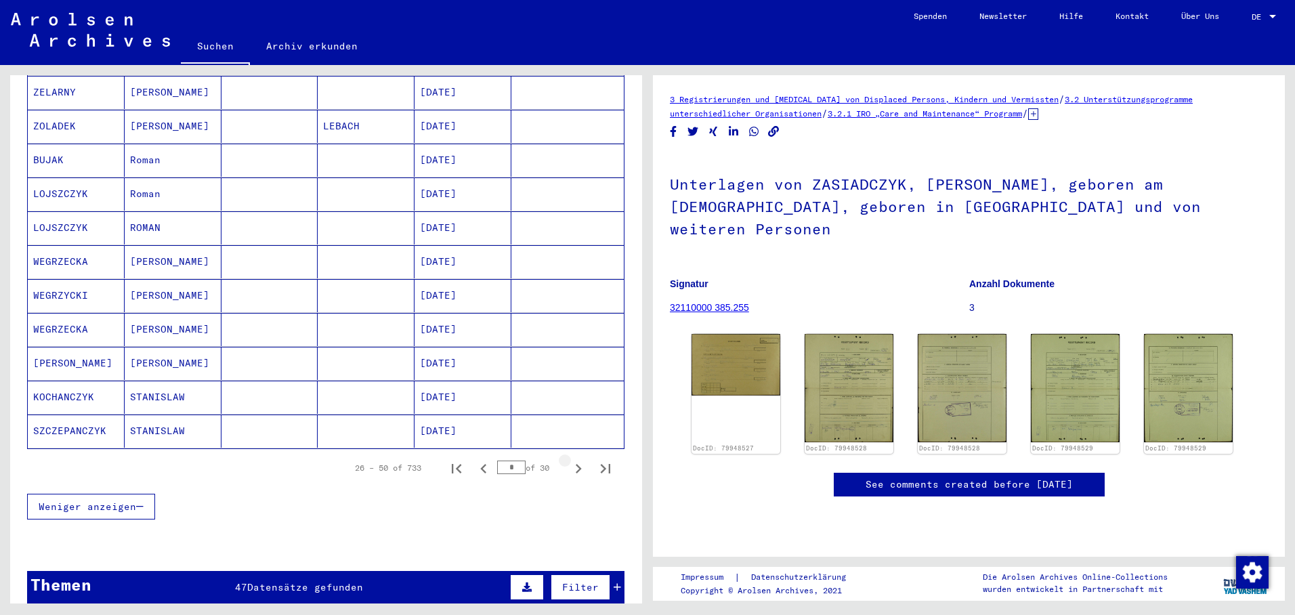
click at [572, 459] on icon "Next page" at bounding box center [578, 468] width 19 height 19
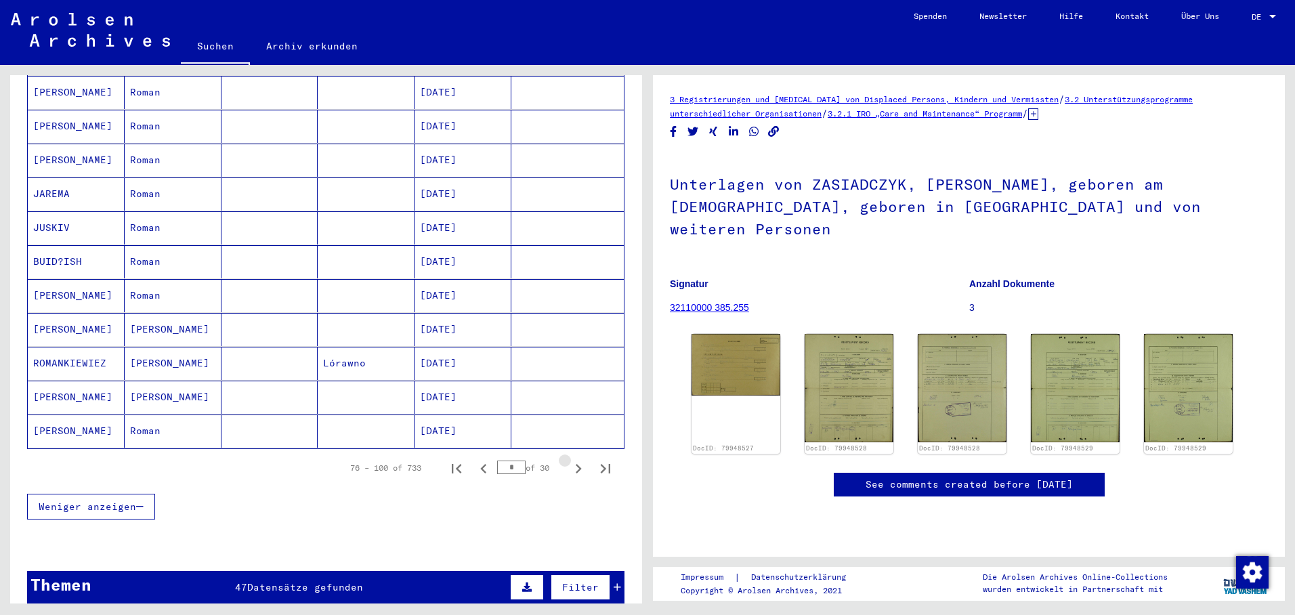
click at [571, 459] on icon "Next page" at bounding box center [578, 468] width 19 height 19
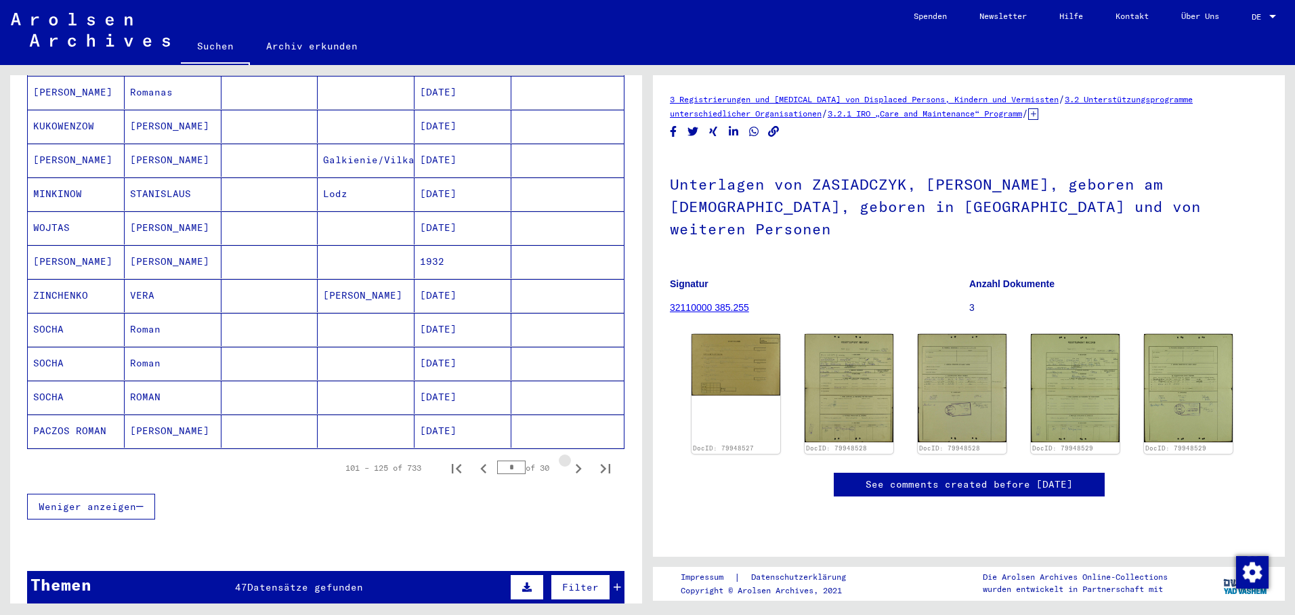
click at [572, 459] on icon "Next page" at bounding box center [578, 468] width 19 height 19
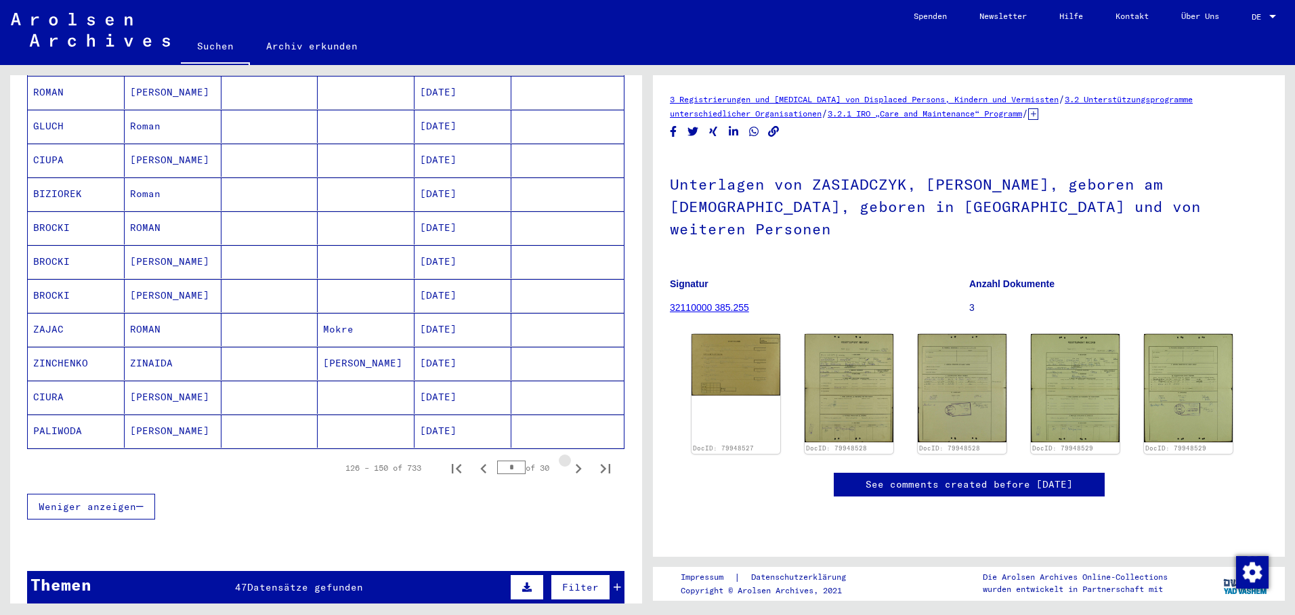
click at [569, 459] on icon "Next page" at bounding box center [578, 468] width 19 height 19
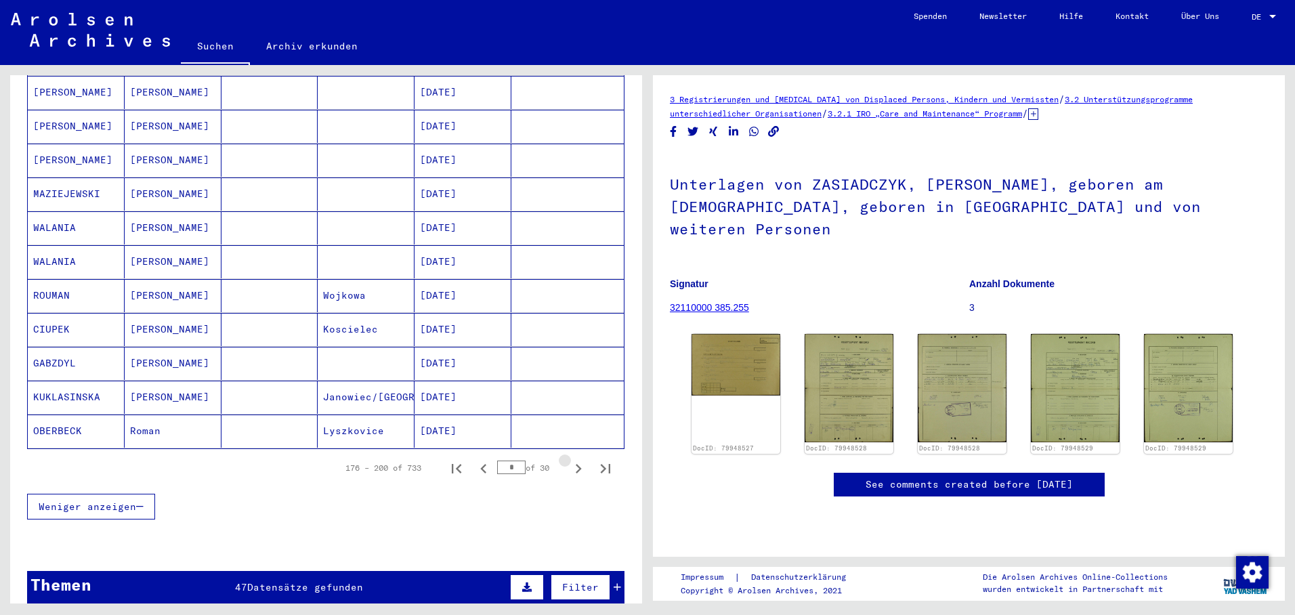
click at [569, 459] on icon "Next page" at bounding box center [578, 468] width 19 height 19
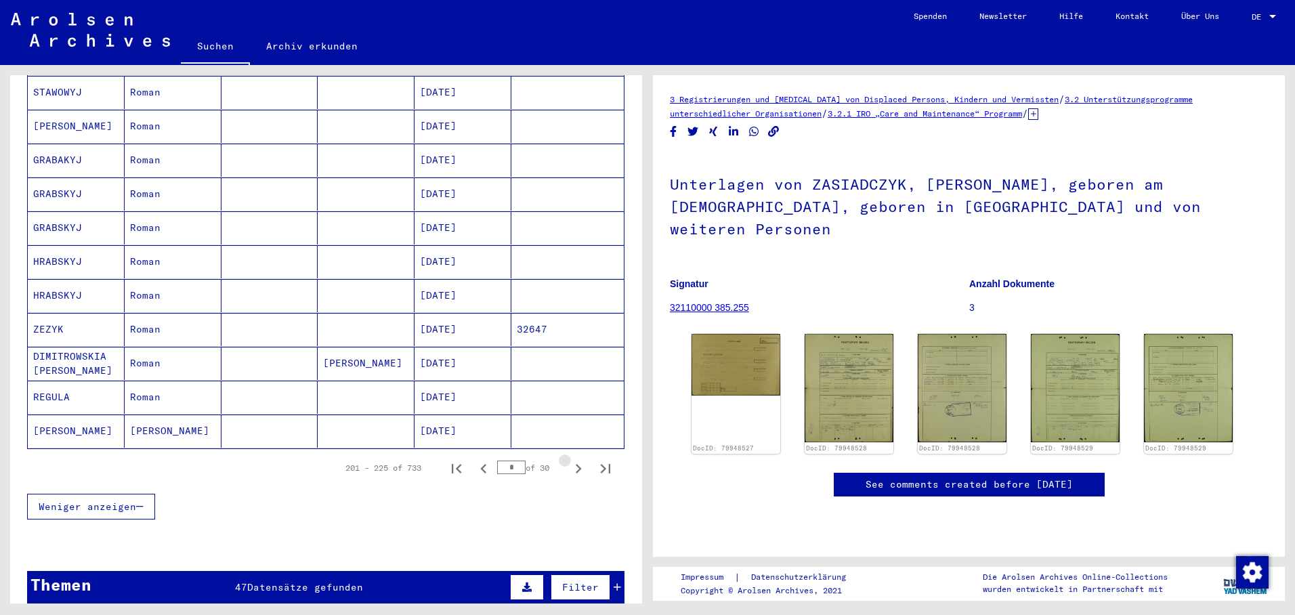
click at [569, 459] on icon "Next page" at bounding box center [578, 468] width 19 height 19
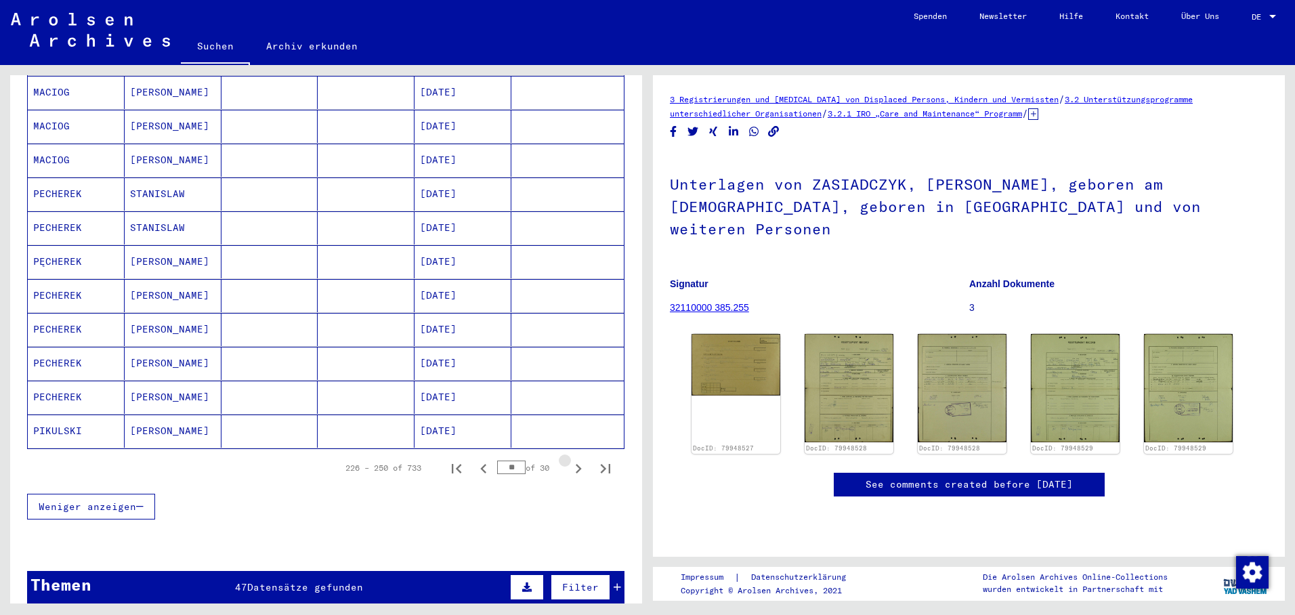
click at [569, 459] on icon "Next page" at bounding box center [578, 468] width 19 height 19
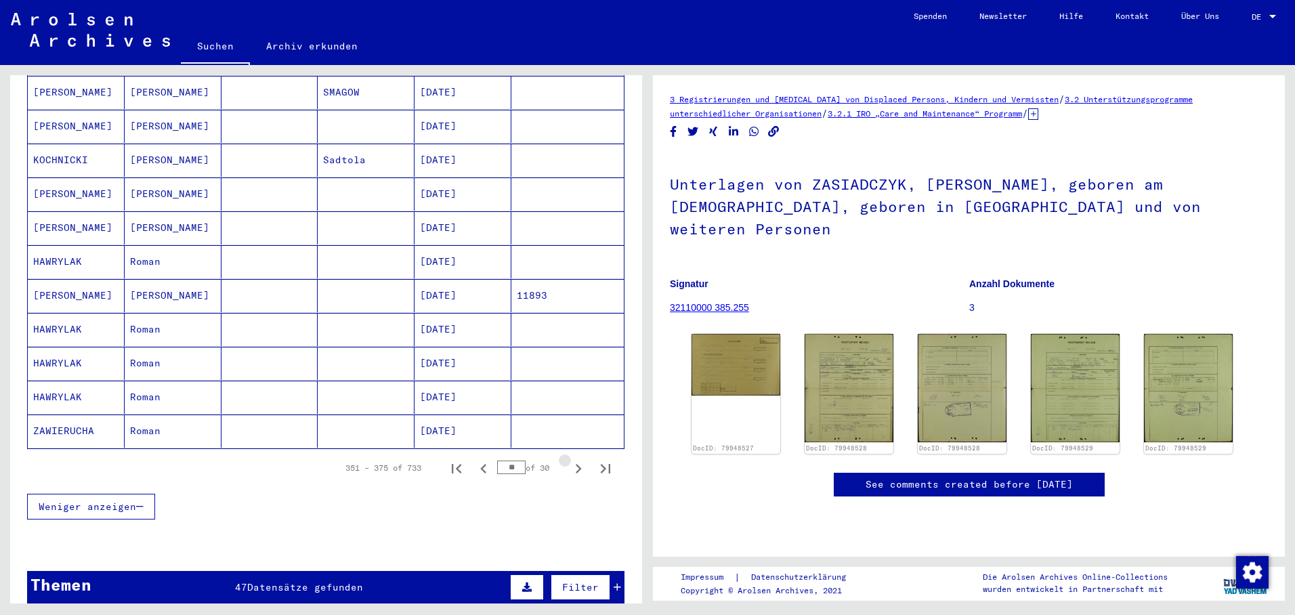
click at [569, 459] on icon "Next page" at bounding box center [578, 468] width 19 height 19
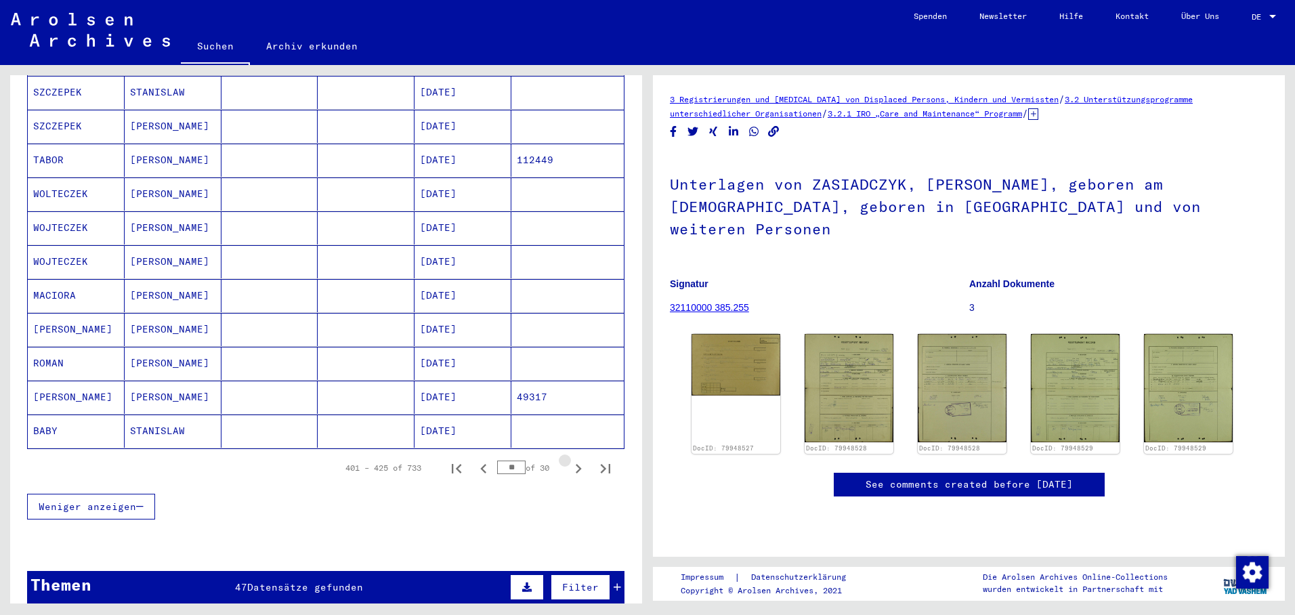
click at [569, 459] on icon "Next page" at bounding box center [578, 468] width 19 height 19
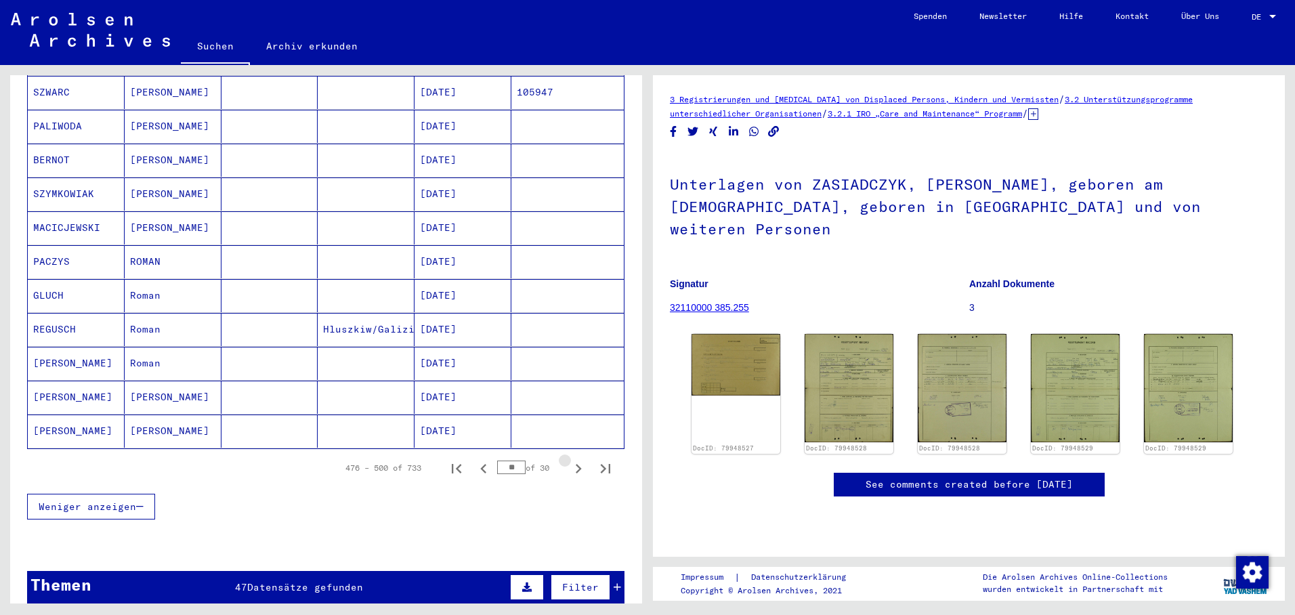
click at [569, 459] on icon "Next page" at bounding box center [578, 468] width 19 height 19
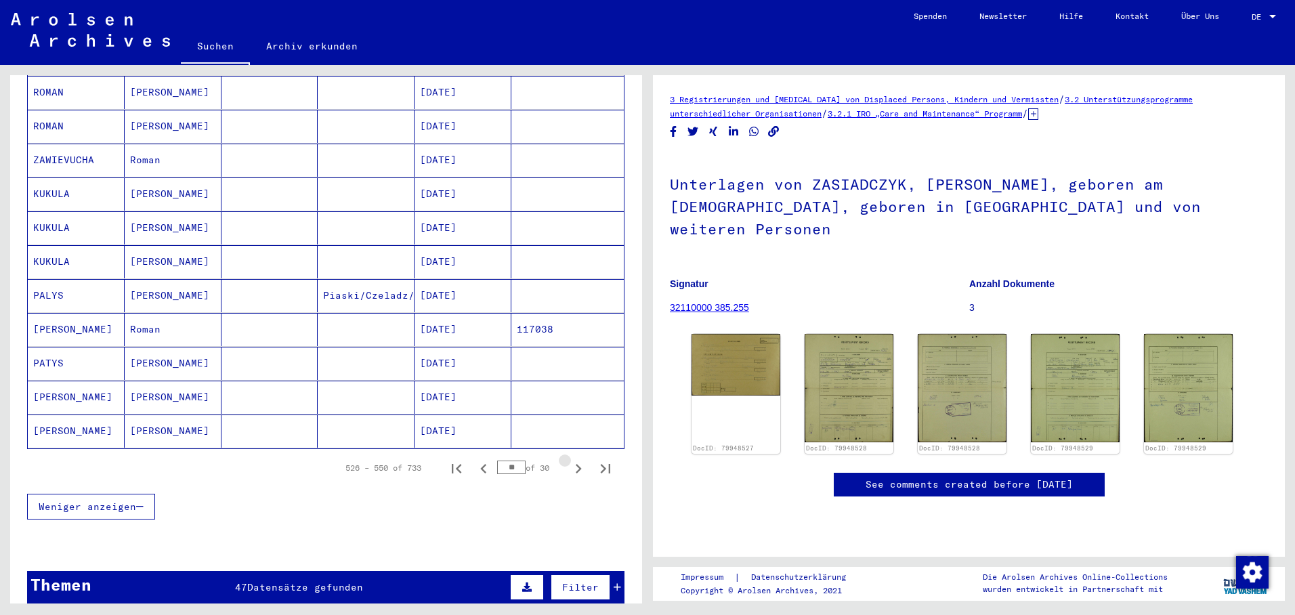
click at [569, 459] on icon "Next page" at bounding box center [578, 468] width 19 height 19
type input "**"
click at [452, 279] on mat-cell "[DATE]" at bounding box center [462, 295] width 97 height 33
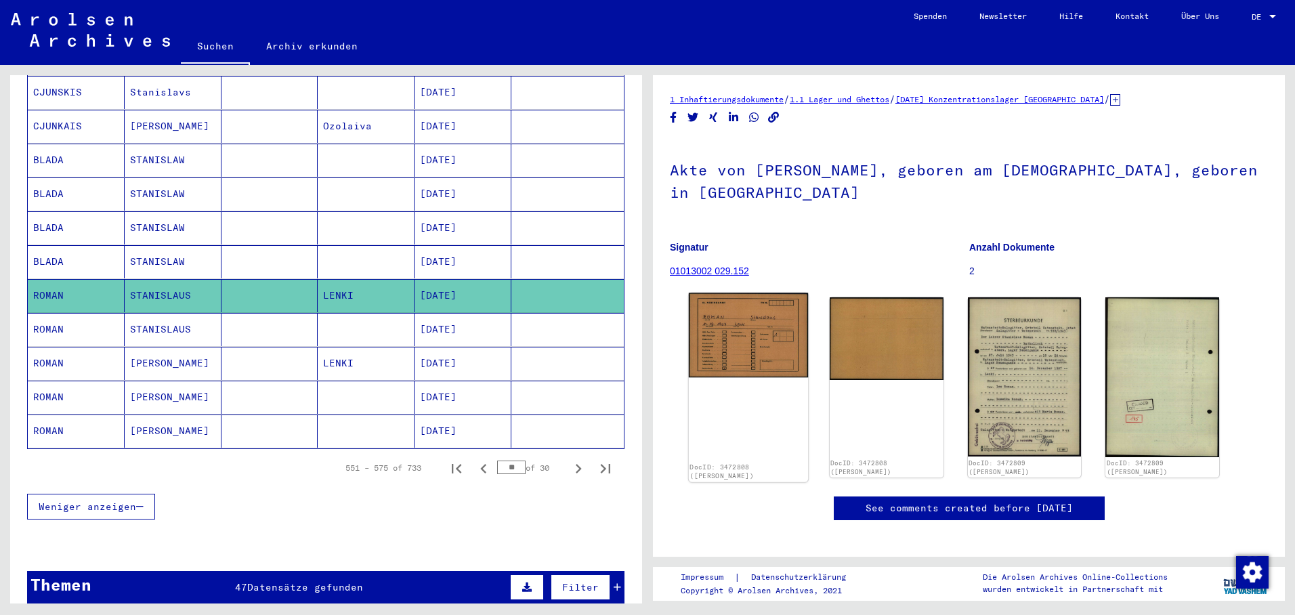
click at [743, 311] on img at bounding box center [748, 335] width 119 height 85
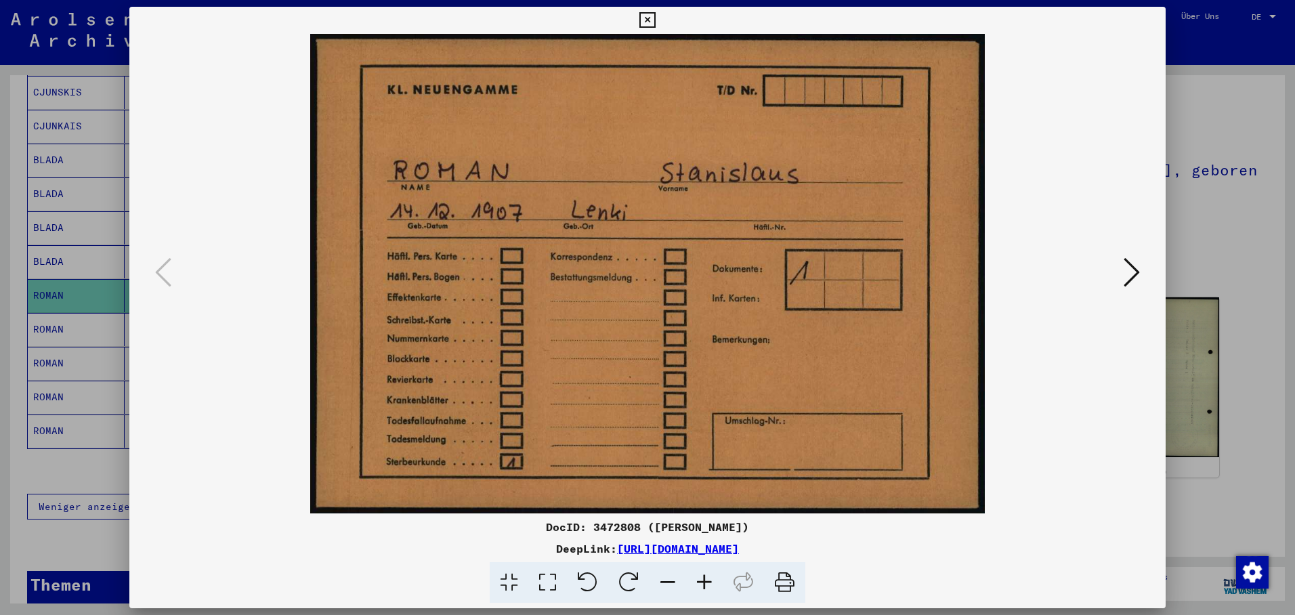
click at [1128, 270] on icon at bounding box center [1132, 272] width 16 height 33
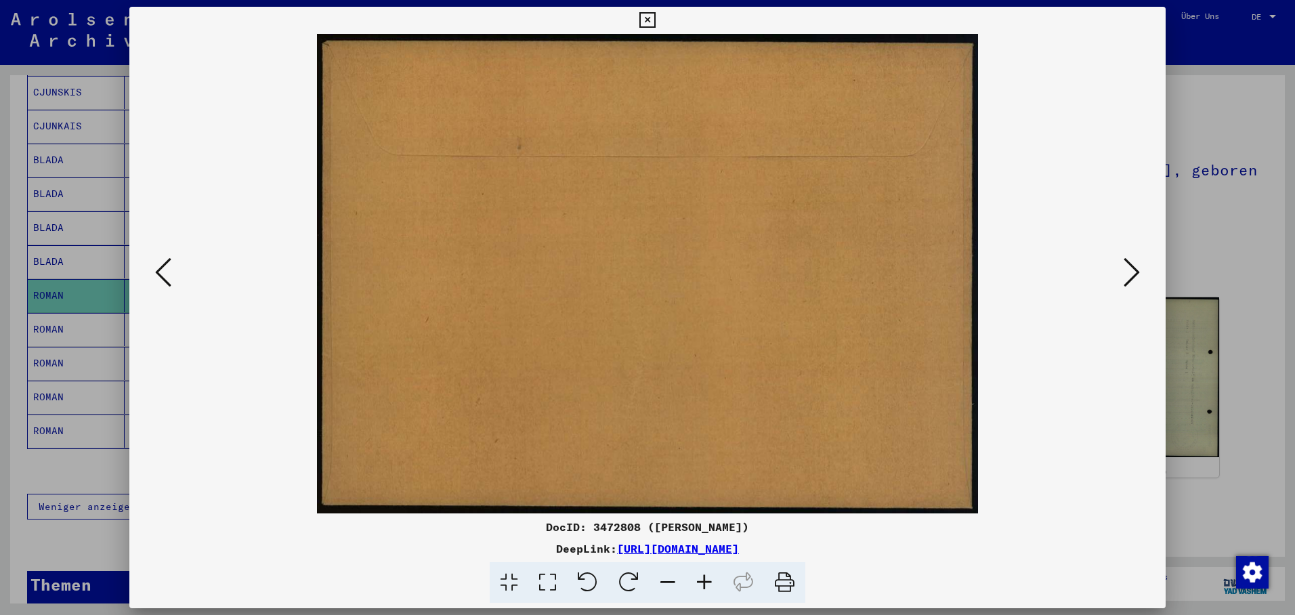
click at [1132, 268] on icon at bounding box center [1132, 272] width 16 height 33
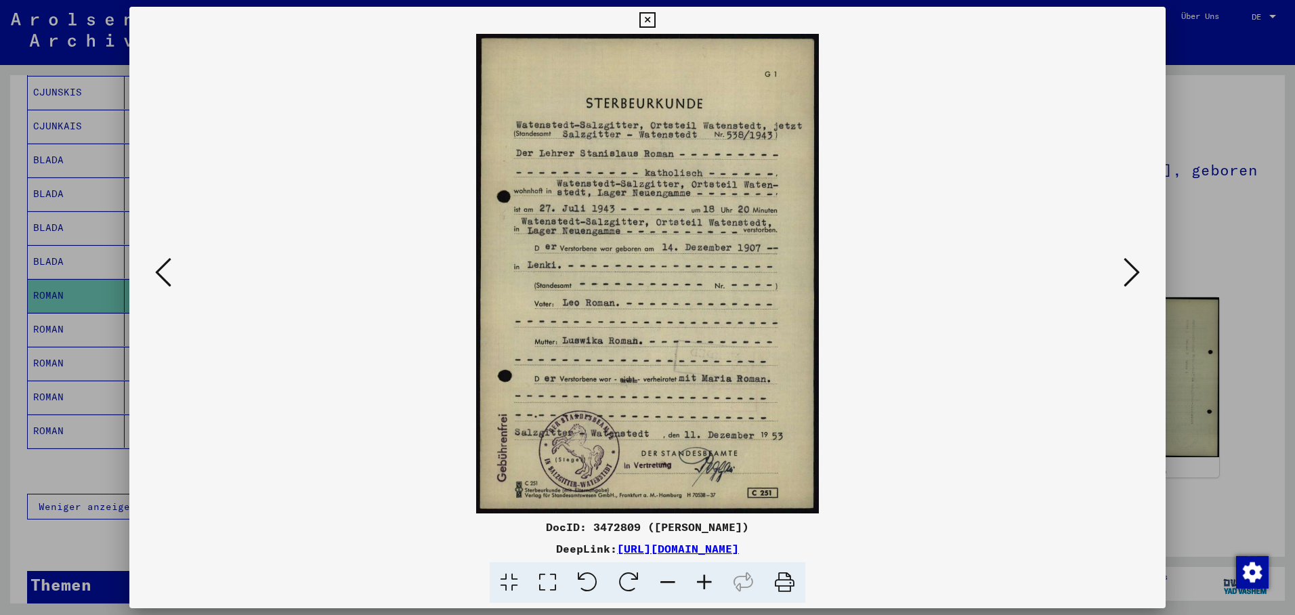
click at [1128, 261] on icon at bounding box center [1132, 272] width 16 height 33
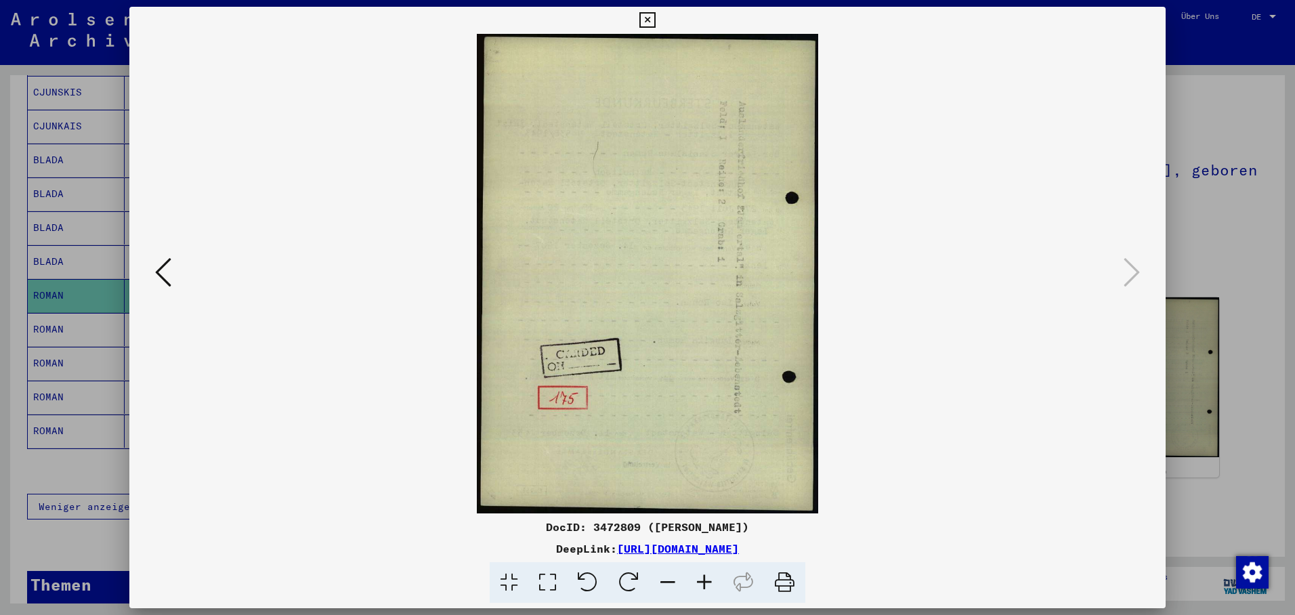
click at [62, 310] on div at bounding box center [647, 307] width 1295 height 615
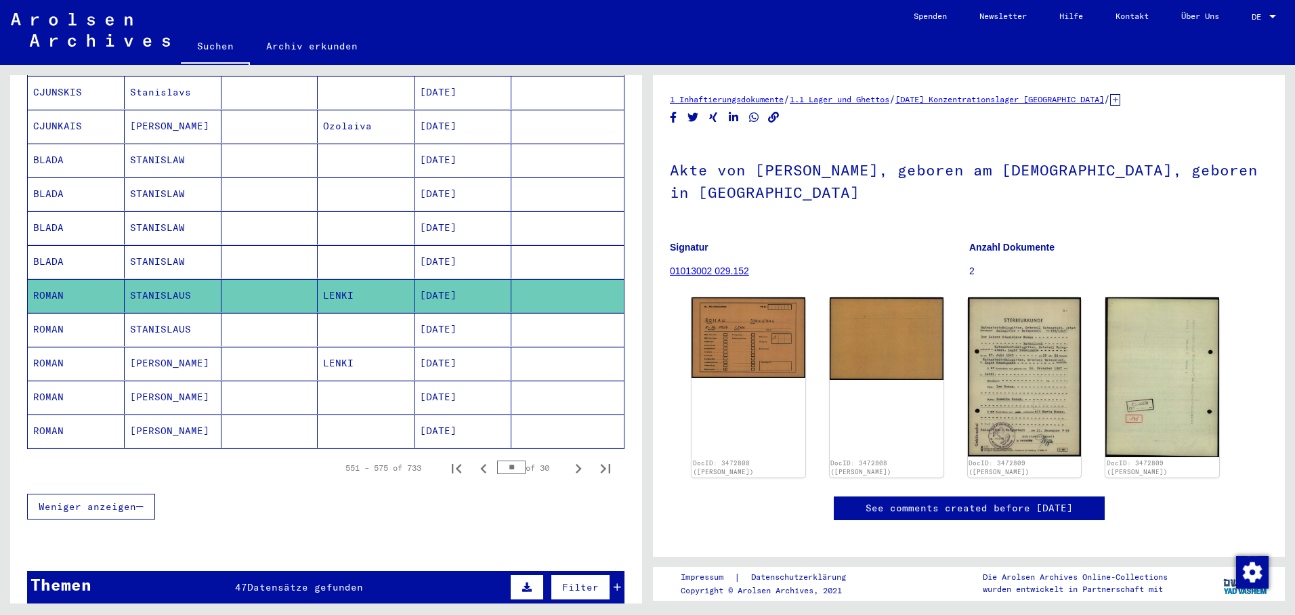
click at [62, 313] on mat-cell "ROMAN" at bounding box center [76, 329] width 97 height 33
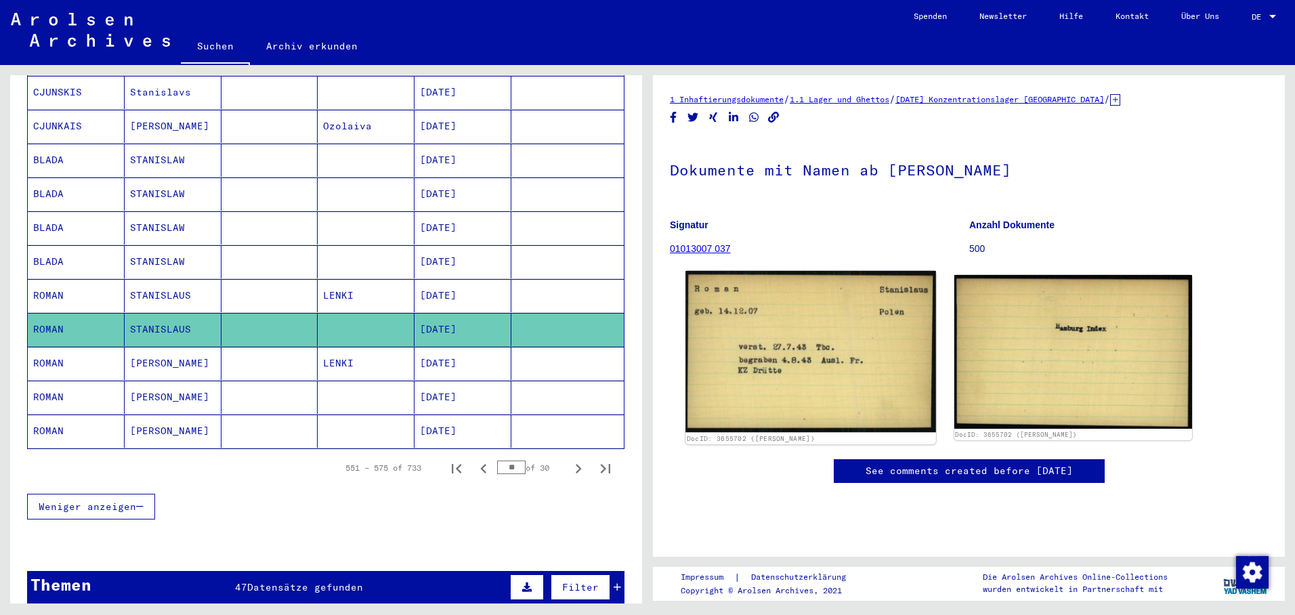
click at [779, 322] on img at bounding box center [810, 351] width 250 height 161
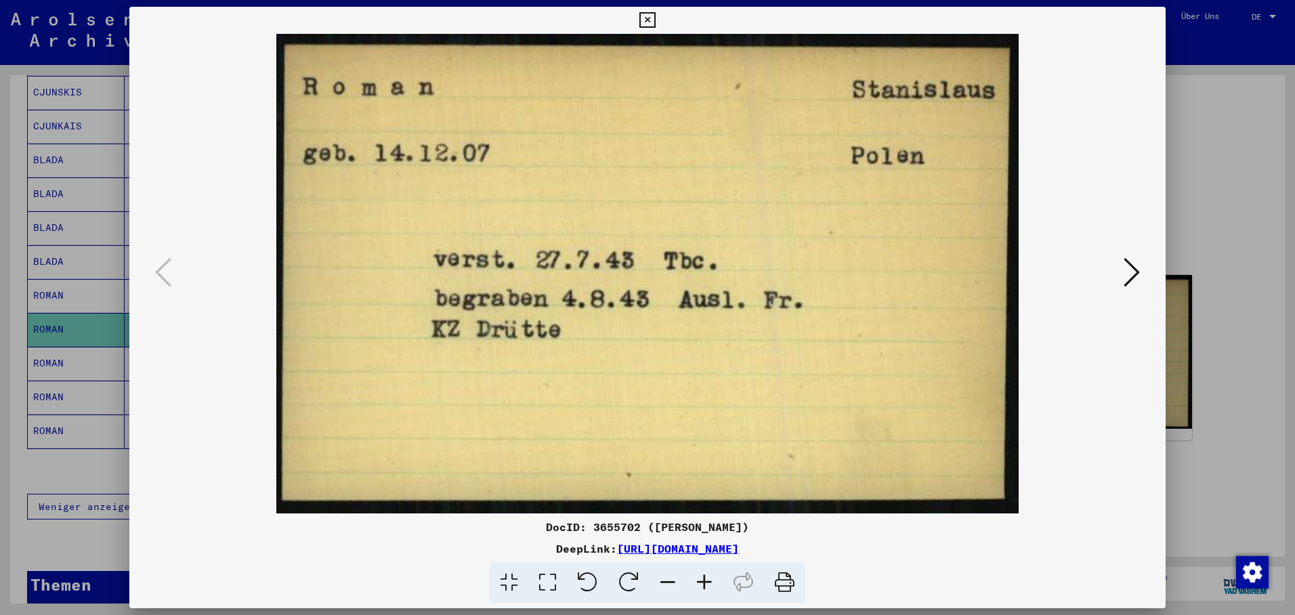
click at [55, 342] on div at bounding box center [647, 307] width 1295 height 615
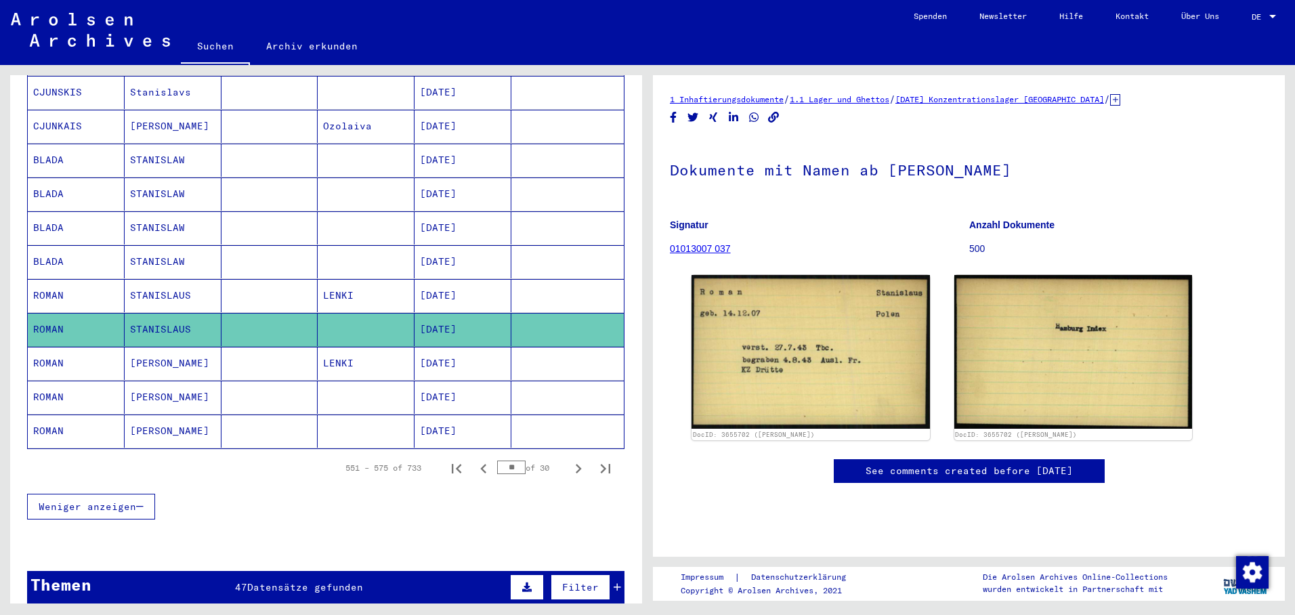
click at [57, 347] on mat-cell "ROMAN" at bounding box center [76, 363] width 97 height 33
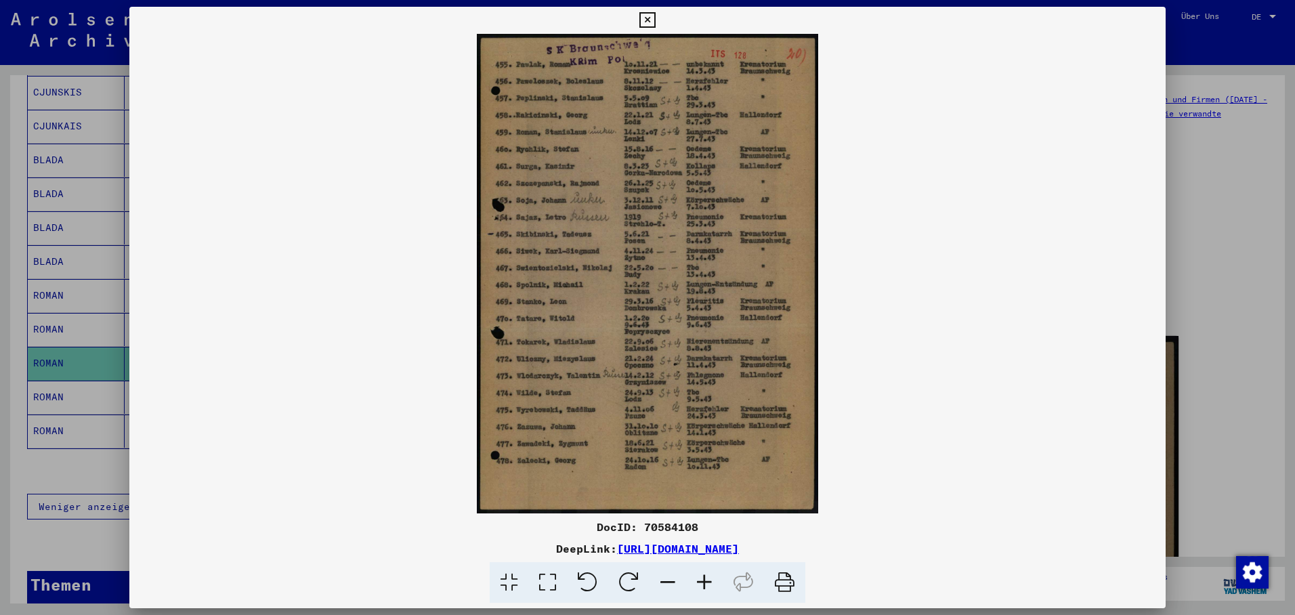
drag, startPoint x: 450, startPoint y: 261, endPoint x: 621, endPoint y: 191, distance: 185.3
click at [94, 396] on div at bounding box center [647, 307] width 1295 height 615
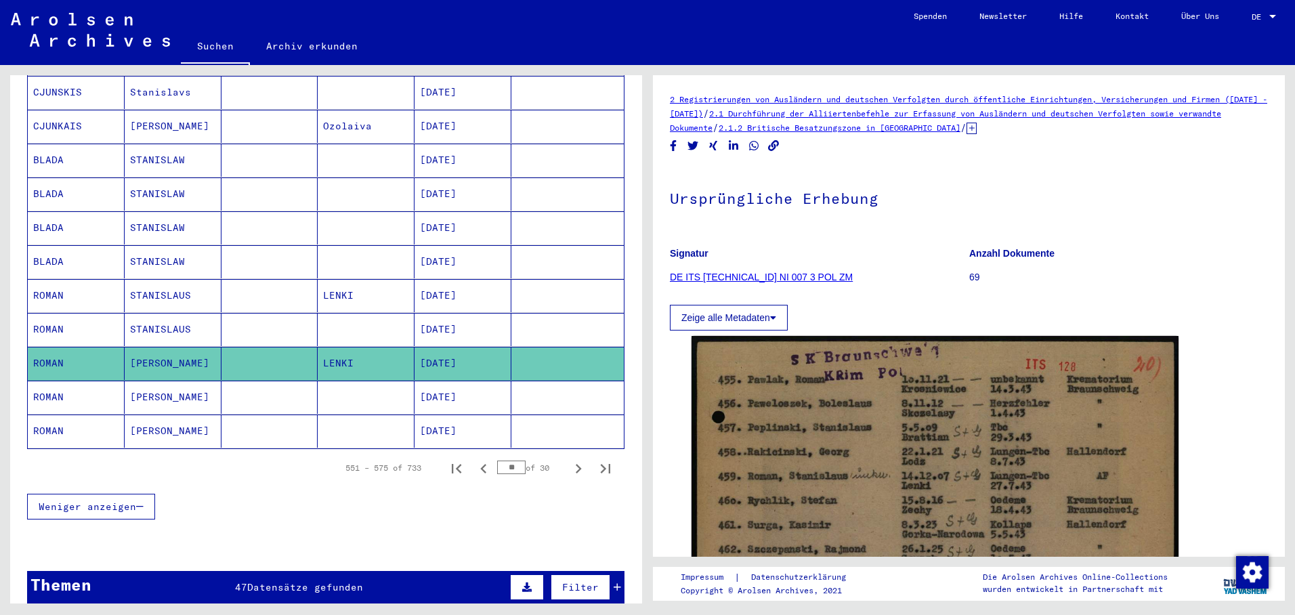
click at [90, 389] on mat-cell "ROMAN" at bounding box center [76, 397] width 97 height 33
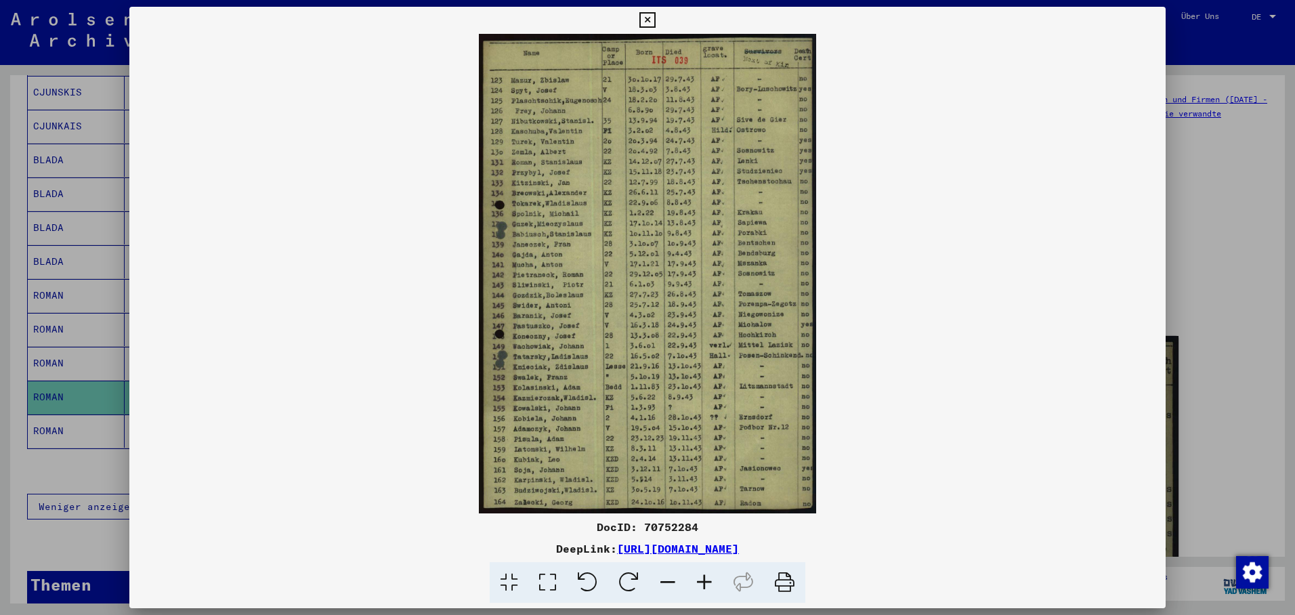
click at [75, 423] on div at bounding box center [647, 307] width 1295 height 615
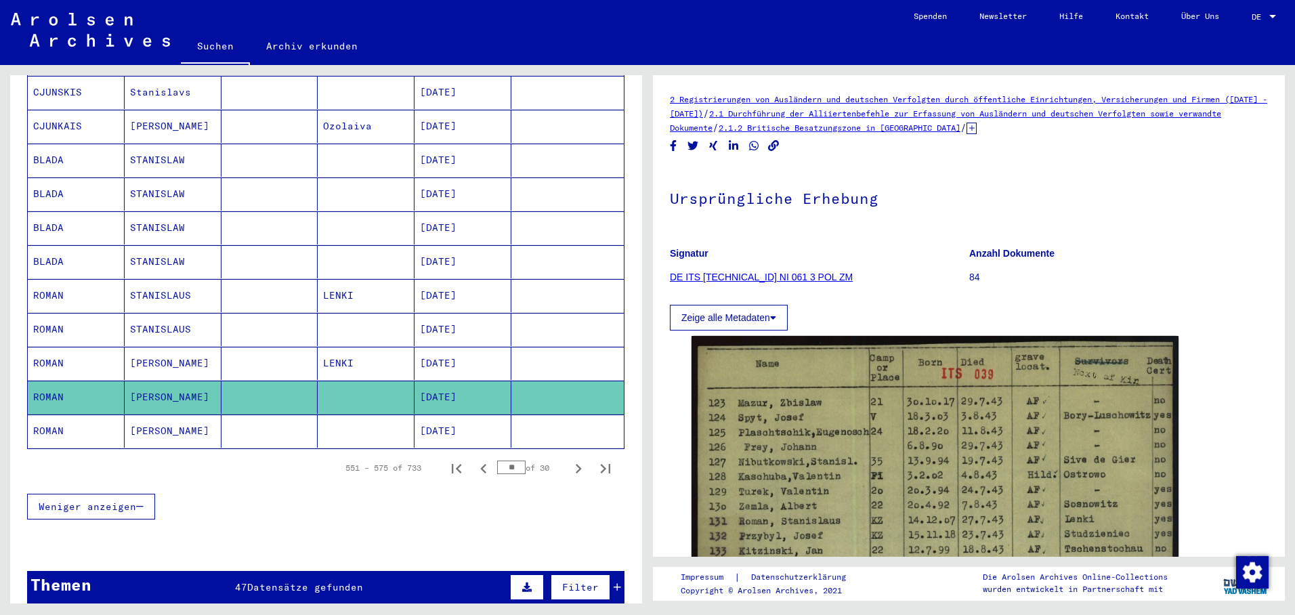
click at [74, 422] on mat-cell "ROMAN" at bounding box center [76, 430] width 97 height 33
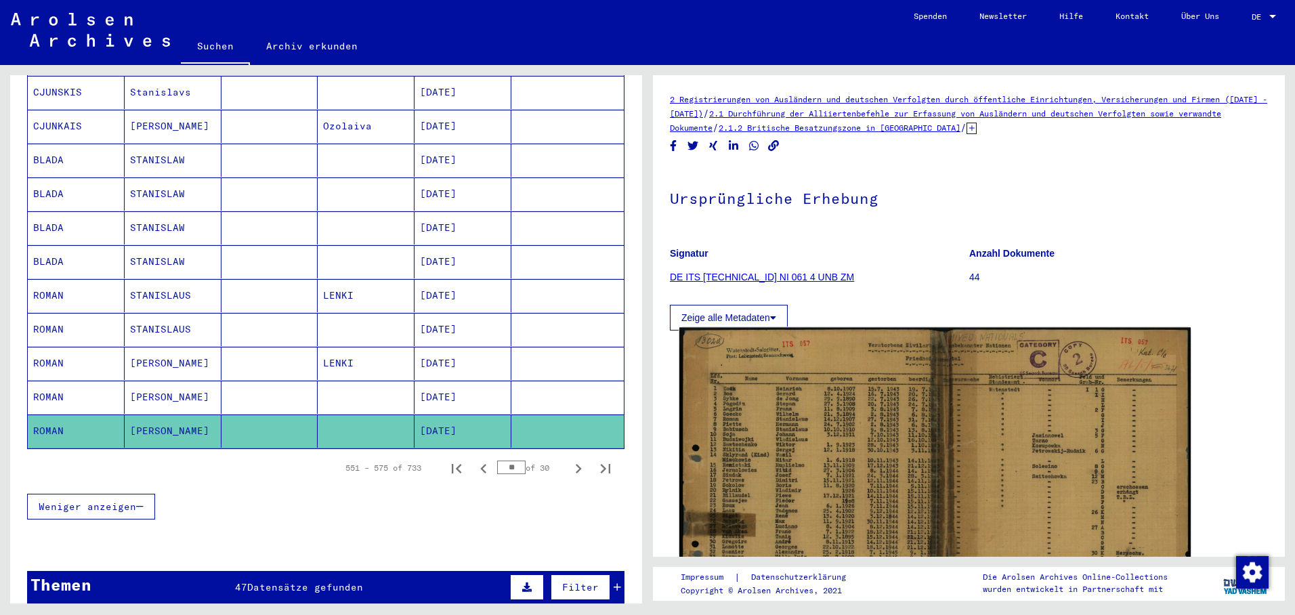
click at [791, 446] on img at bounding box center [934, 501] width 511 height 347
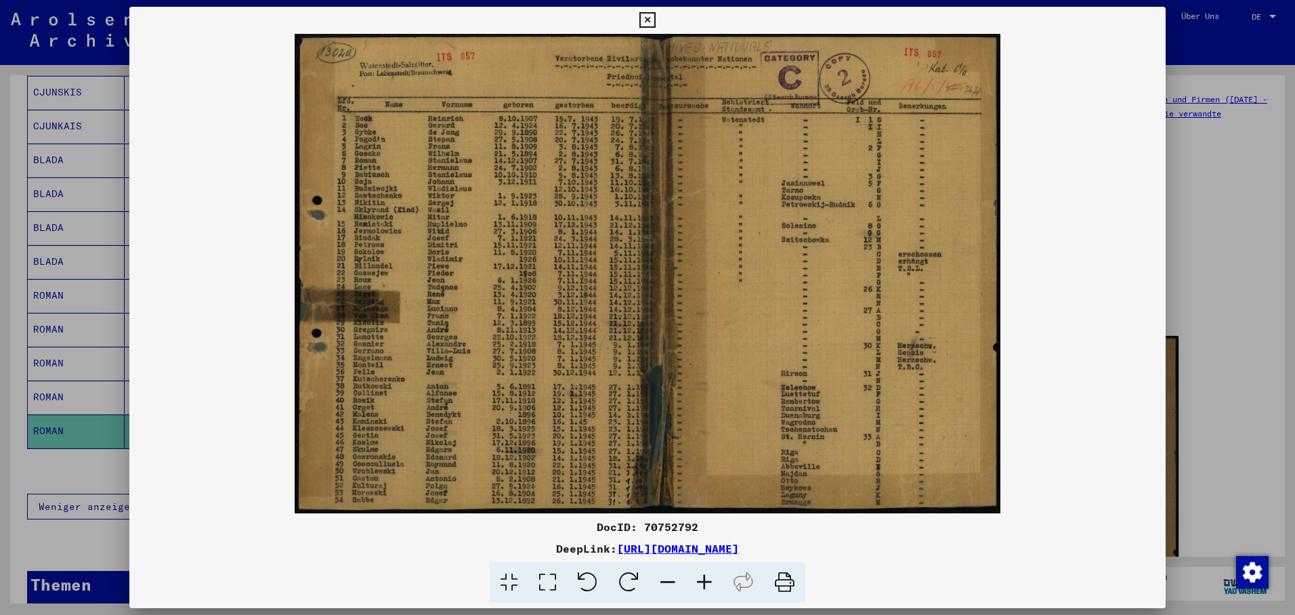
click at [58, 424] on div at bounding box center [647, 307] width 1295 height 615
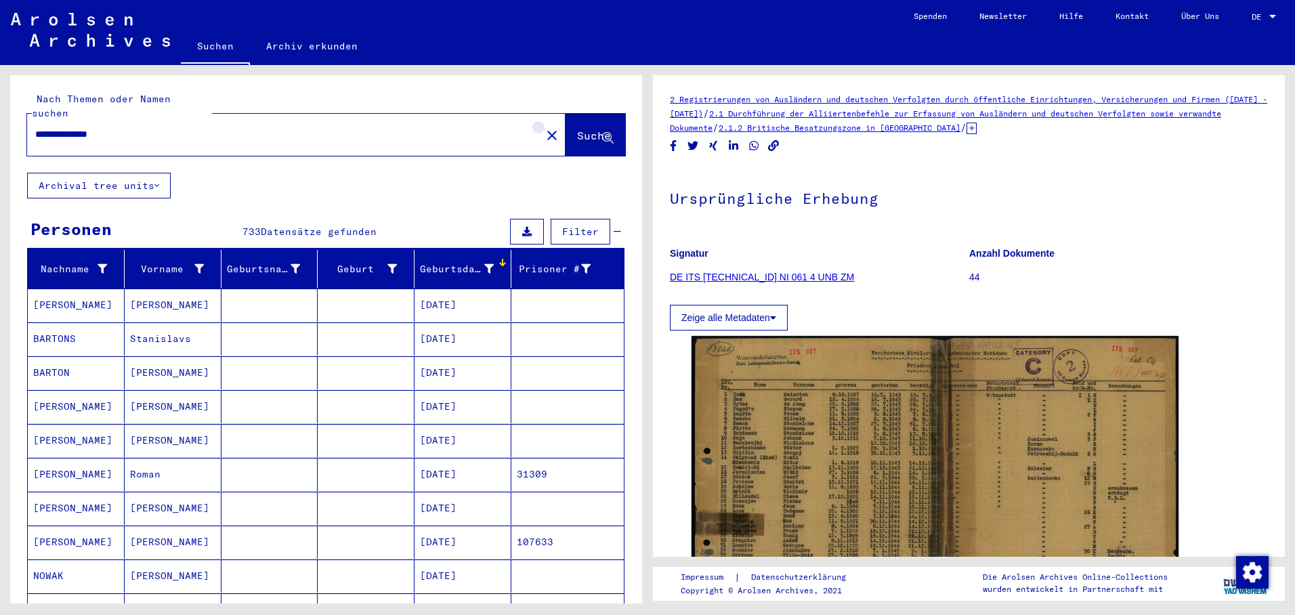
click at [544, 127] on mat-icon "close" at bounding box center [552, 135] width 16 height 16
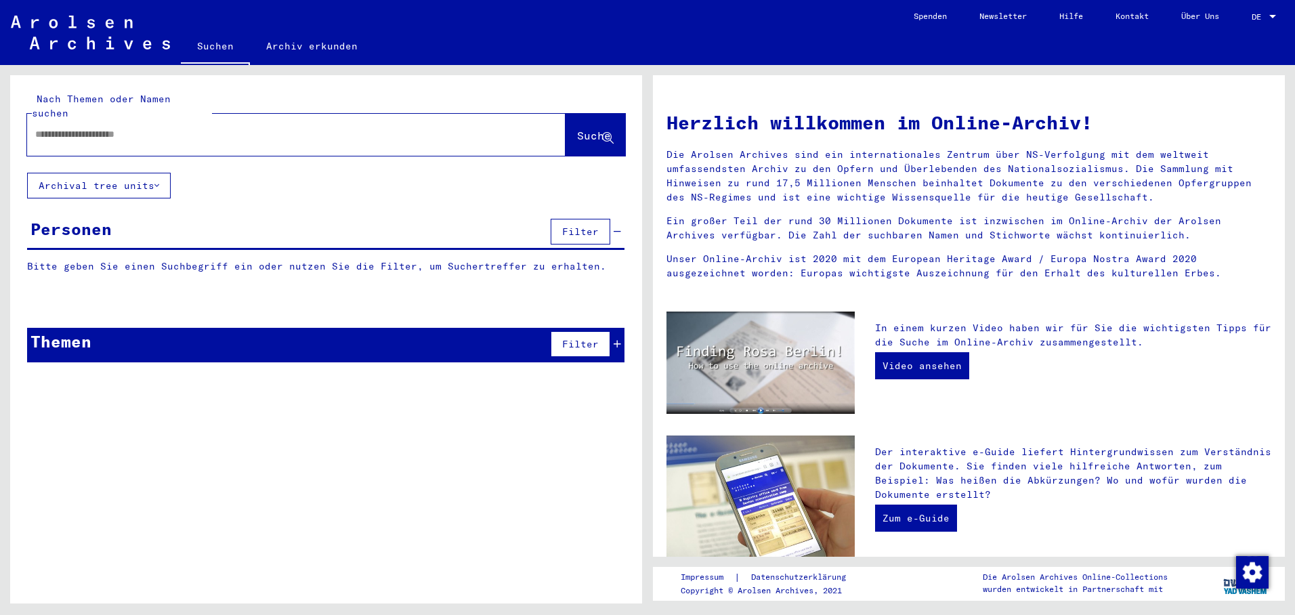
paste input "**********"
click at [577, 129] on span "Suche" at bounding box center [594, 136] width 34 height 14
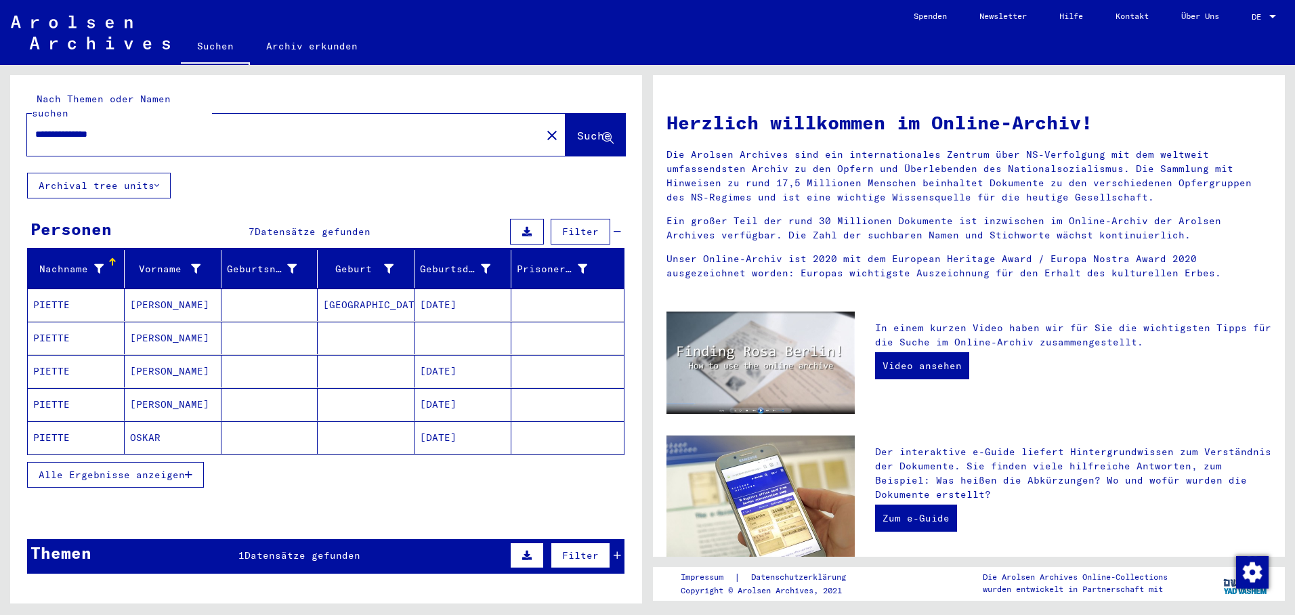
click at [429, 297] on mat-cell "[DATE]" at bounding box center [462, 305] width 97 height 33
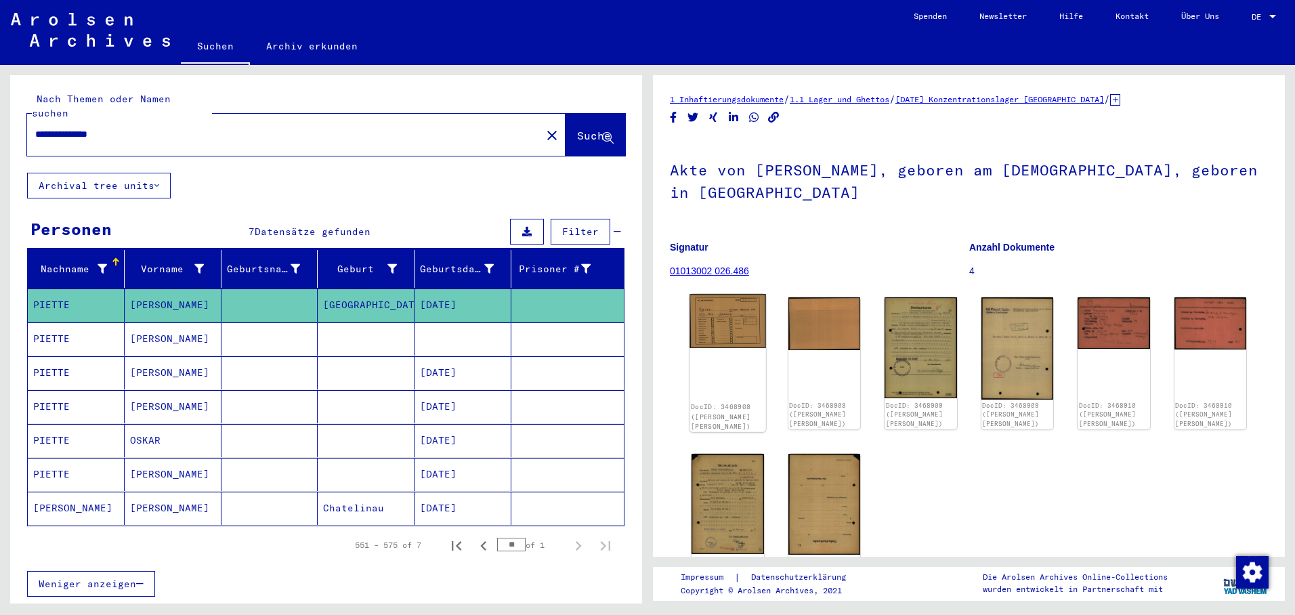
click at [733, 314] on img at bounding box center [727, 321] width 76 height 54
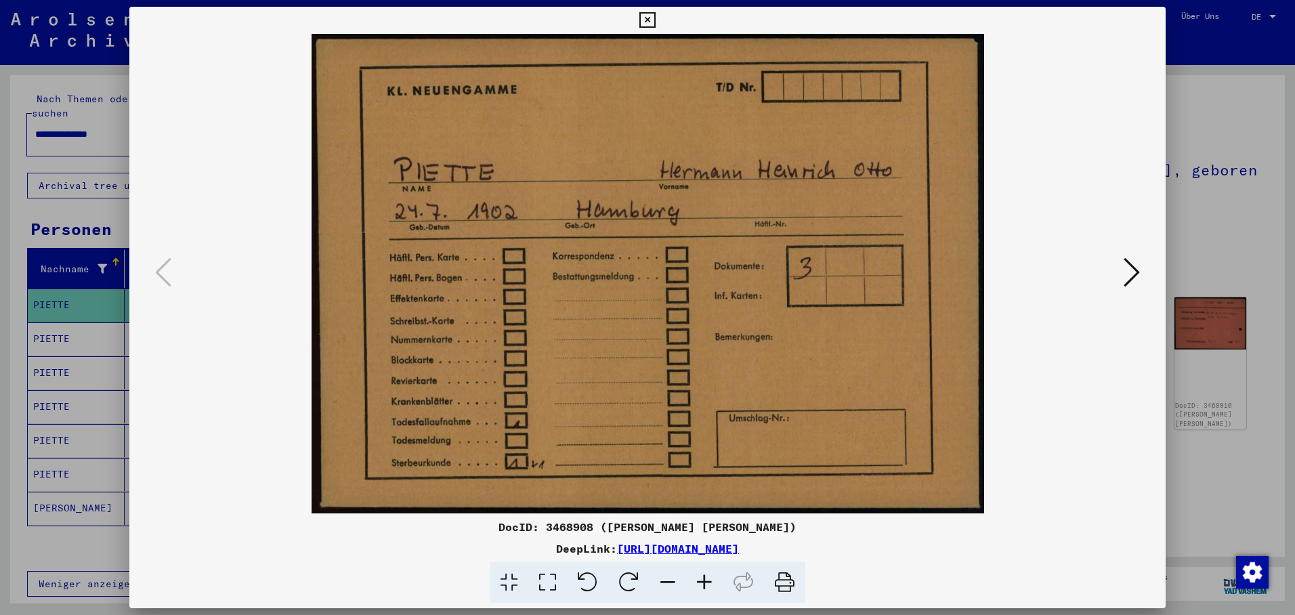
click at [1136, 274] on icon at bounding box center [1132, 272] width 16 height 33
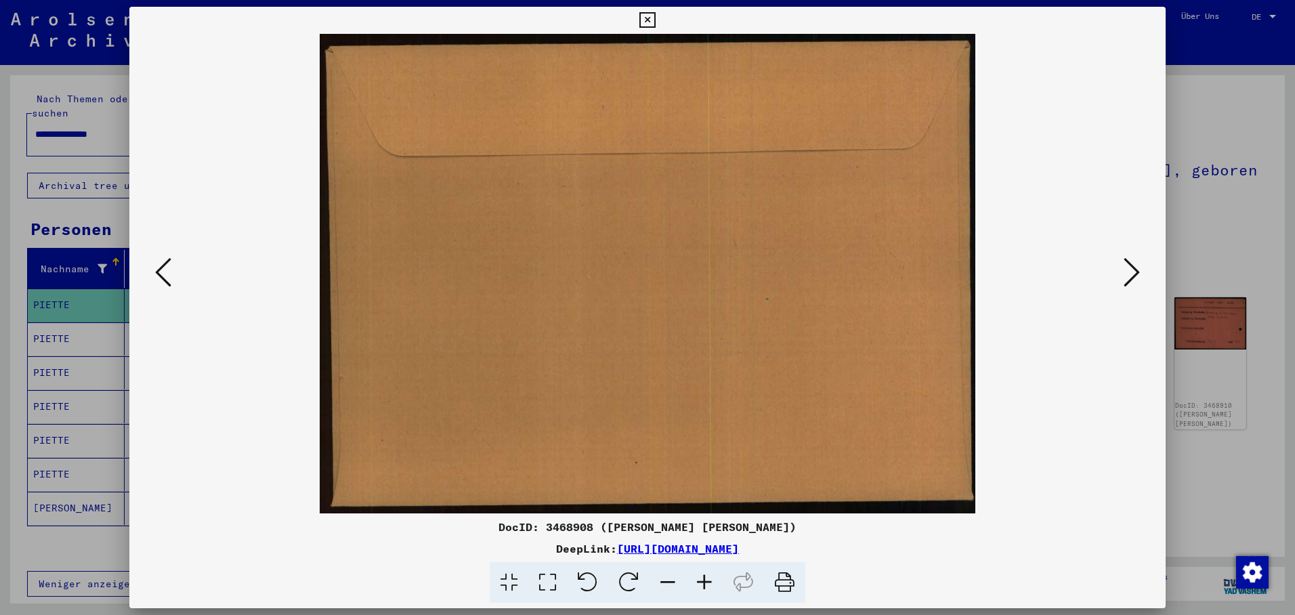
click at [1135, 274] on icon at bounding box center [1132, 272] width 16 height 33
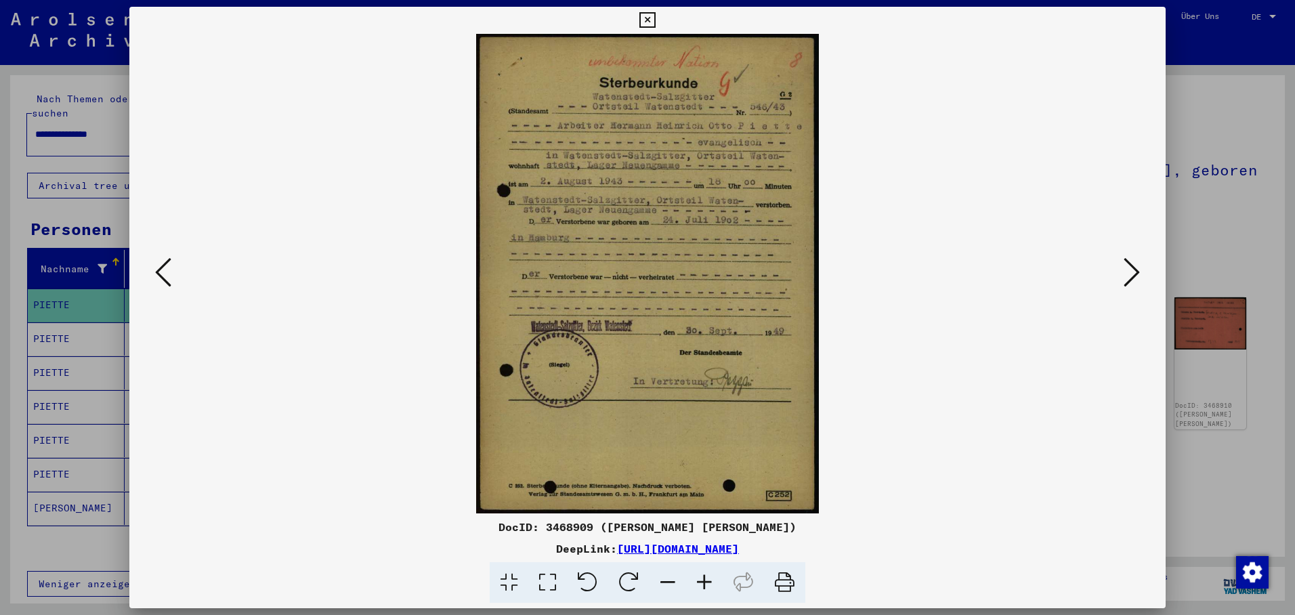
click at [1134, 263] on icon at bounding box center [1132, 272] width 16 height 33
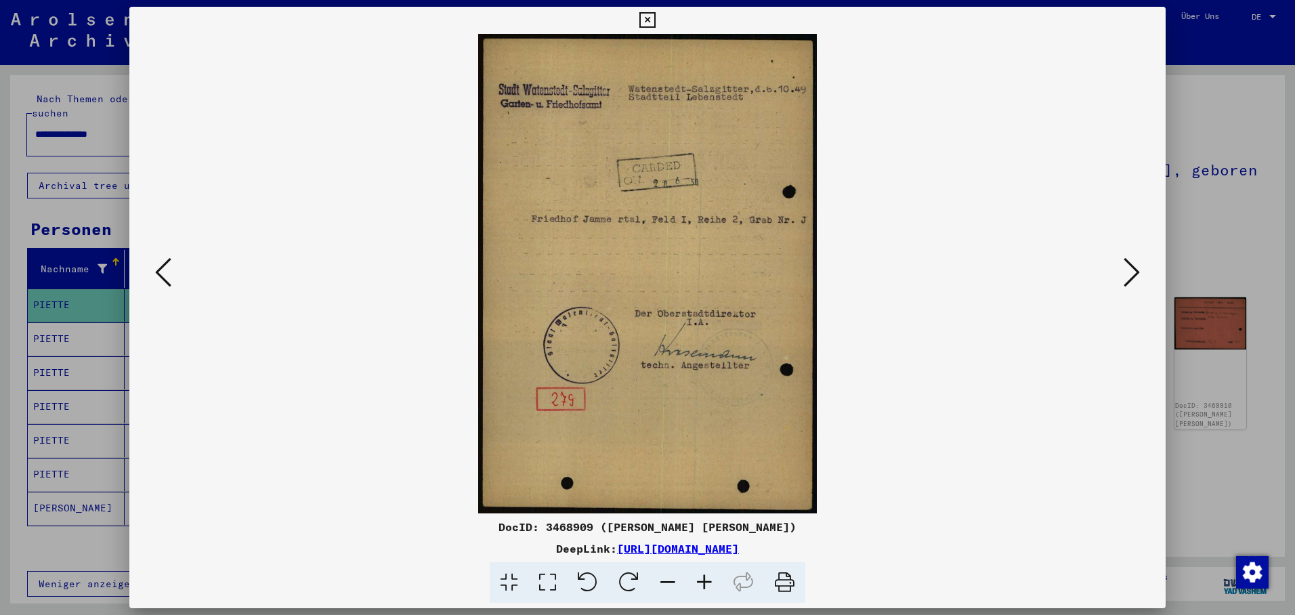
click at [1134, 263] on icon at bounding box center [1132, 272] width 16 height 33
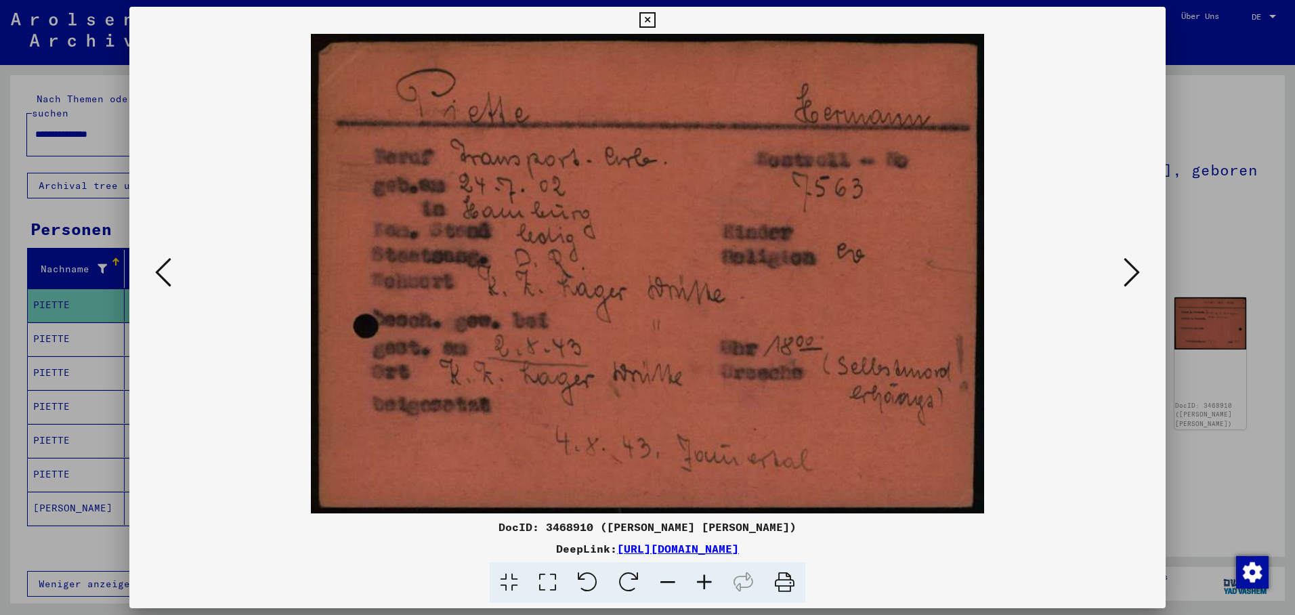
click at [158, 263] on icon at bounding box center [163, 272] width 16 height 33
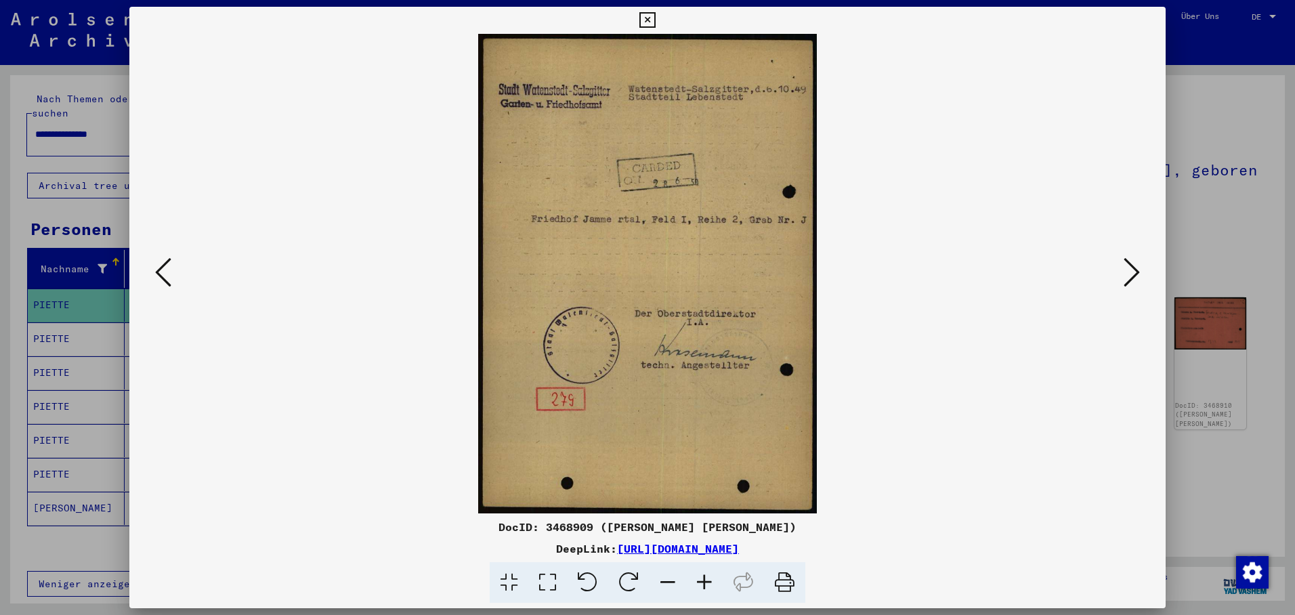
click at [1130, 263] on icon at bounding box center [1132, 272] width 16 height 33
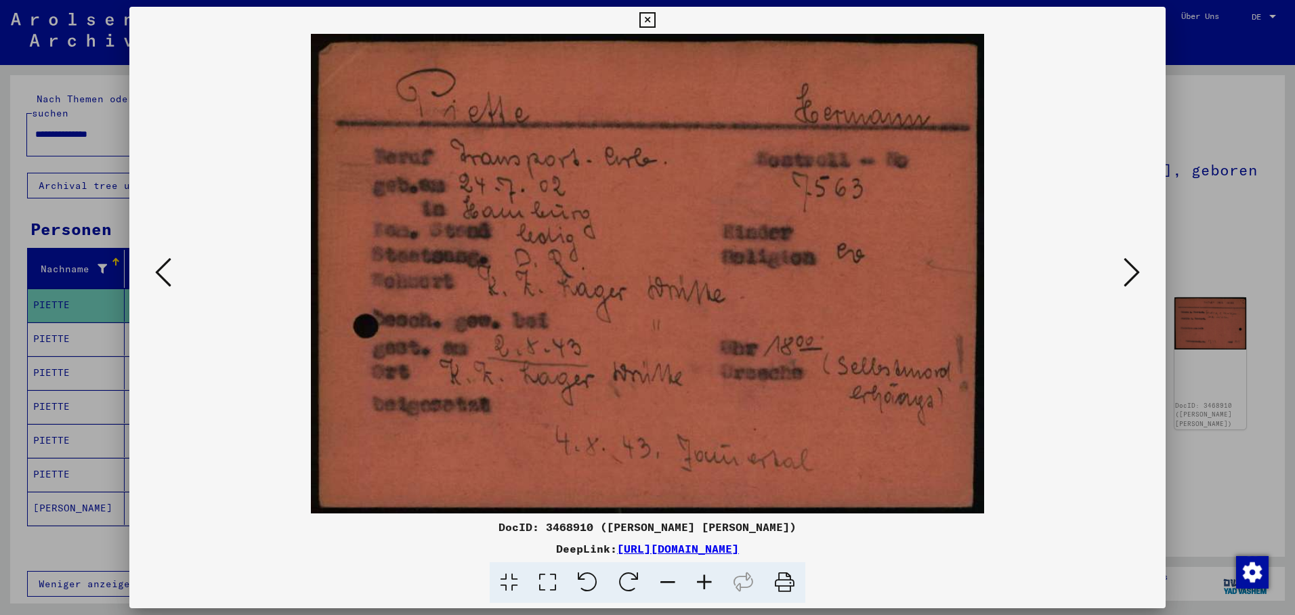
click at [1134, 265] on icon at bounding box center [1132, 272] width 16 height 33
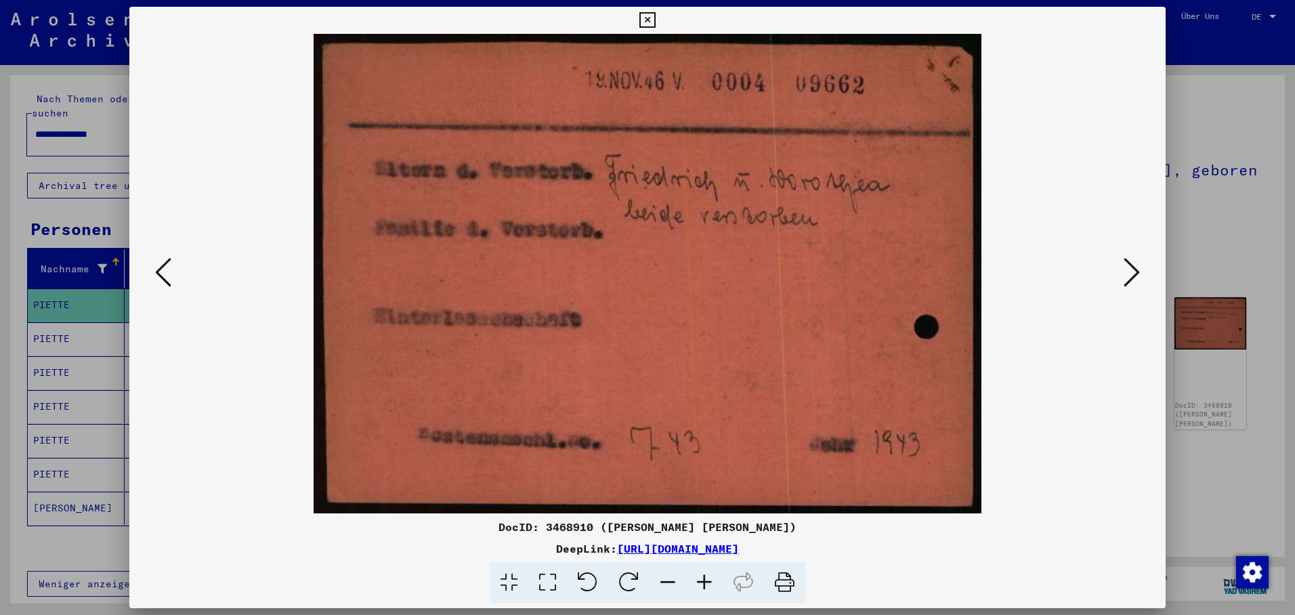
click at [51, 316] on div at bounding box center [647, 307] width 1295 height 615
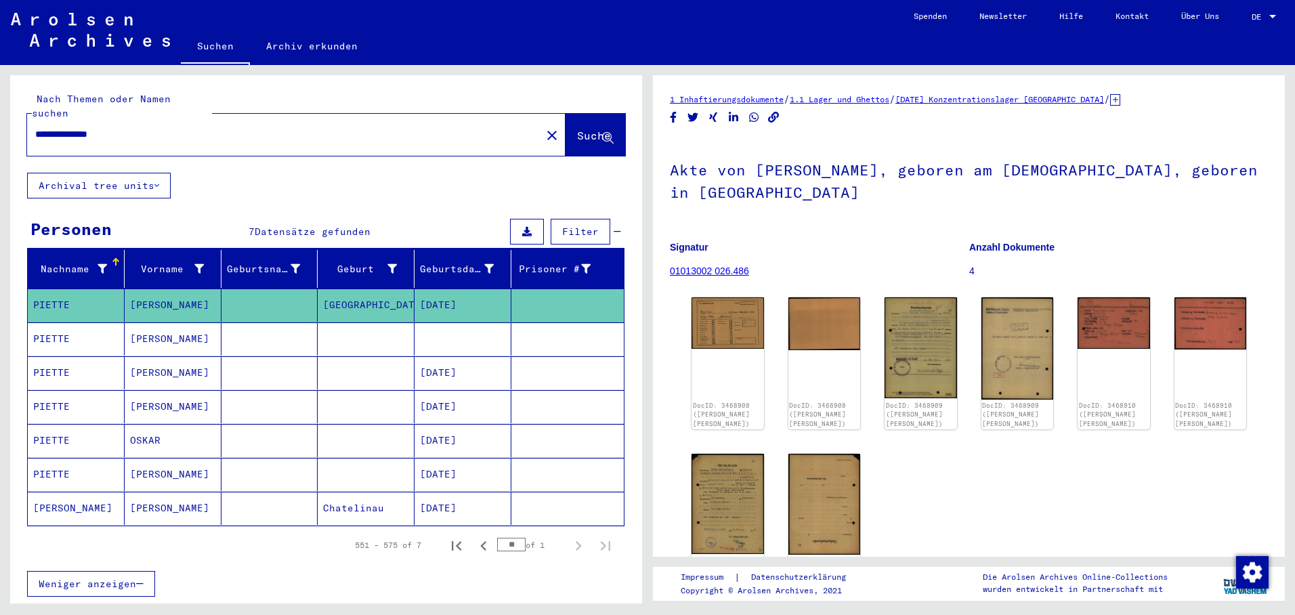
click at [55, 322] on mat-cell "PIETTE" at bounding box center [76, 338] width 97 height 33
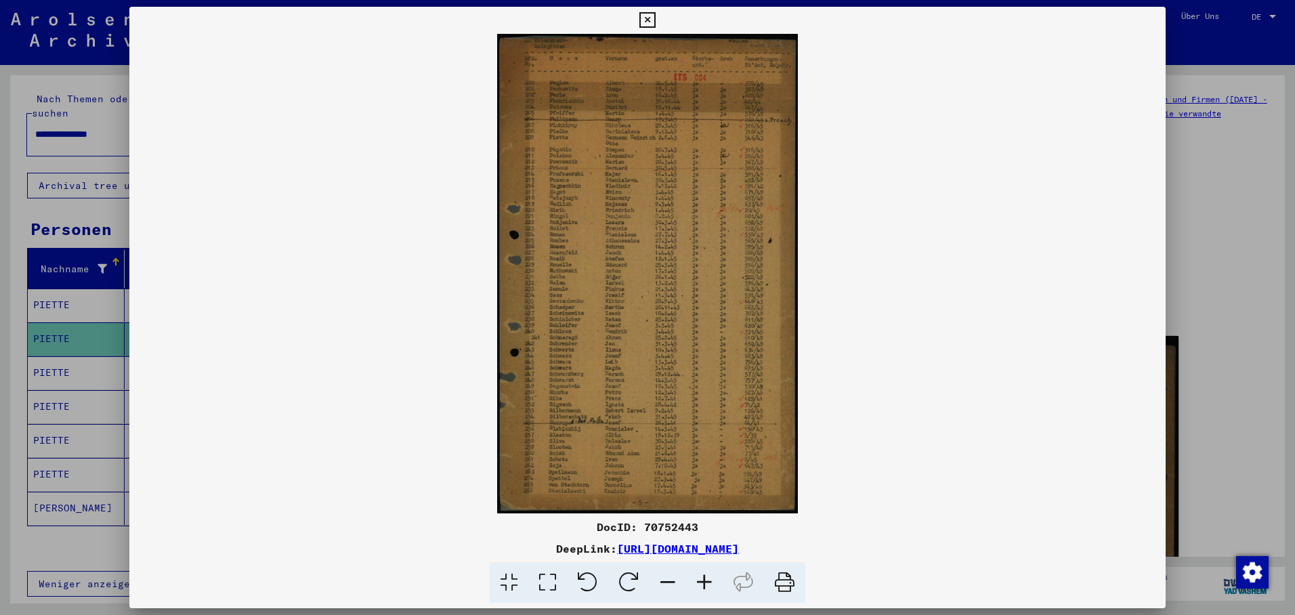
click at [55, 370] on div at bounding box center [647, 307] width 1295 height 615
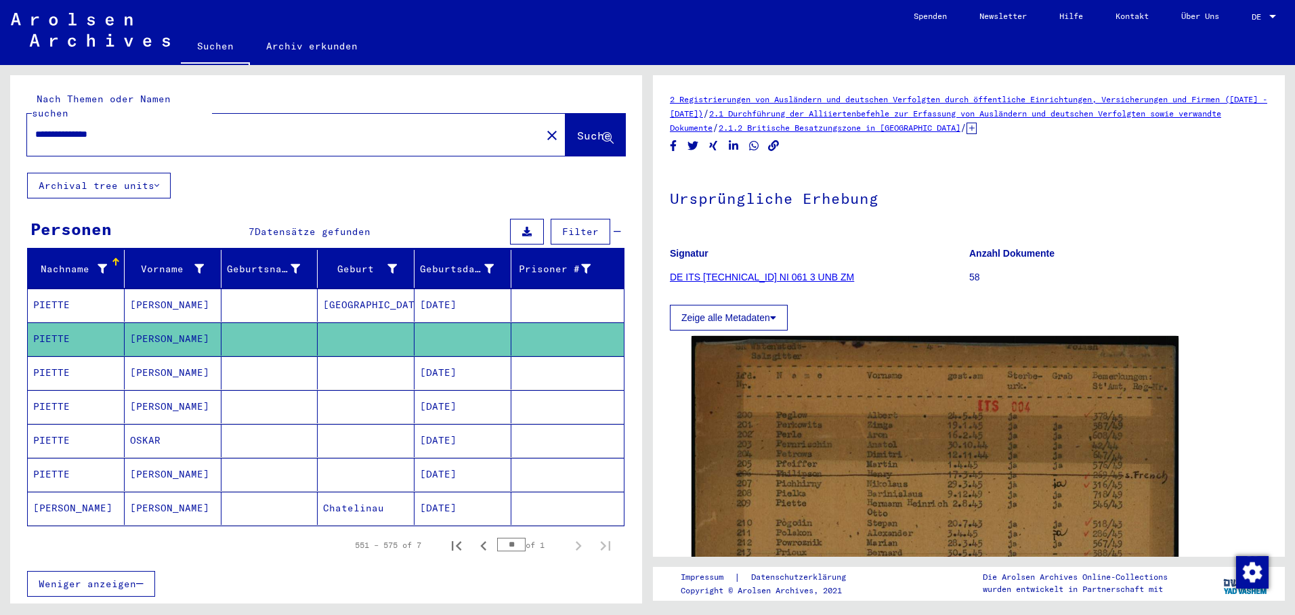
click at [57, 363] on mat-cell "PIETTE" at bounding box center [76, 372] width 97 height 33
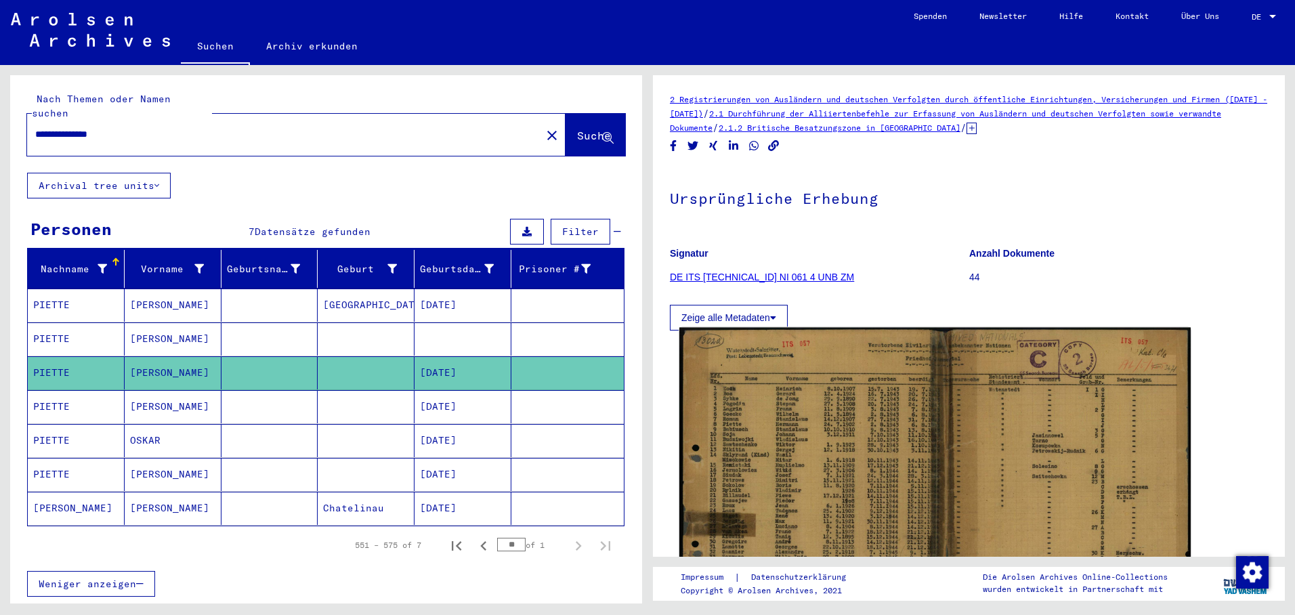
click at [844, 466] on img at bounding box center [934, 501] width 511 height 347
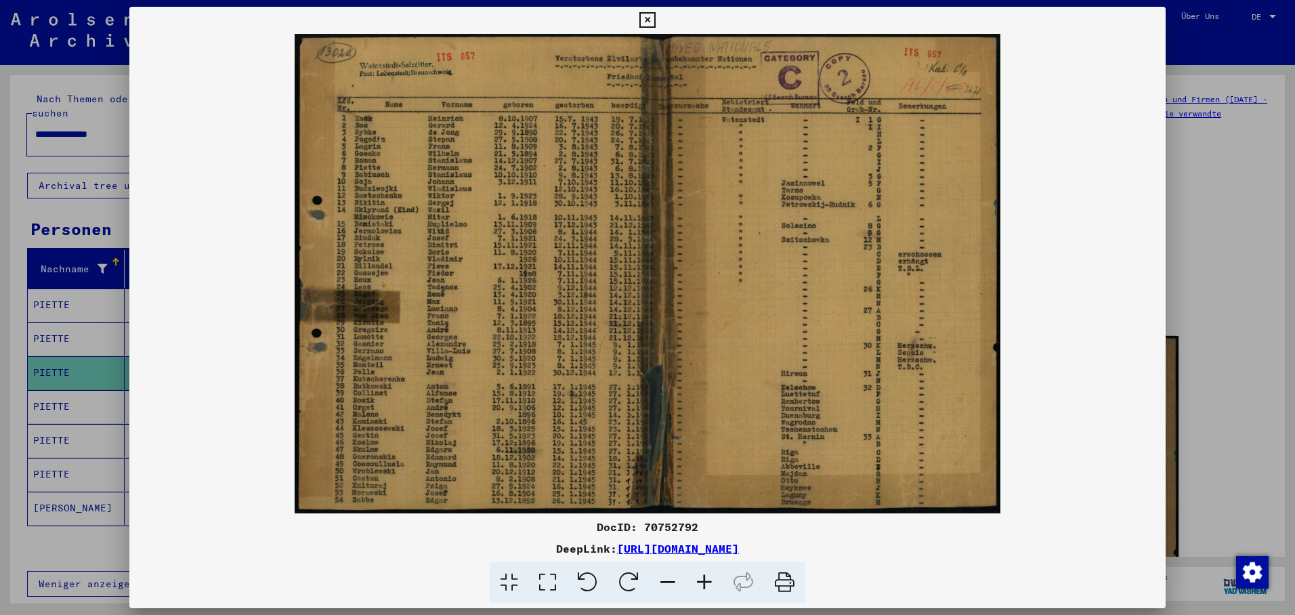
click at [70, 395] on div at bounding box center [647, 307] width 1295 height 615
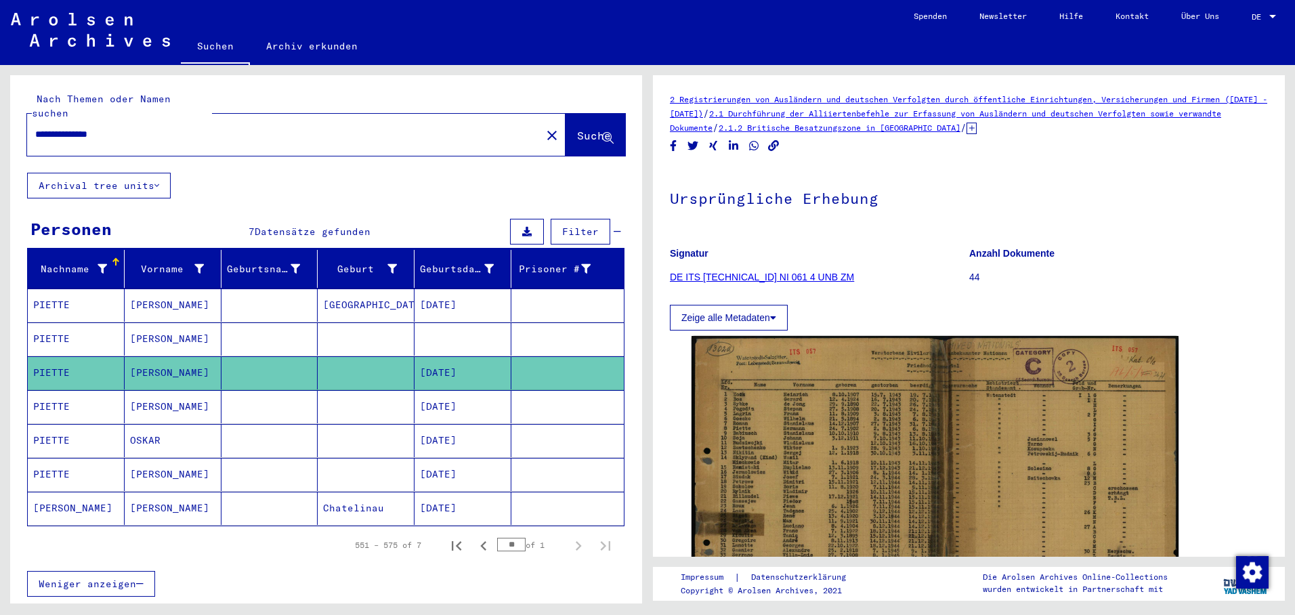
click at [70, 395] on mat-cell "PIETTE" at bounding box center [76, 406] width 97 height 33
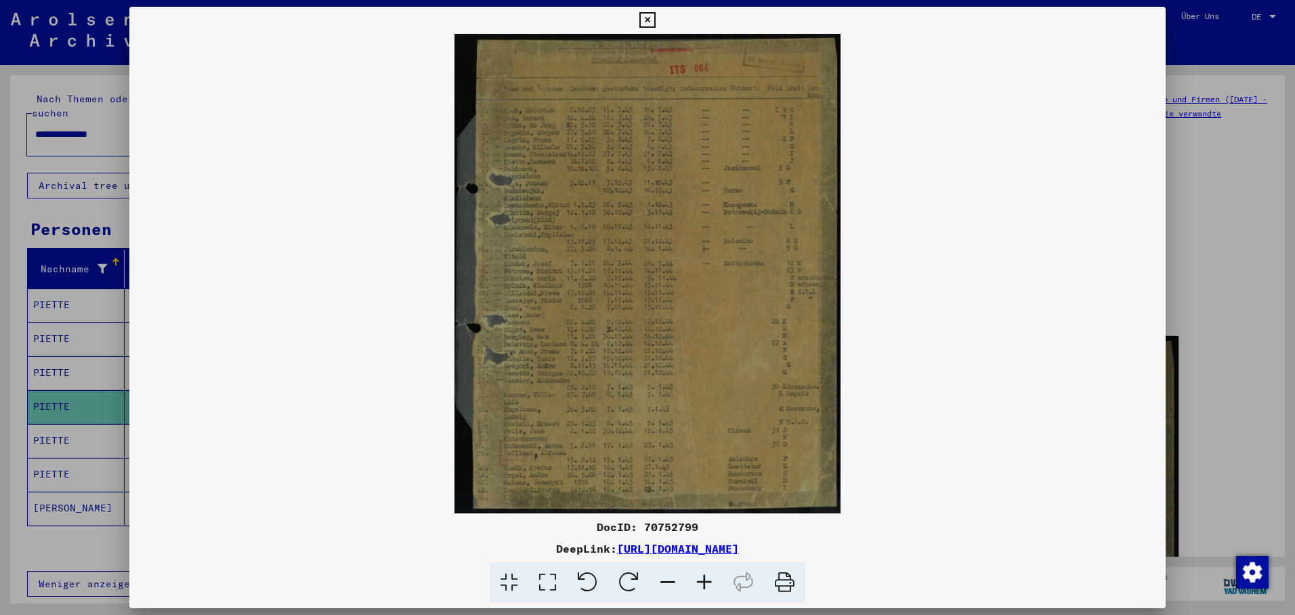
click at [55, 435] on div at bounding box center [647, 307] width 1295 height 615
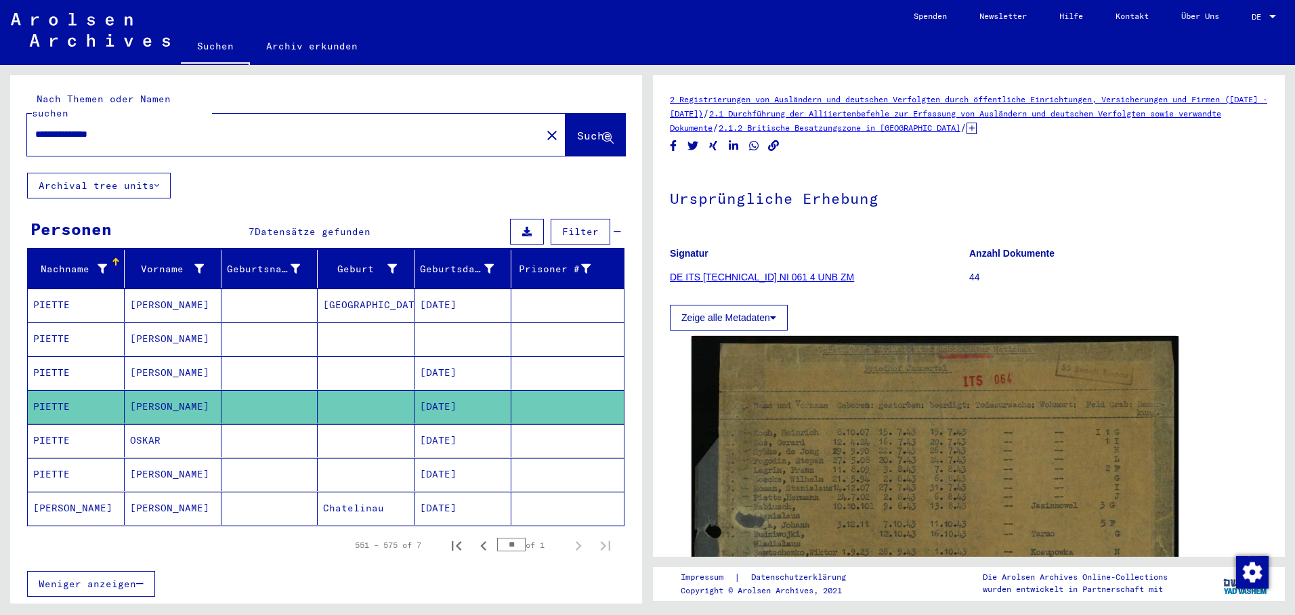
click at [55, 435] on mat-cell "PIETTE" at bounding box center [76, 440] width 97 height 33
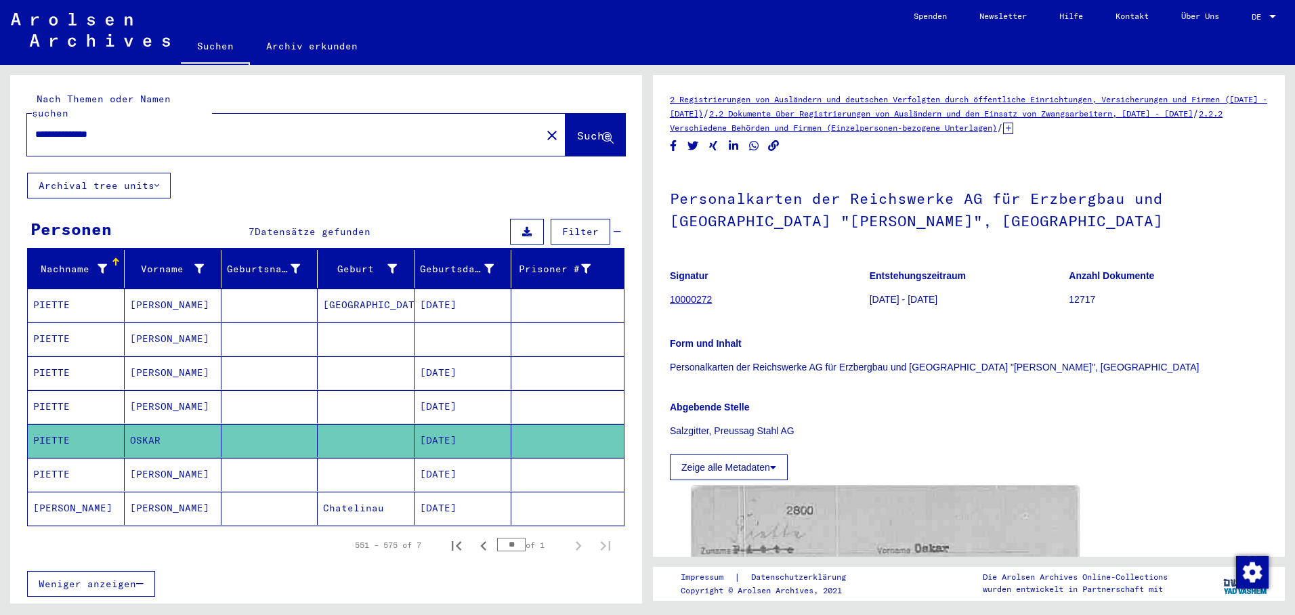
click at [160, 464] on mat-cell "[PERSON_NAME]" at bounding box center [173, 474] width 97 height 33
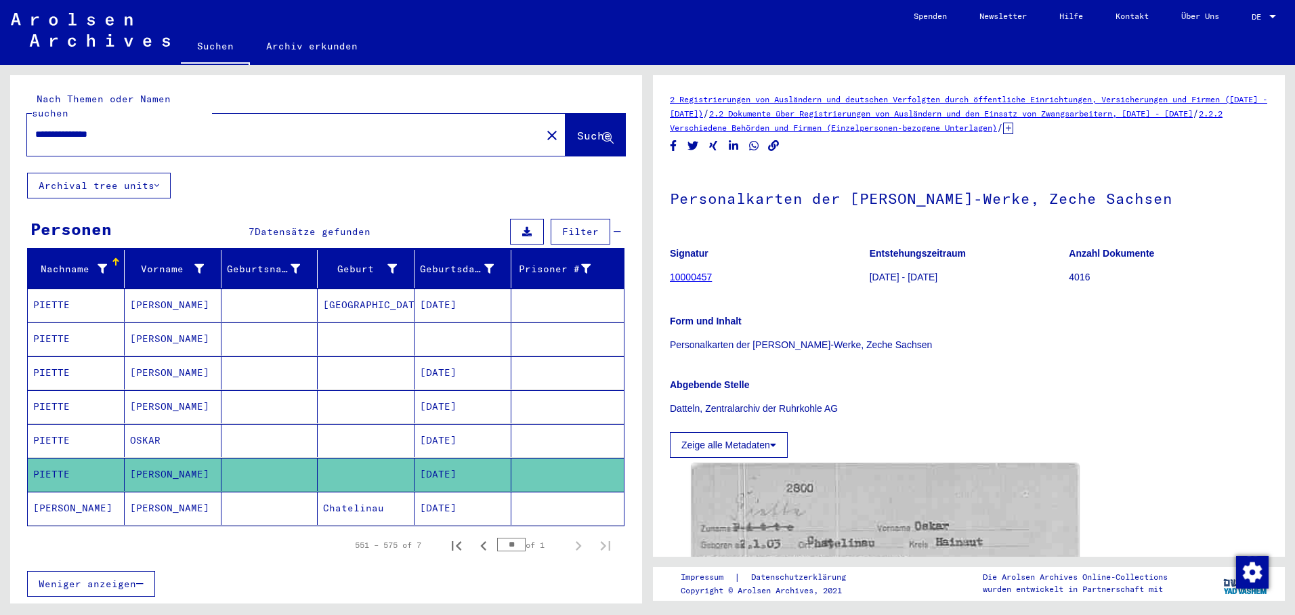
click at [164, 492] on mat-cell "[PERSON_NAME]" at bounding box center [173, 508] width 97 height 33
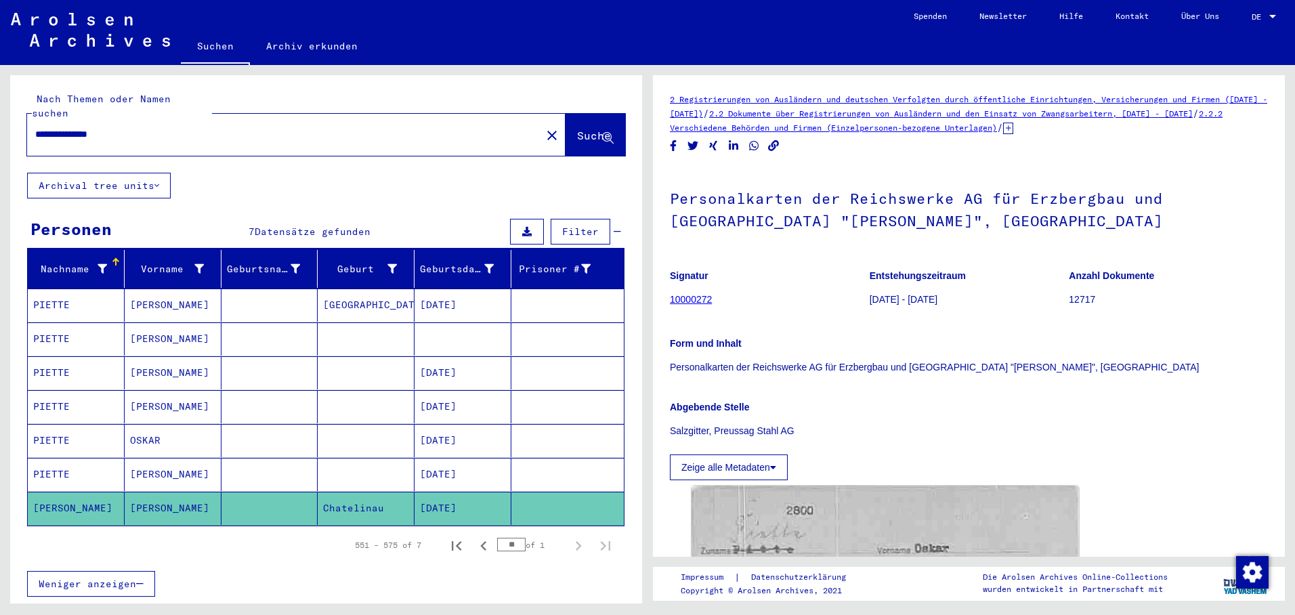
click at [473, 390] on mat-cell "[DATE]" at bounding box center [462, 406] width 97 height 33
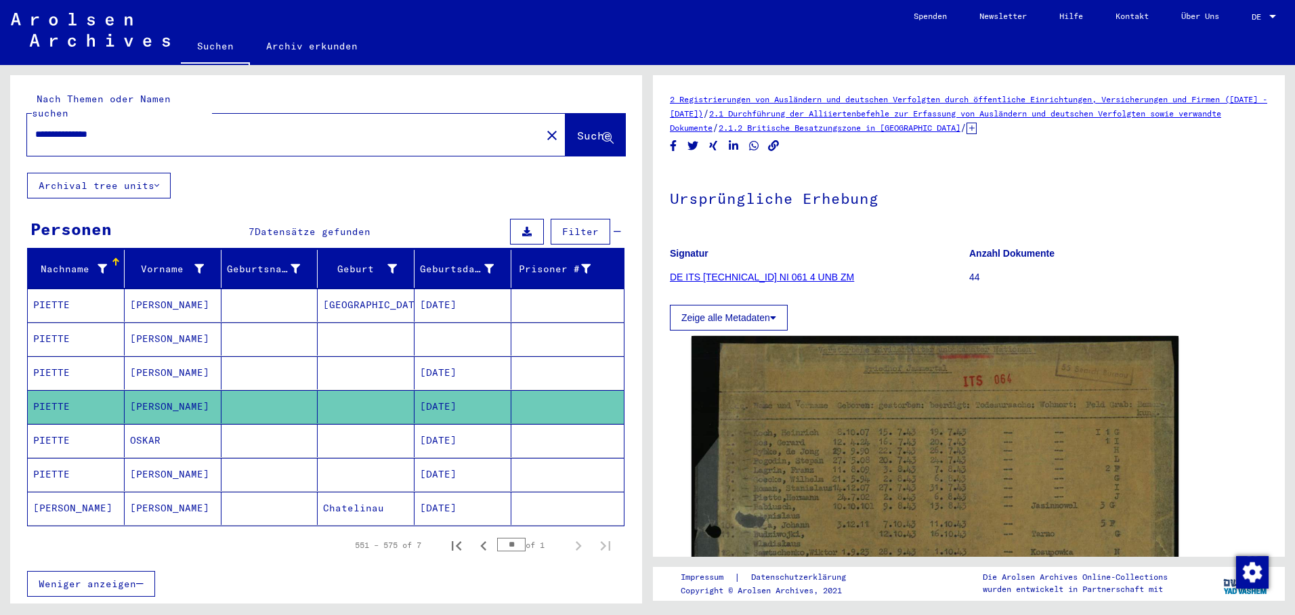
click at [435, 331] on mat-cell at bounding box center [462, 338] width 97 height 33
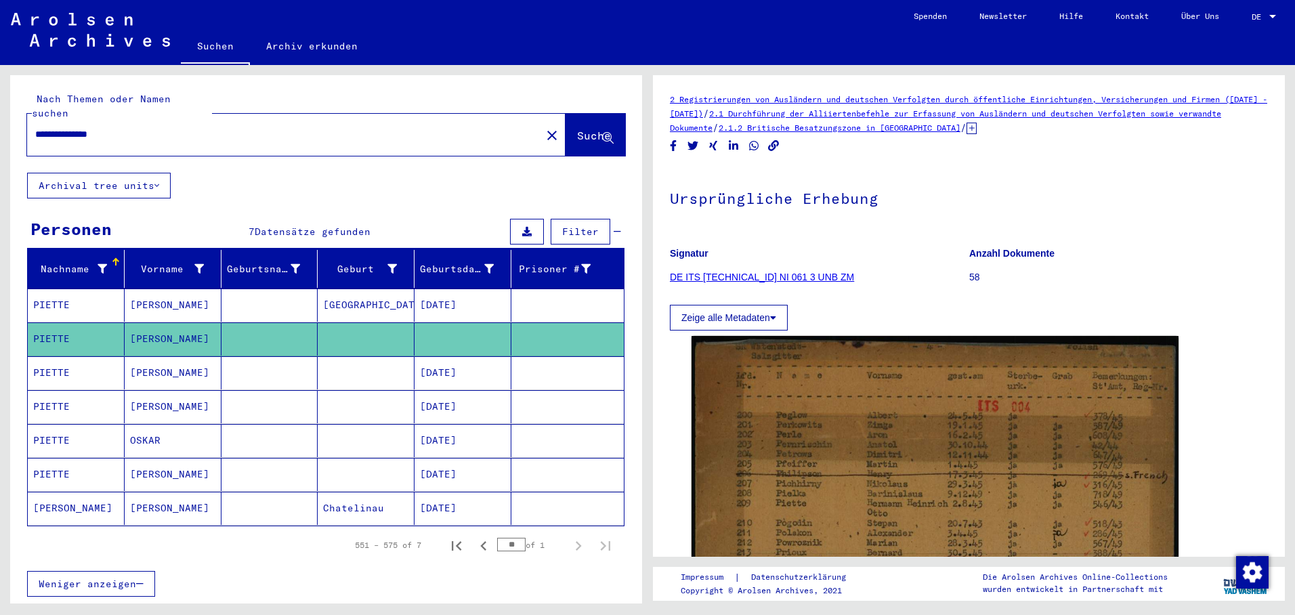
click at [79, 492] on mat-cell "[PERSON_NAME]" at bounding box center [76, 508] width 97 height 33
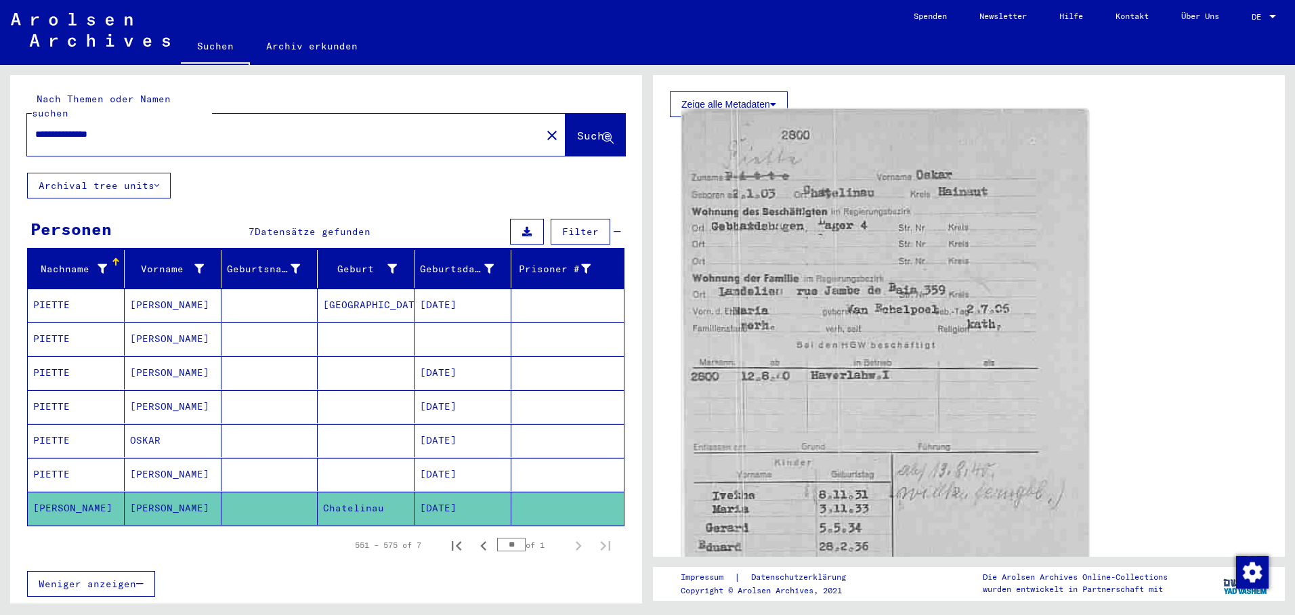
scroll to position [379, 0]
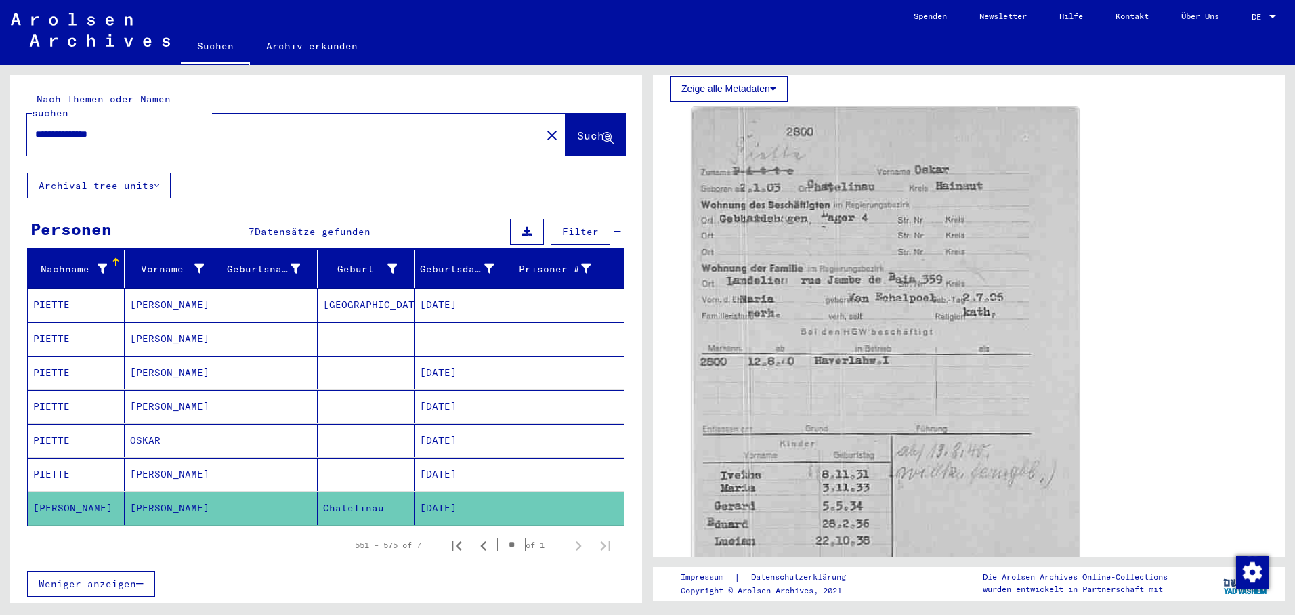
click at [150, 428] on mat-cell "OSKAR" at bounding box center [173, 440] width 97 height 33
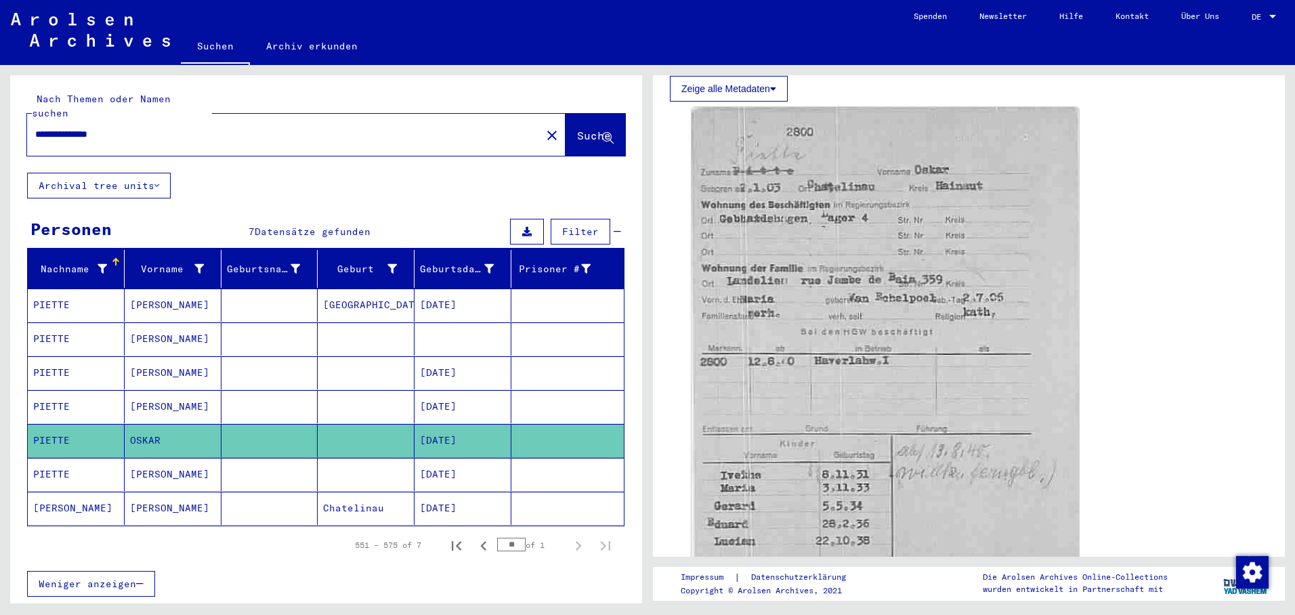
click at [424, 424] on mat-cell "[DATE]" at bounding box center [462, 440] width 97 height 33
click at [466, 431] on mat-cell "[DATE]" at bounding box center [462, 440] width 97 height 33
drag, startPoint x: 466, startPoint y: 431, endPoint x: 445, endPoint y: 485, distance: 57.5
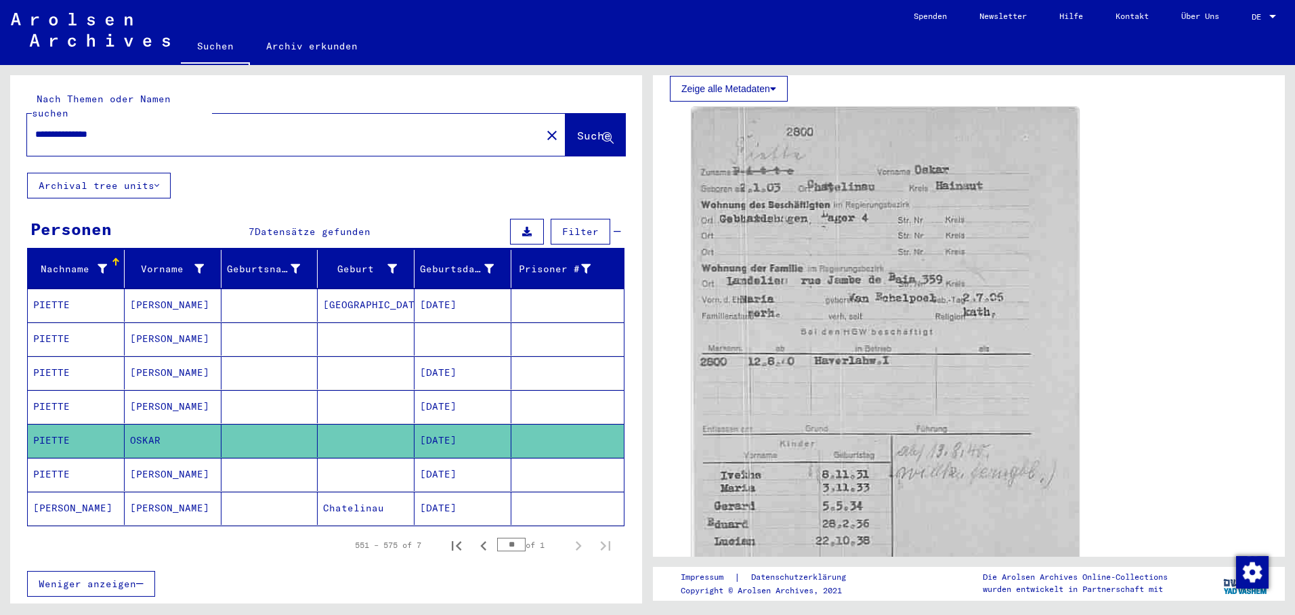
click at [445, 492] on mat-cell "[DATE]" at bounding box center [462, 508] width 97 height 33
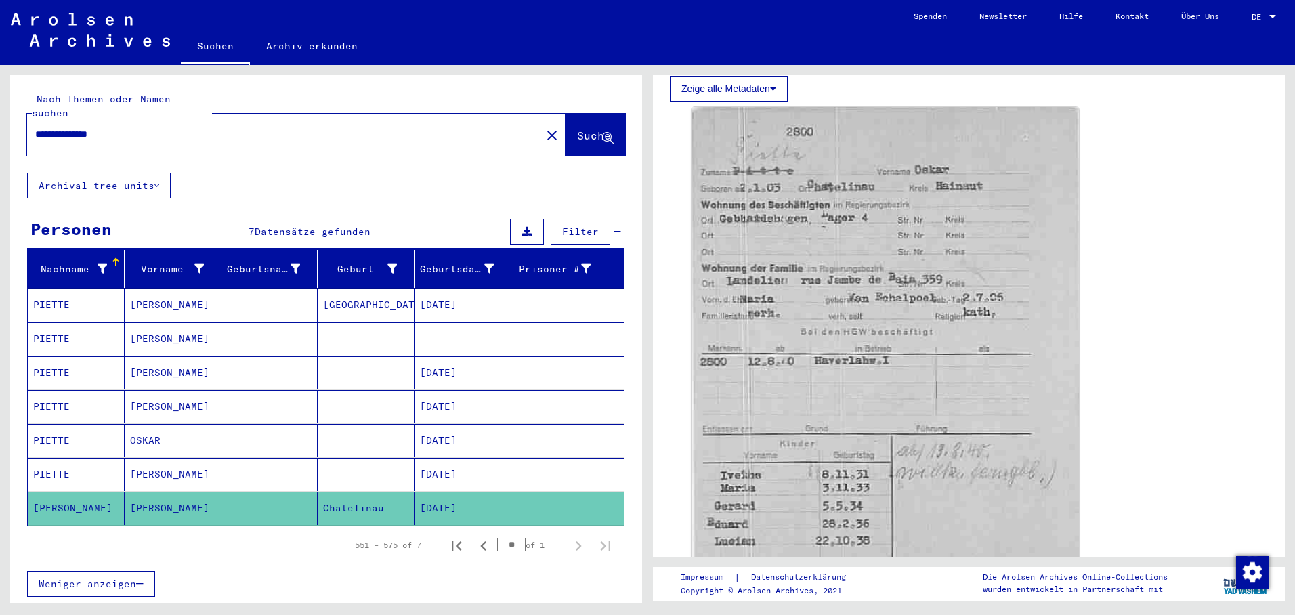
click at [445, 492] on mat-cell "[DATE]" at bounding box center [462, 508] width 97 height 33
drag, startPoint x: 445, startPoint y: 485, endPoint x: 426, endPoint y: 427, distance: 60.6
click at [426, 427] on mat-cell "[DATE]" at bounding box center [462, 440] width 97 height 33
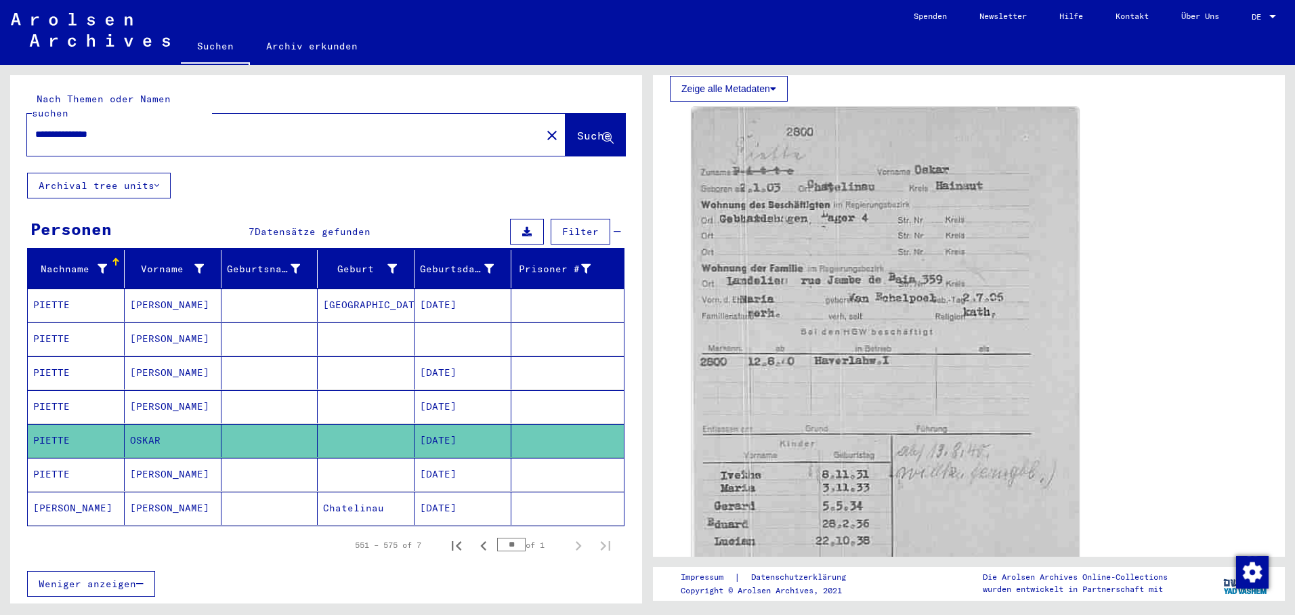
drag, startPoint x: 137, startPoint y: 127, endPoint x: 76, endPoint y: 126, distance: 61.0
click at [76, 126] on div "**********" at bounding box center [280, 134] width 506 height 30
drag, startPoint x: 135, startPoint y: 117, endPoint x: 1, endPoint y: 112, distance: 134.9
click at [1, 112] on div "**********" at bounding box center [323, 334] width 647 height 538
type input "*****"
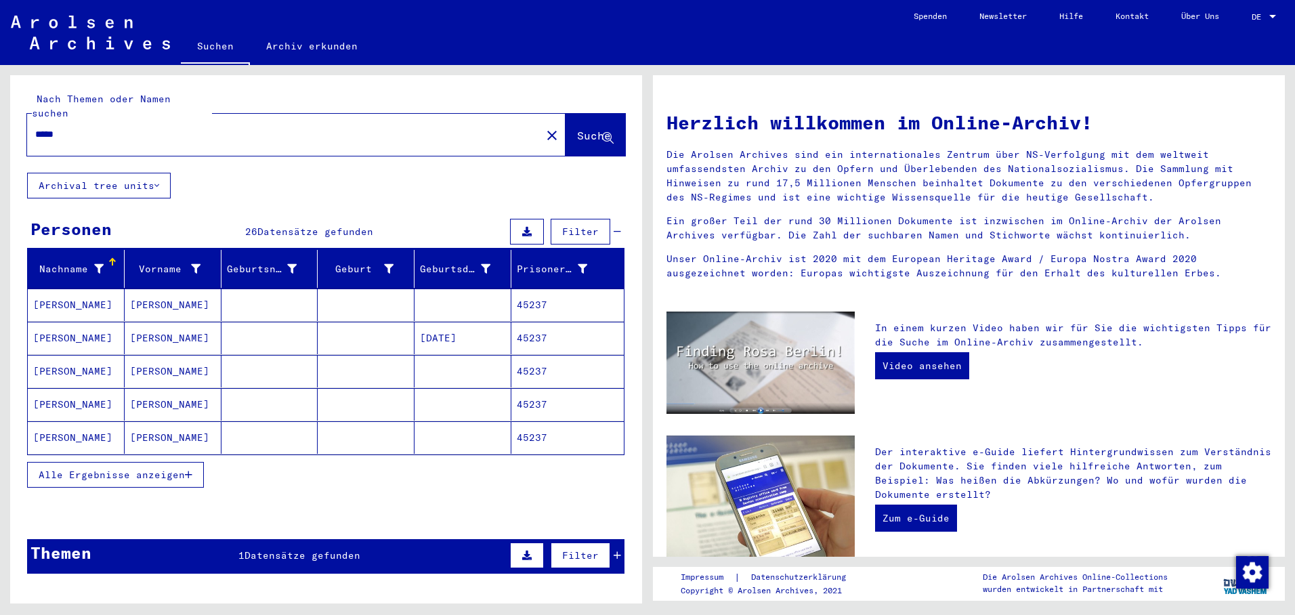
click at [195, 462] on button "Alle Ergebnisse anzeigen" at bounding box center [115, 475] width 177 height 26
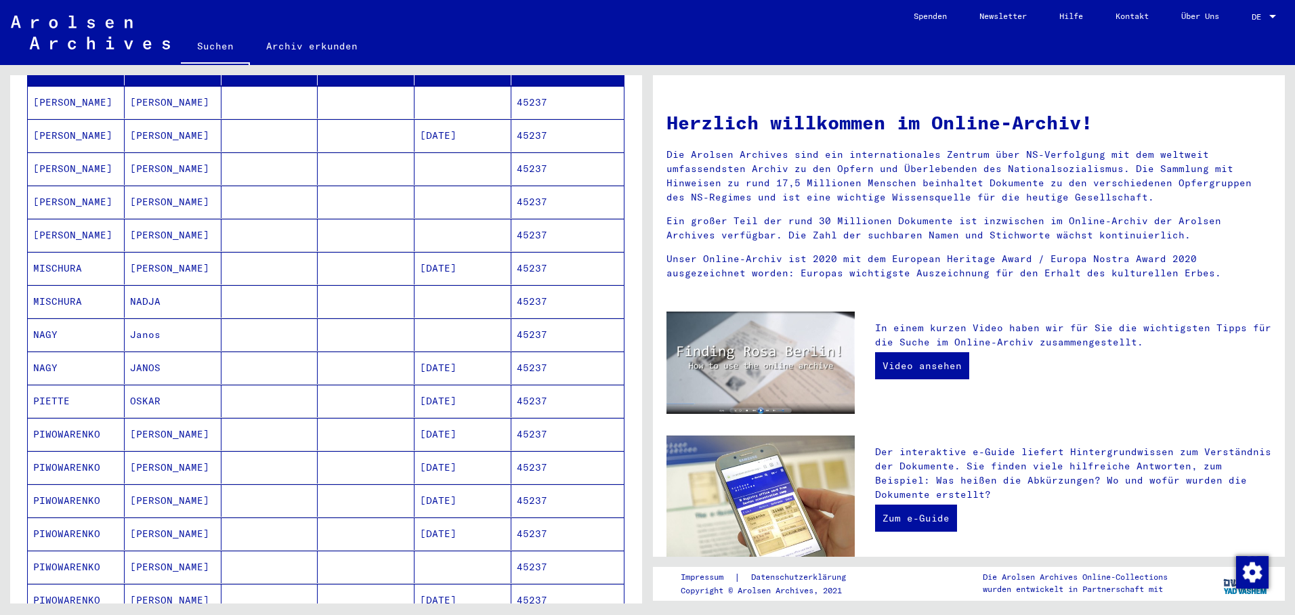
scroll to position [203, 0]
click at [437, 384] on mat-cell "[DATE]" at bounding box center [462, 400] width 97 height 33
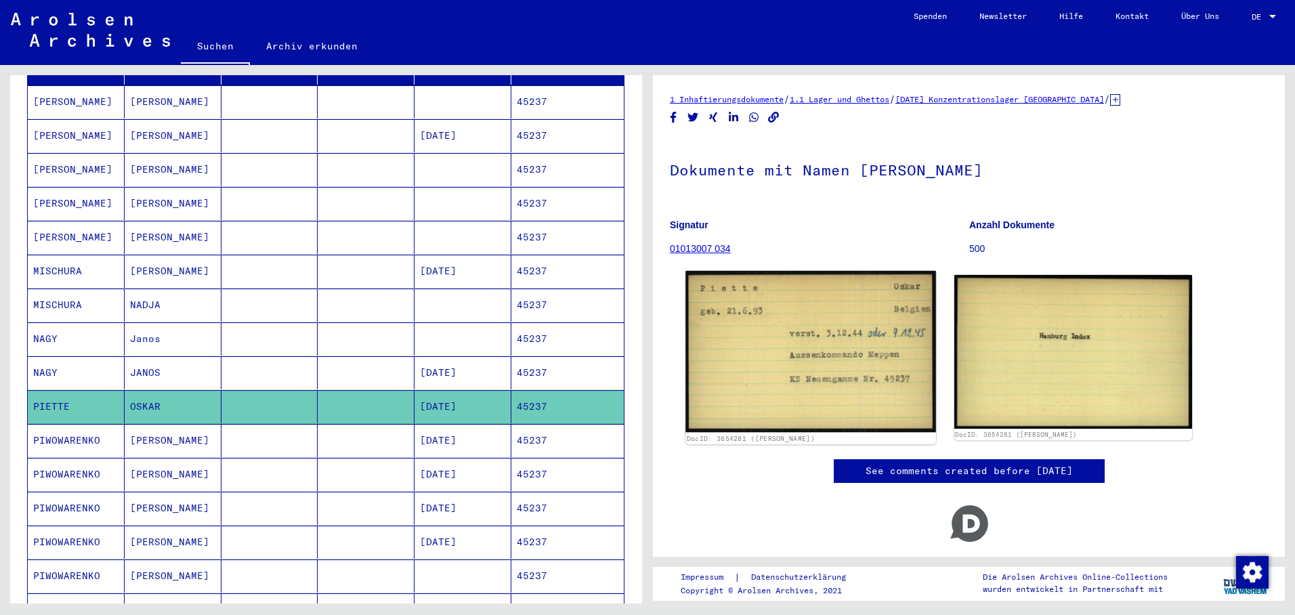
click at [752, 353] on img at bounding box center [810, 351] width 250 height 161
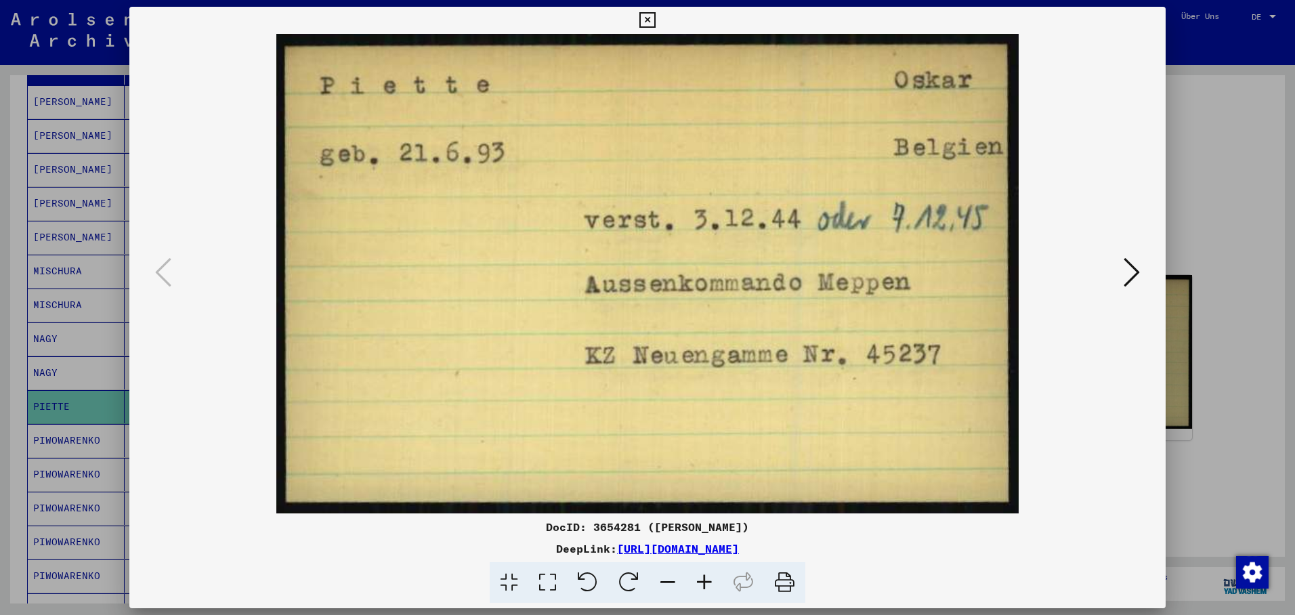
click at [655, 18] on icon at bounding box center [647, 20] width 16 height 16
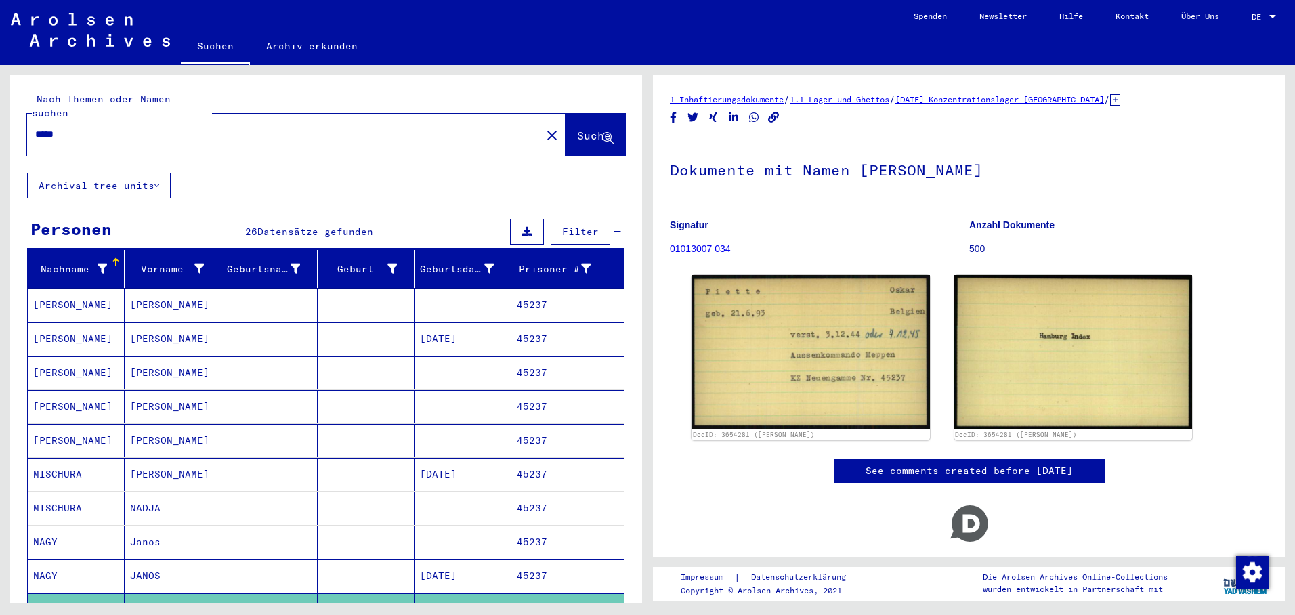
click at [762, 497] on div "Disqus seems to be taking longer than usual. Reload ?" at bounding box center [969, 539] width 598 height 87
